Goal: Information Seeking & Learning: Learn about a topic

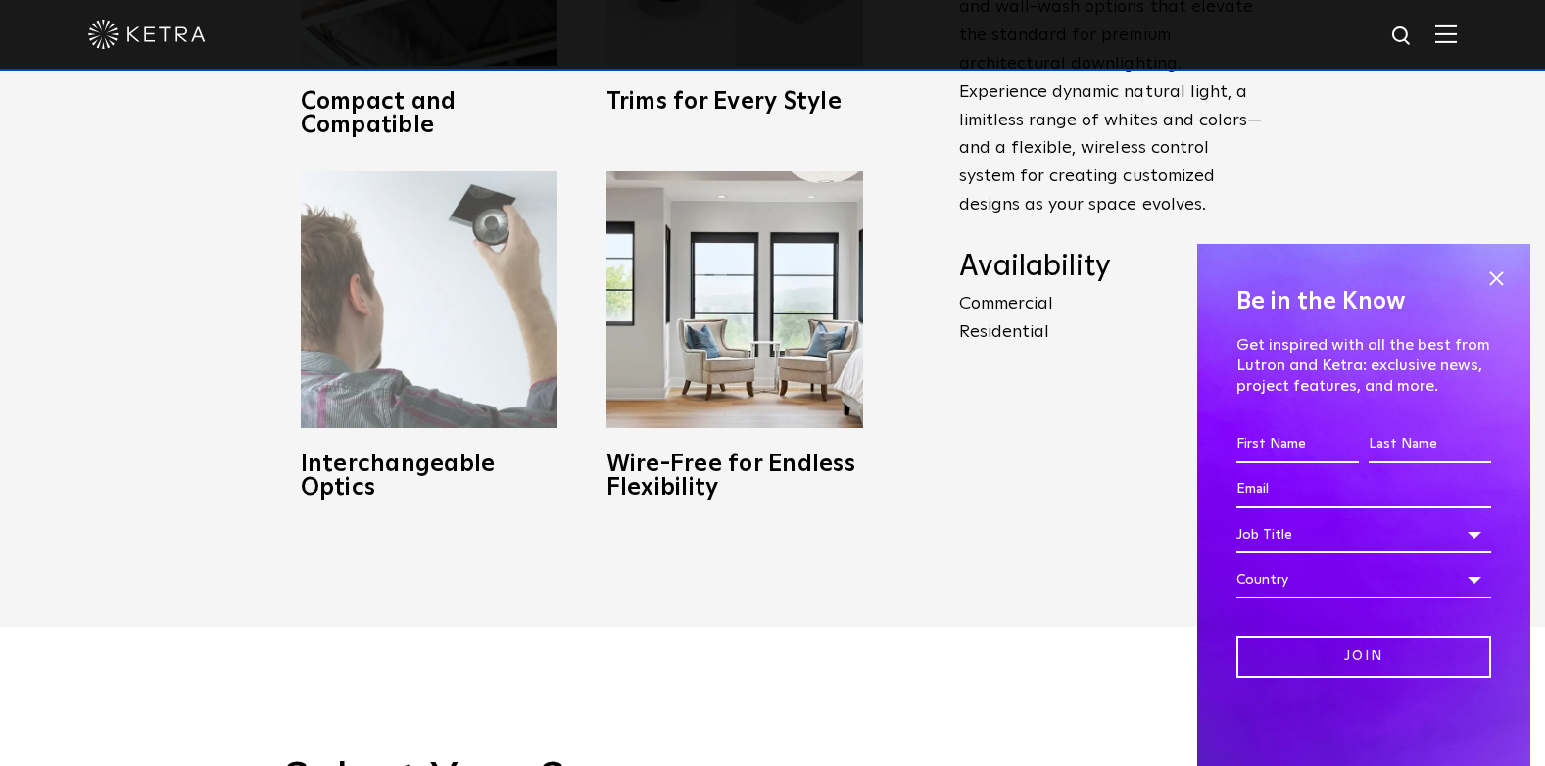
scroll to position [1078, 0]
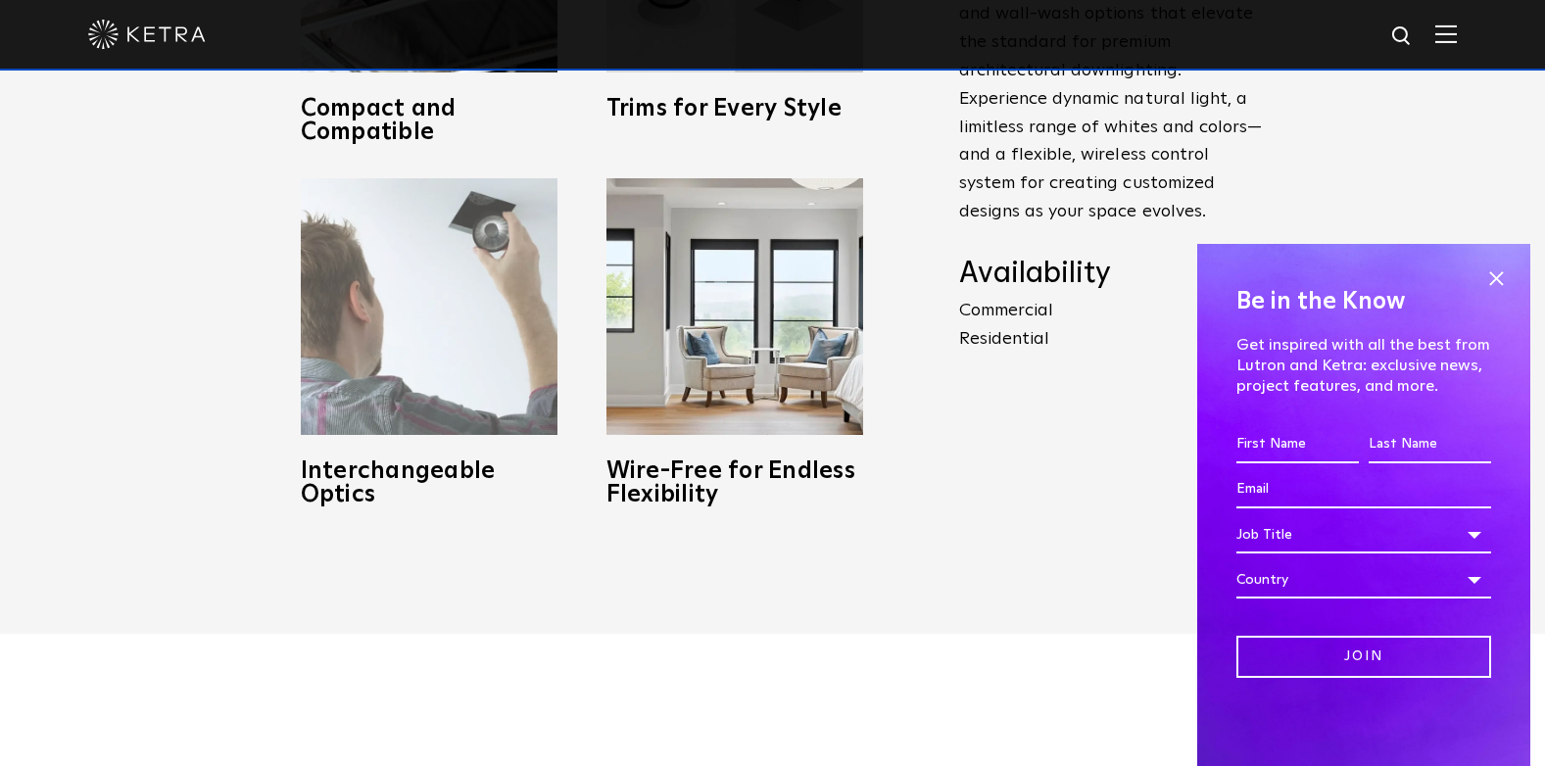
click at [341, 327] on img at bounding box center [429, 306] width 257 height 257
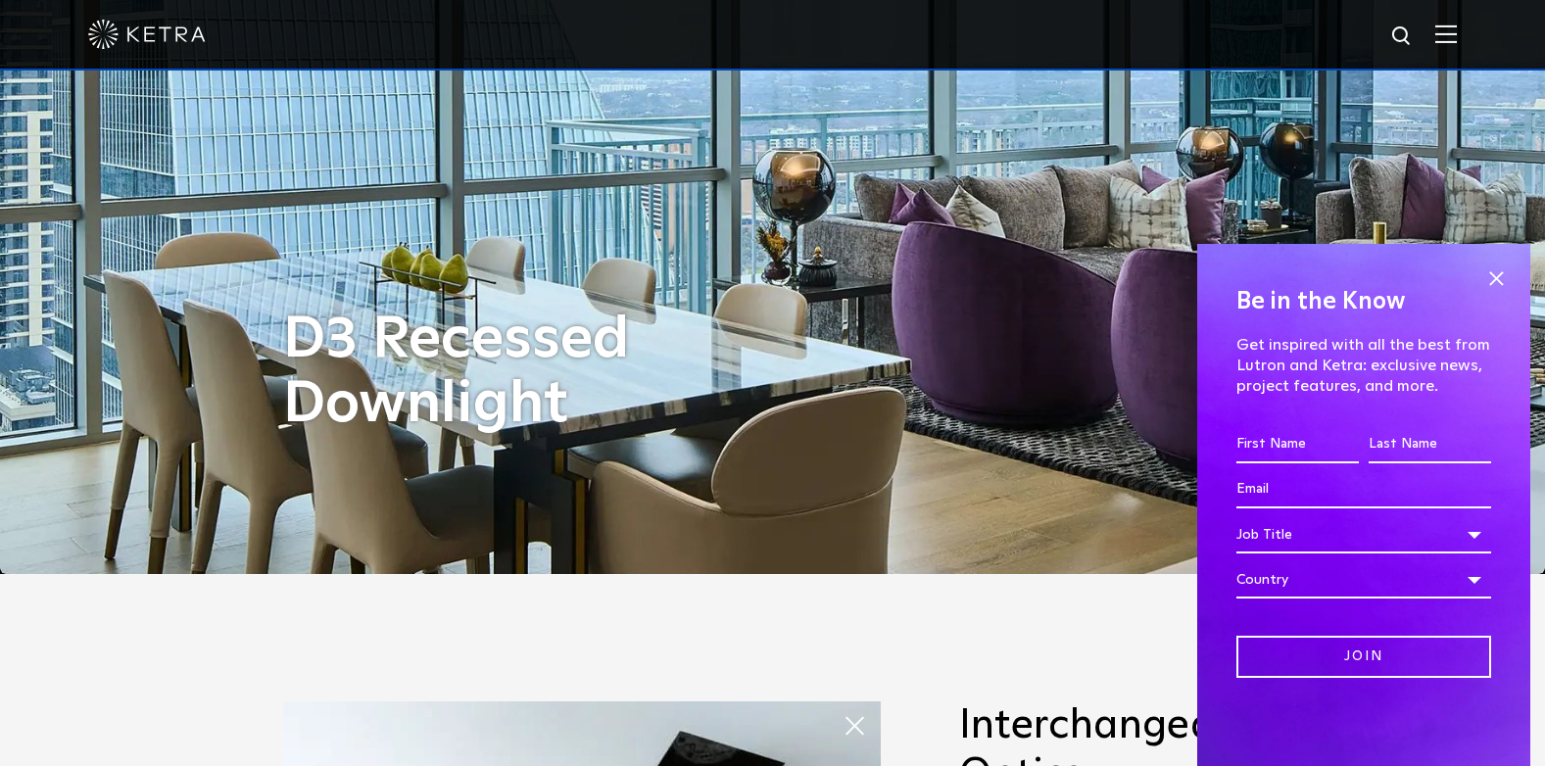
scroll to position [0, 0]
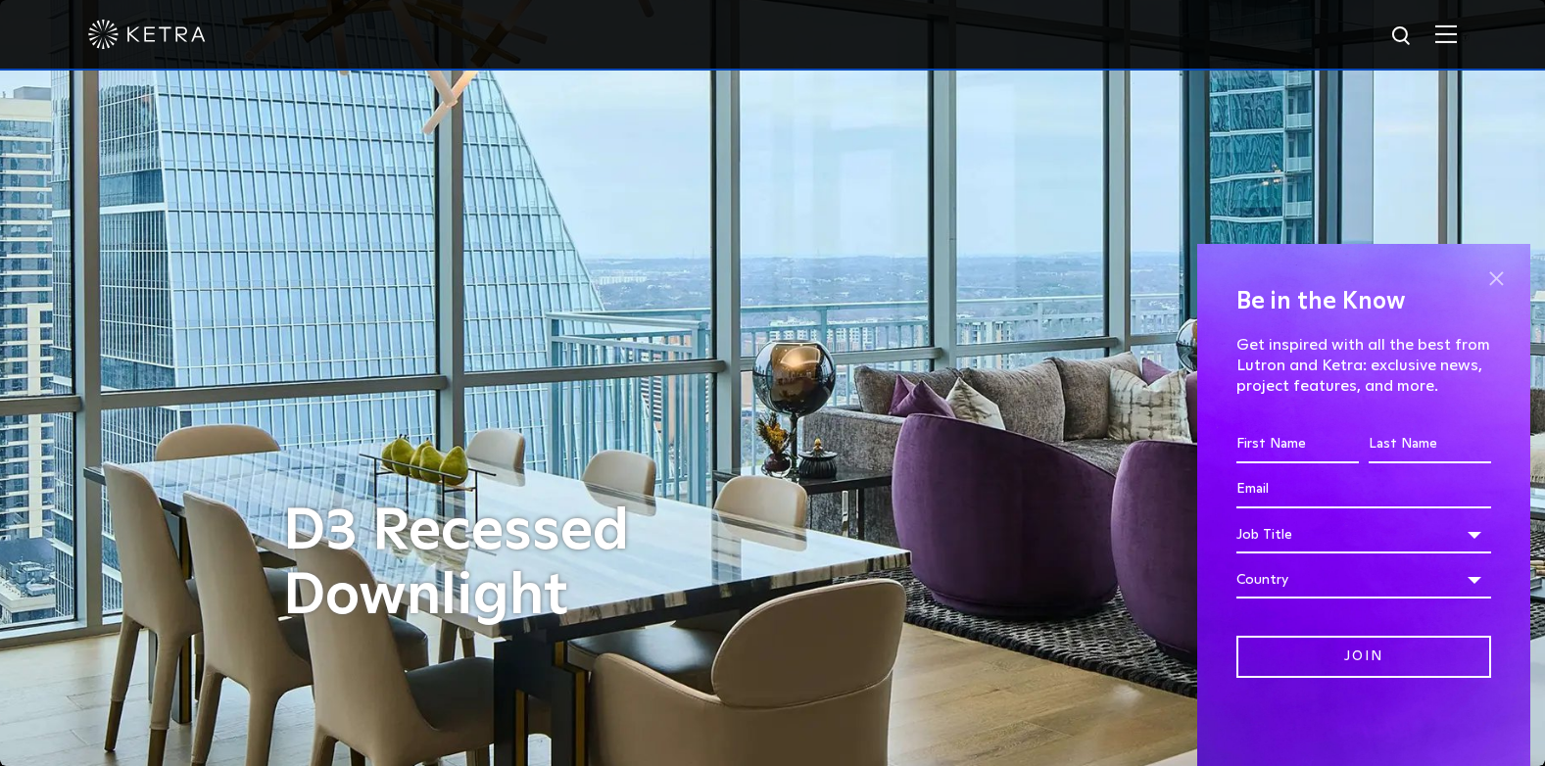
click at [1495, 275] on span at bounding box center [1495, 278] width 29 height 29
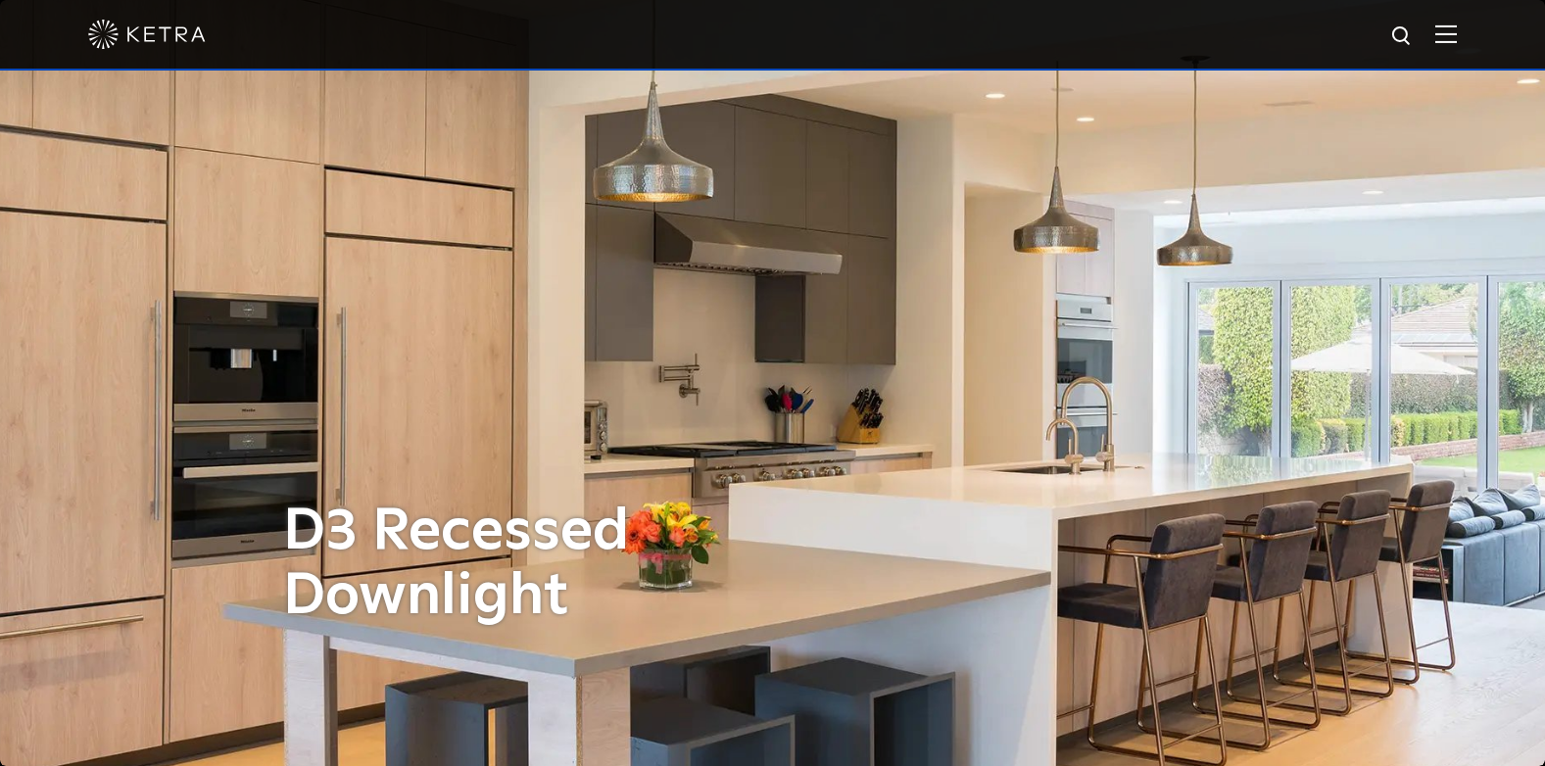
click at [1471, 30] on div at bounding box center [772, 35] width 1545 height 71
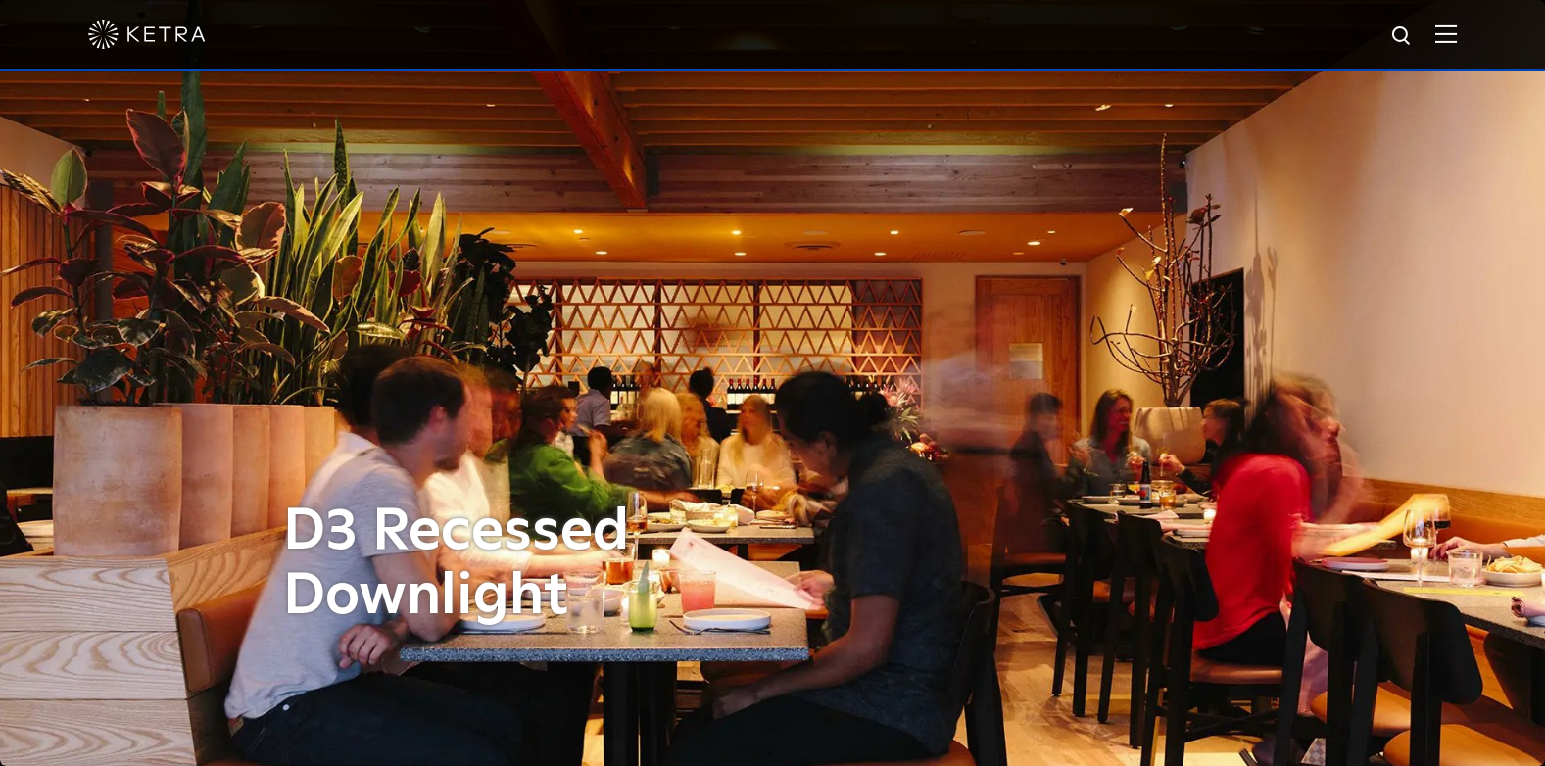
click at [1475, 30] on div at bounding box center [772, 35] width 1545 height 71
click at [1457, 38] on img at bounding box center [1446, 33] width 22 height 19
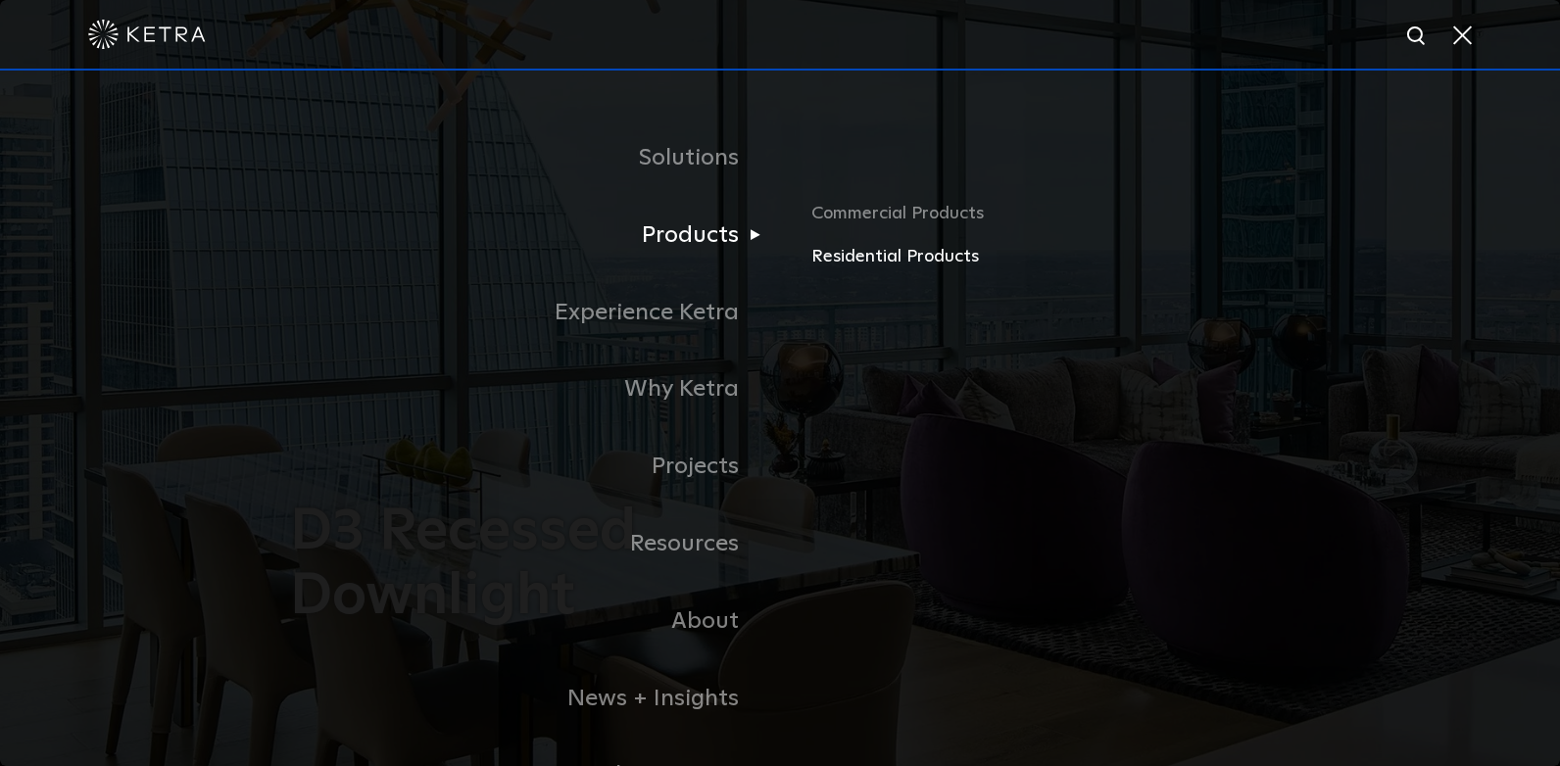
click at [873, 256] on link "Residential Products" at bounding box center [1040, 257] width 458 height 28
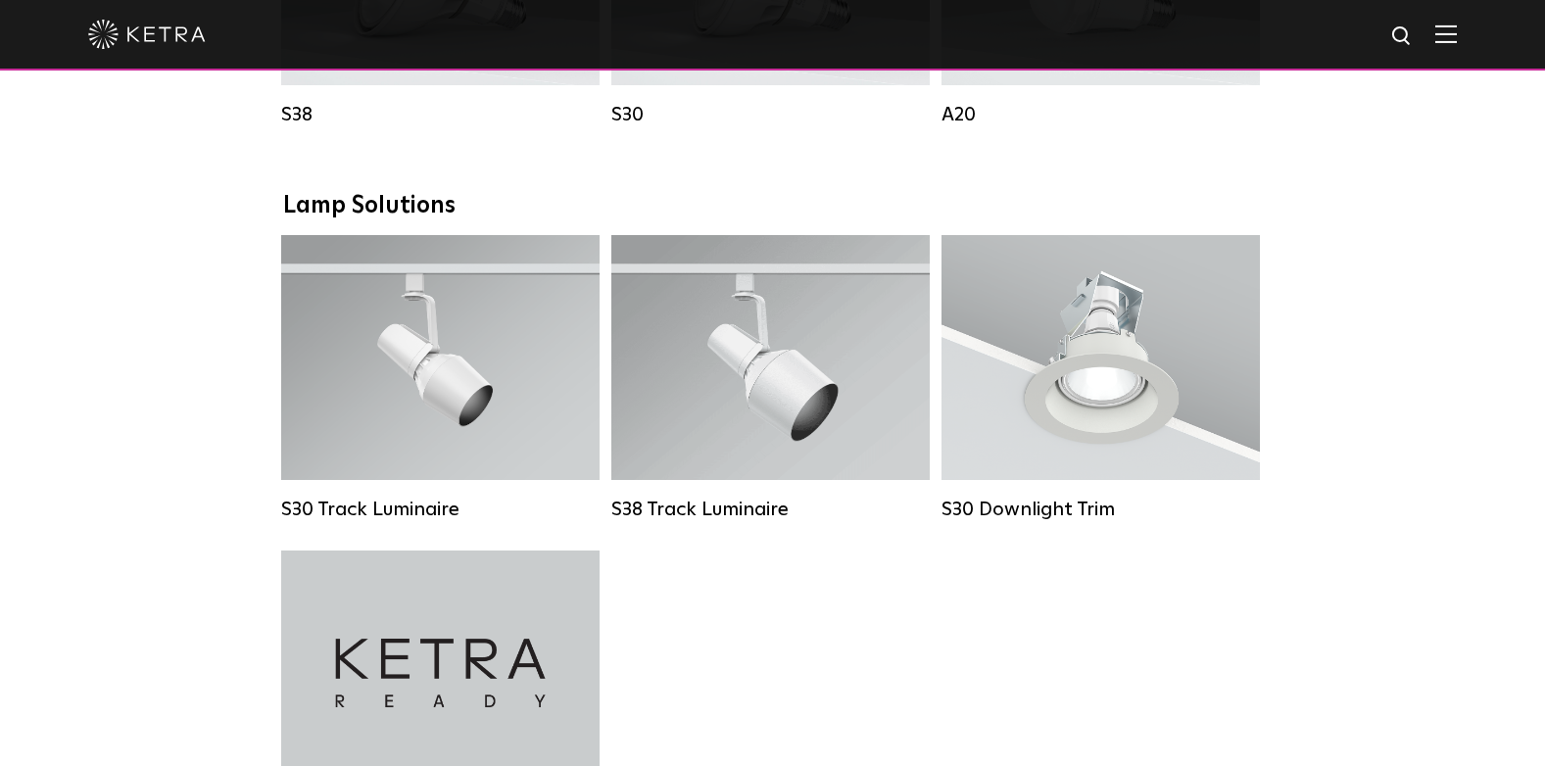
scroll to position [1372, 0]
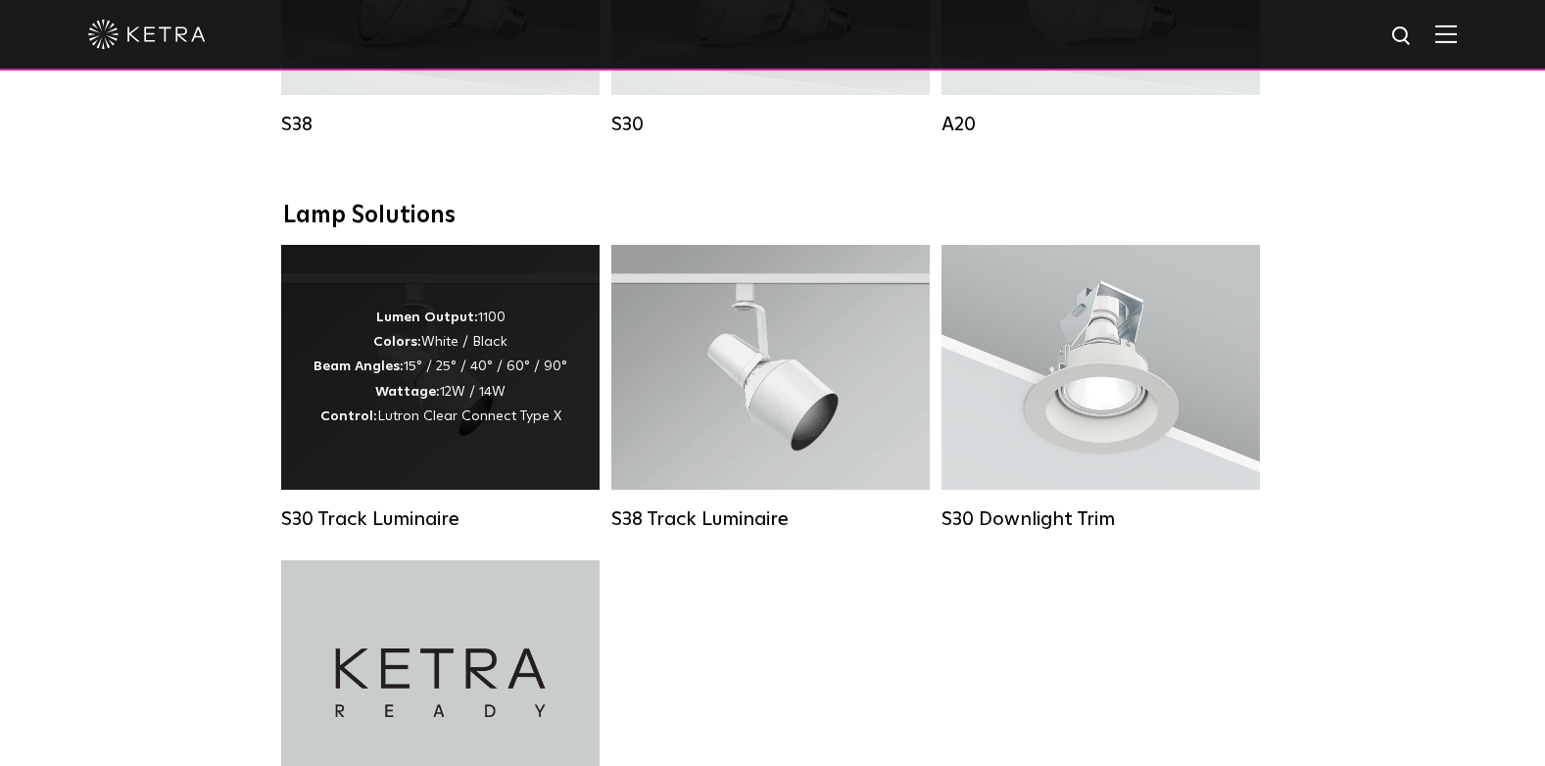
click at [569, 457] on div "Lumen Output: 1100 Colors: White / Black Beam Angles: 15° / 25° / 40° / 60° / 9…" at bounding box center [440, 367] width 318 height 245
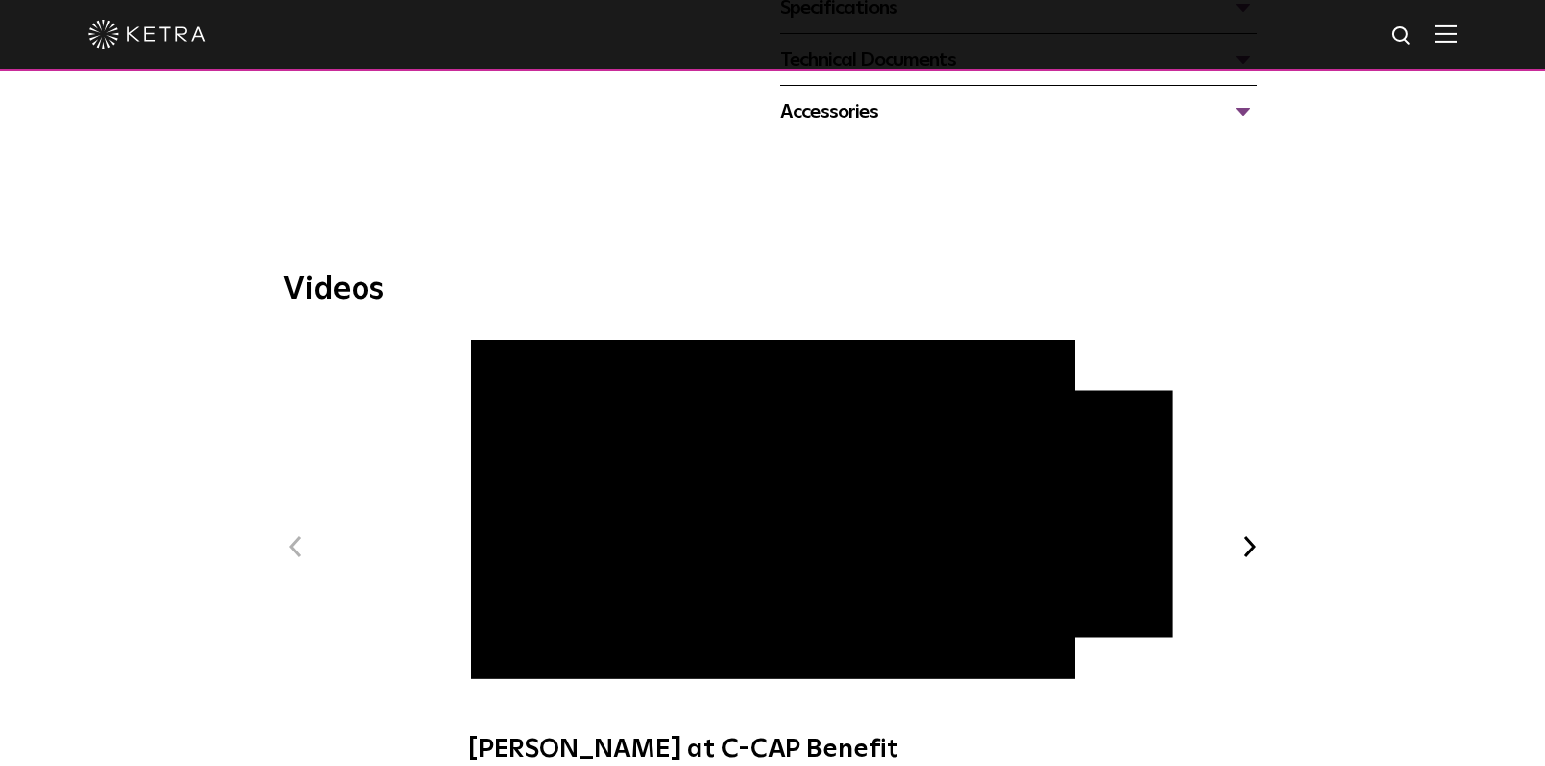
scroll to position [980, 0]
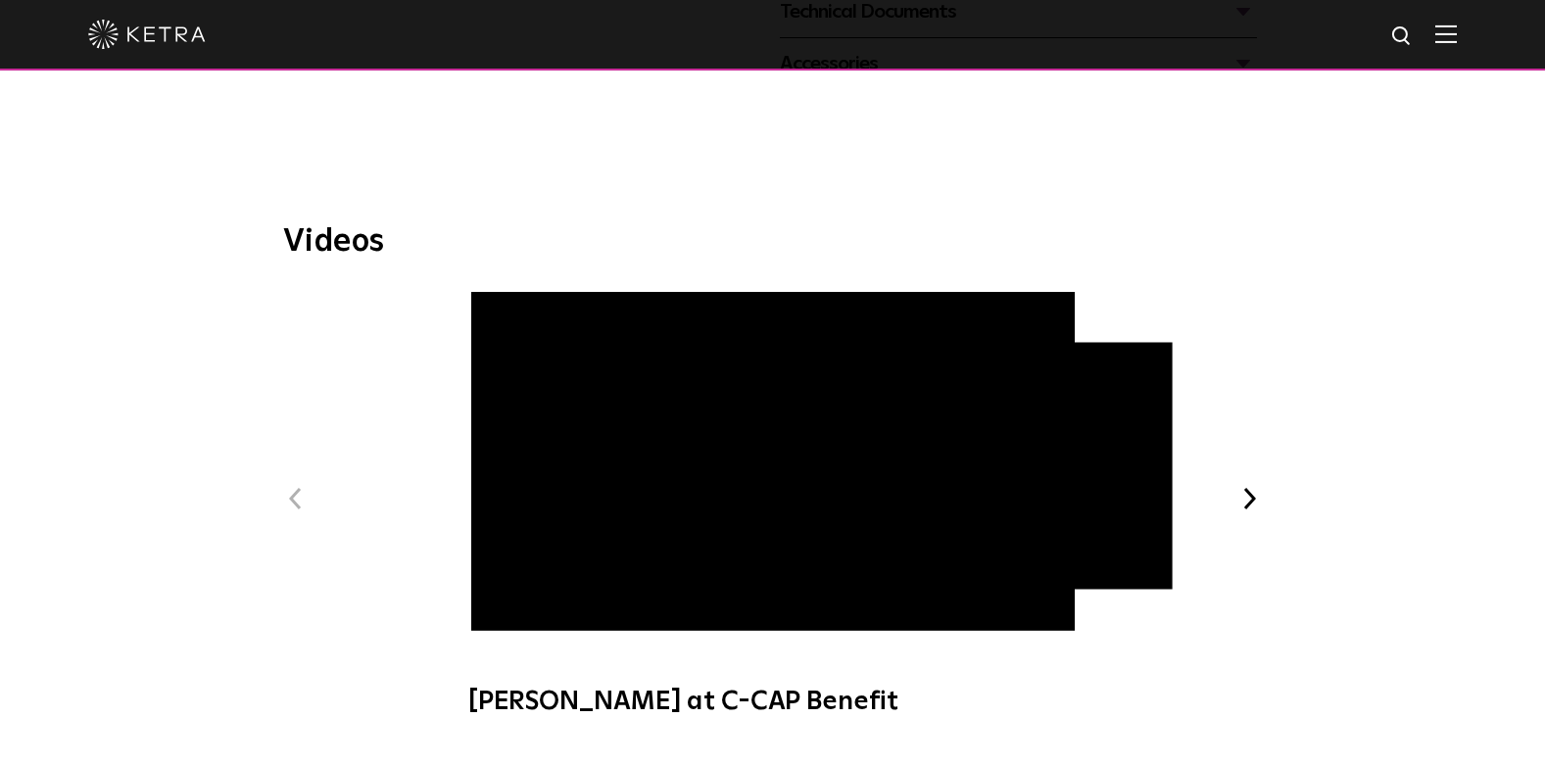
click at [804, 493] on span "[PERSON_NAME] at C-CAP Benefit" at bounding box center [772, 514] width 659 height 446
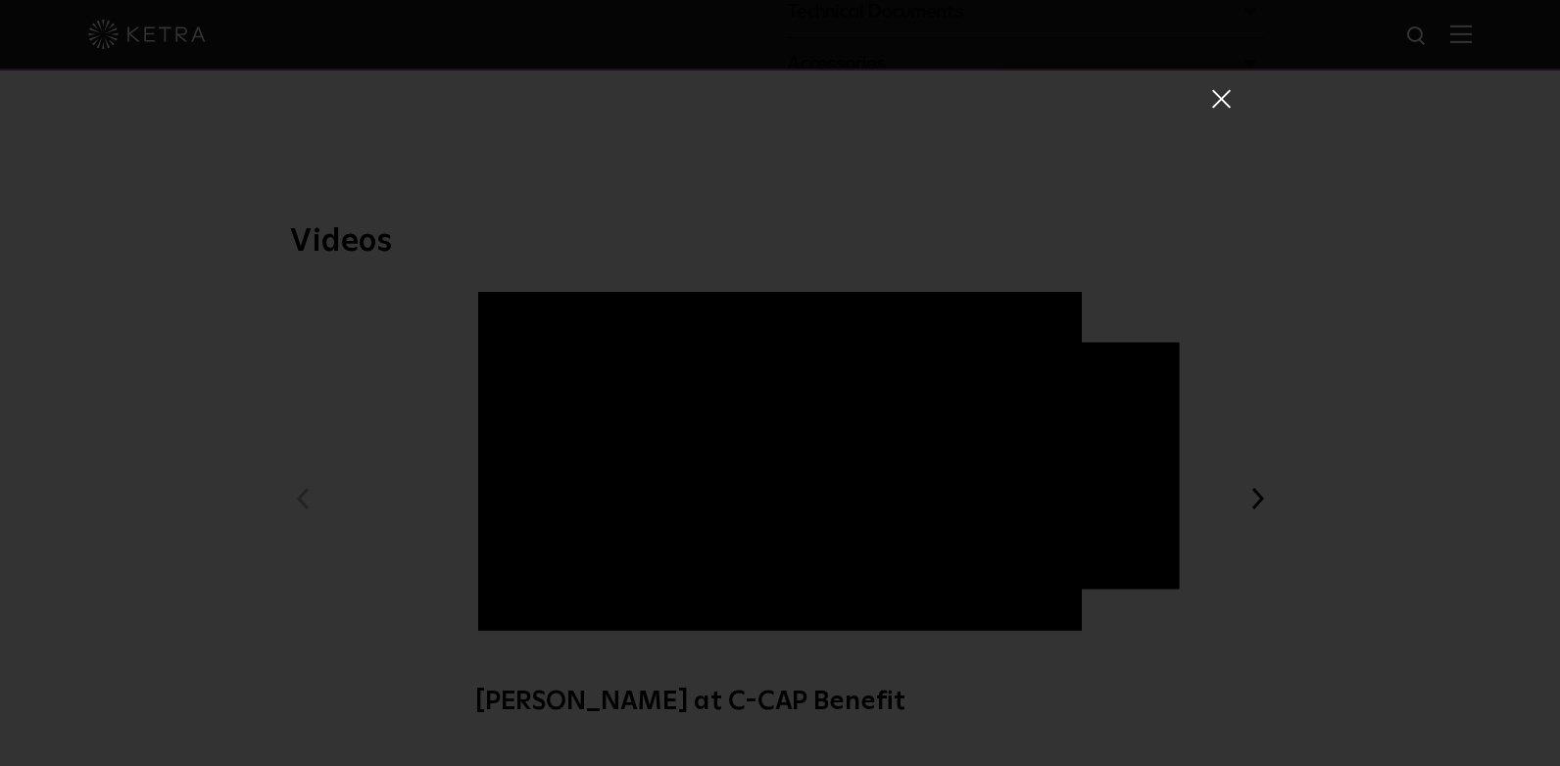
click at [1217, 109] on span at bounding box center [1220, 103] width 22 height 31
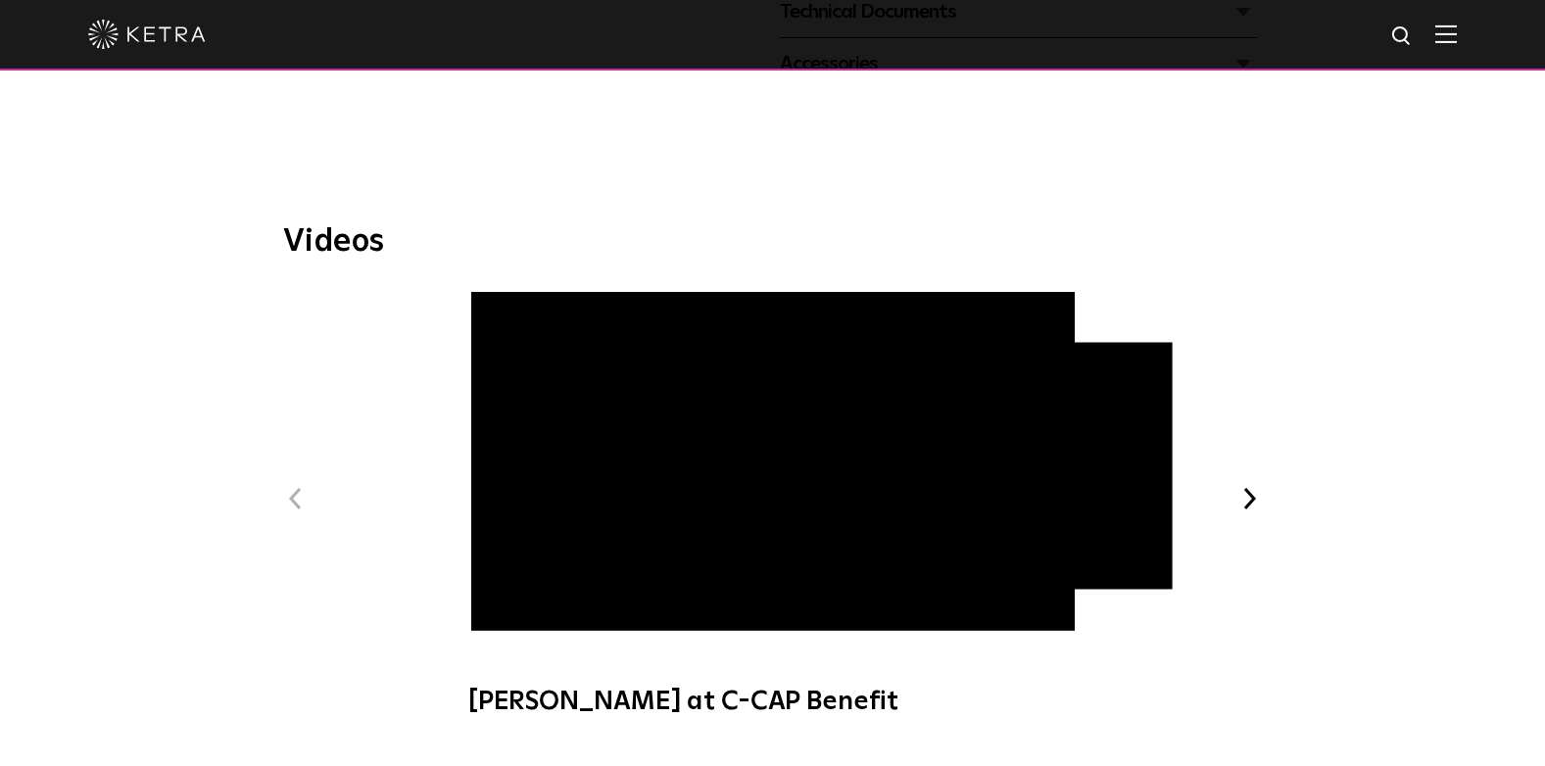
click at [1242, 486] on button "Next" at bounding box center [1249, 498] width 25 height 25
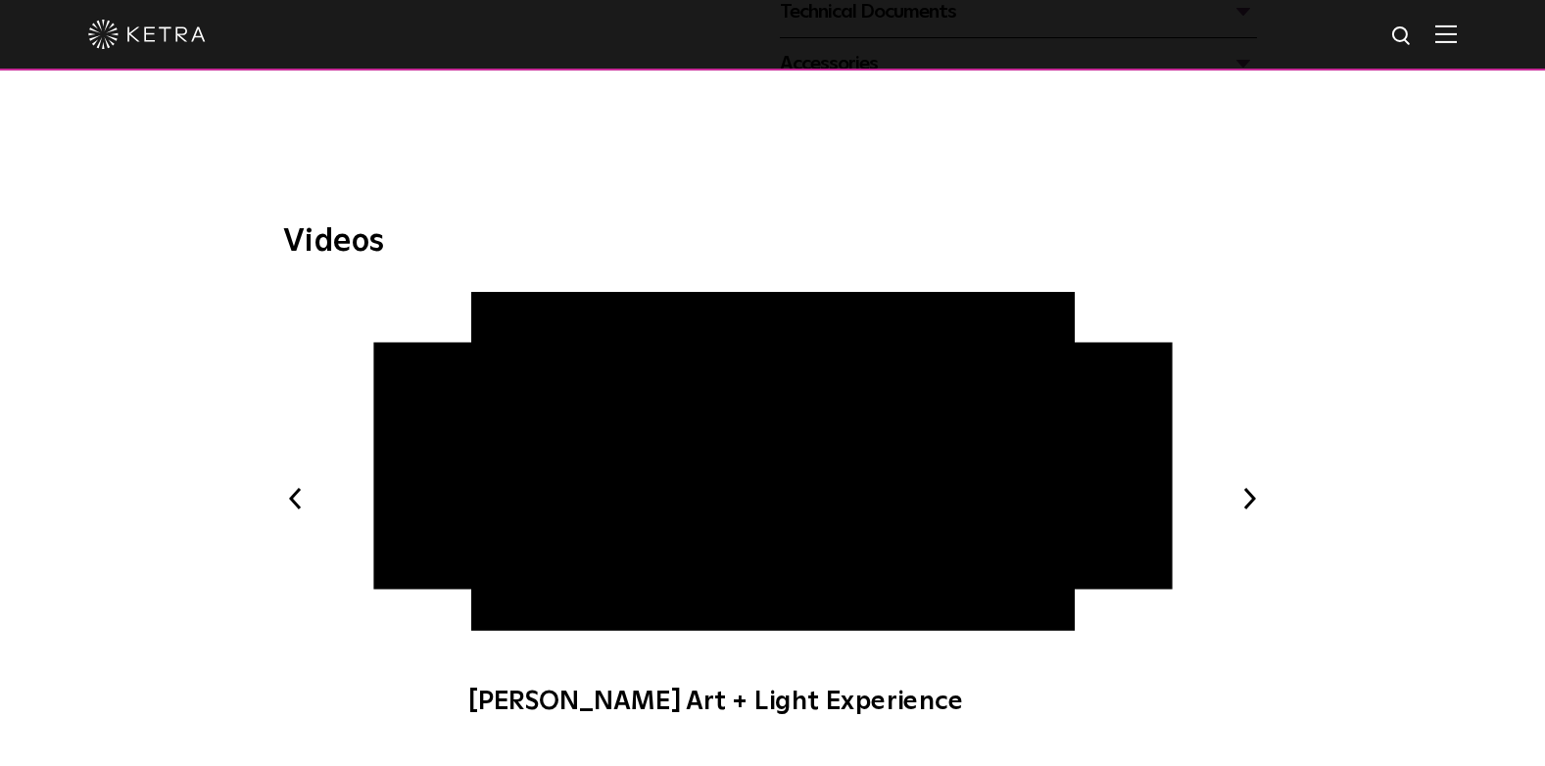
click at [1244, 486] on button "Next" at bounding box center [1249, 498] width 25 height 25
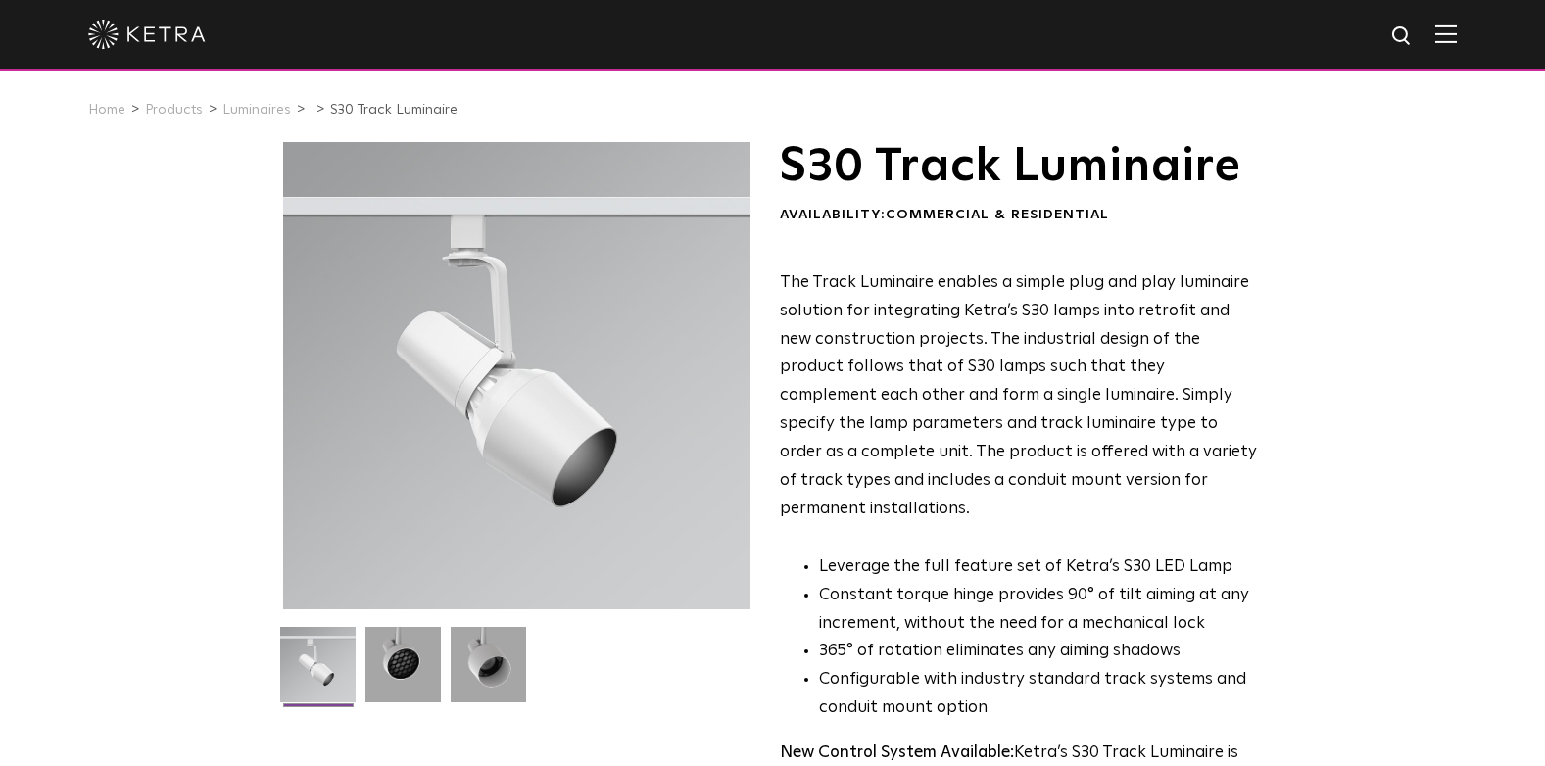
scroll to position [0, 0]
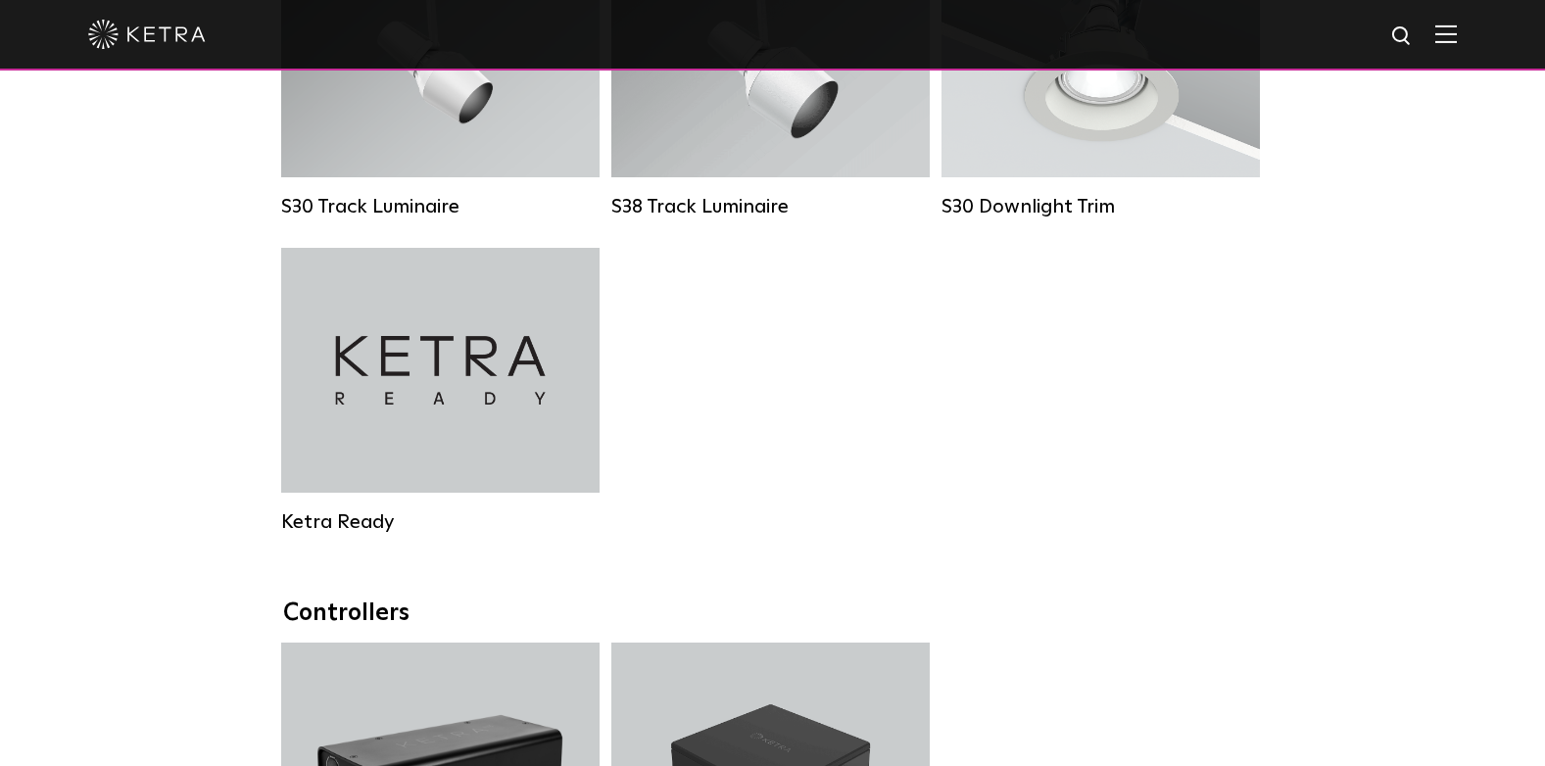
scroll to position [1497, 0]
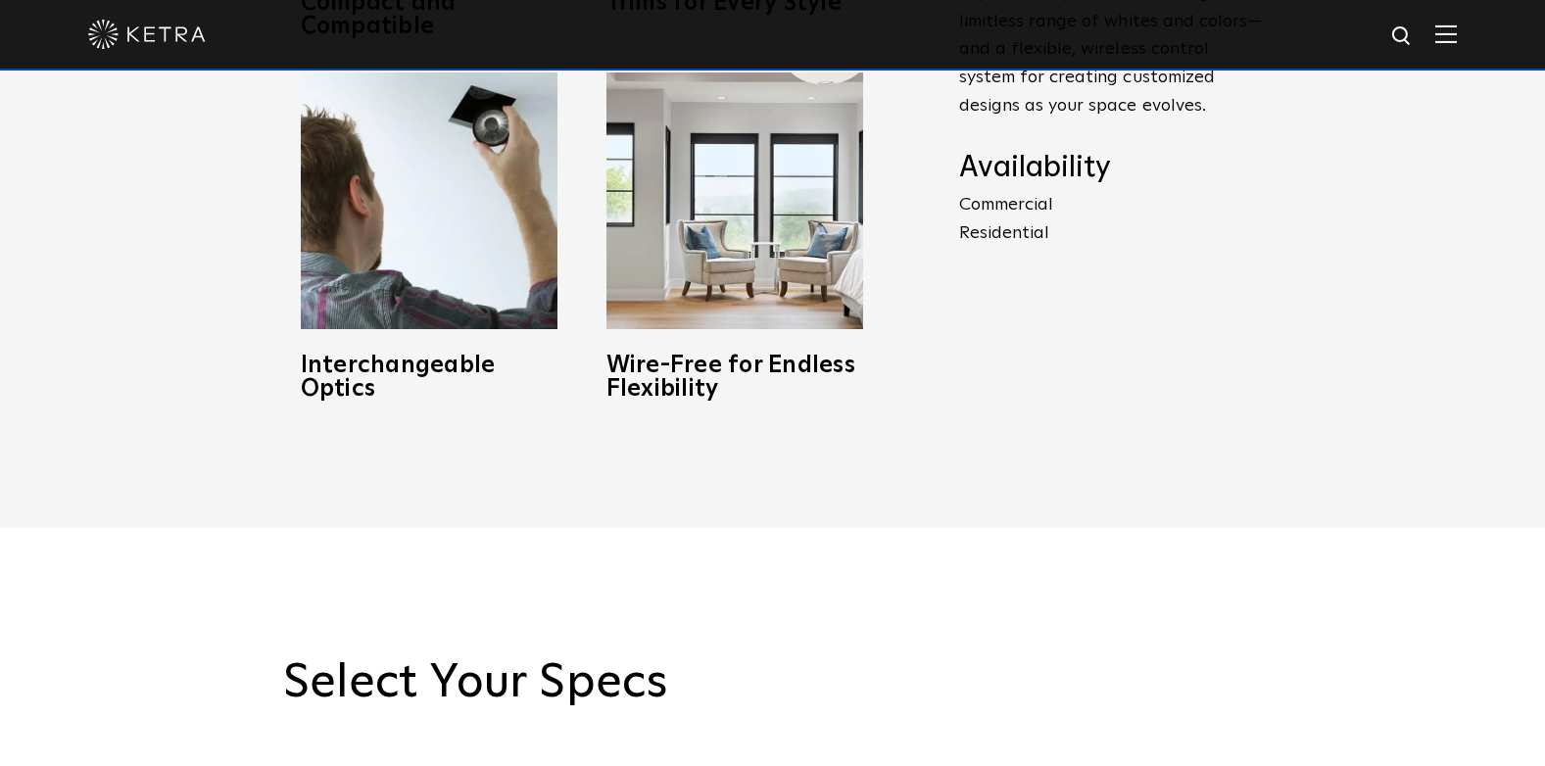
scroll to position [1176, 0]
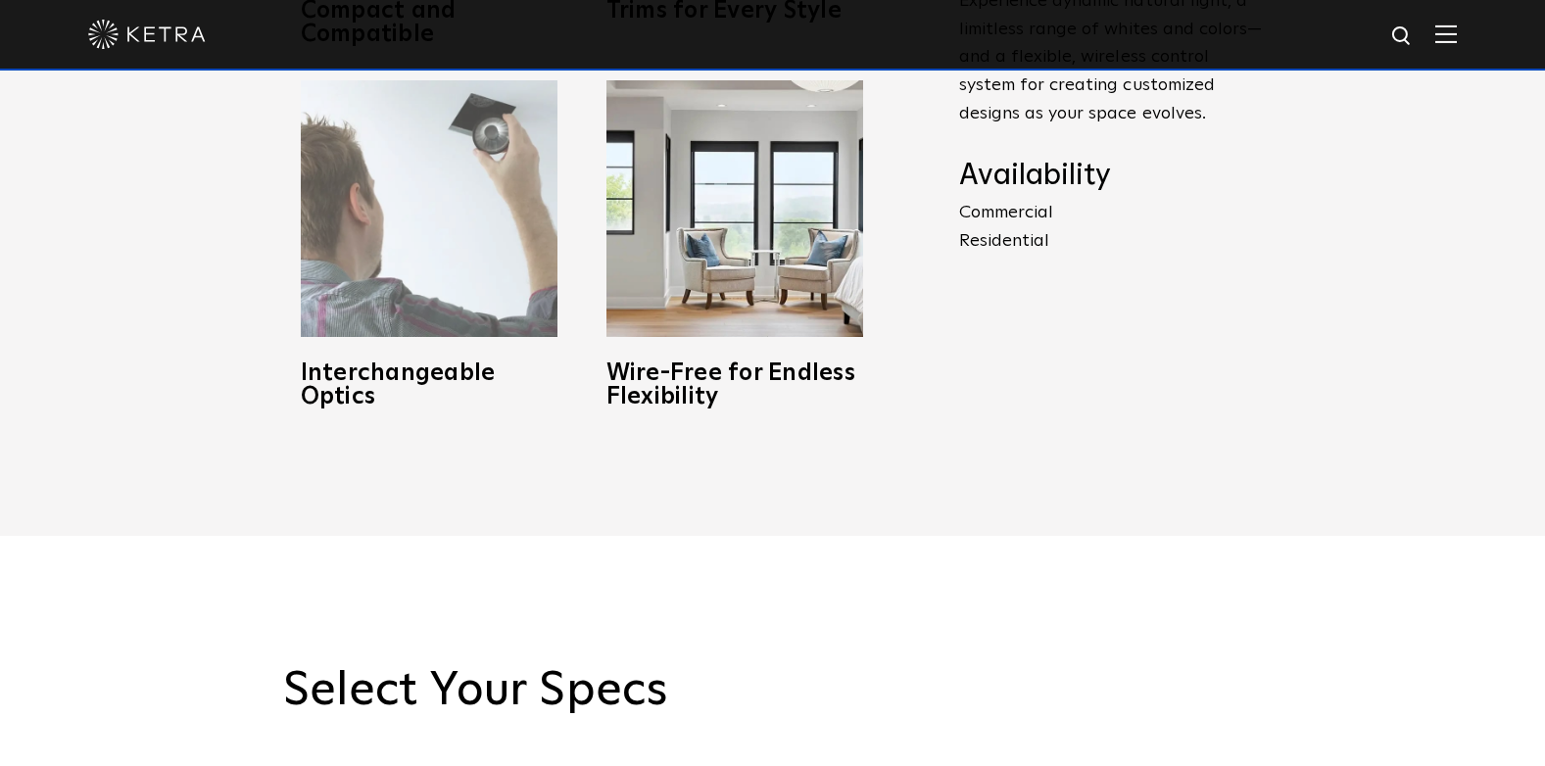
click at [437, 362] on h3 "Interchangeable Optics" at bounding box center [429, 384] width 257 height 47
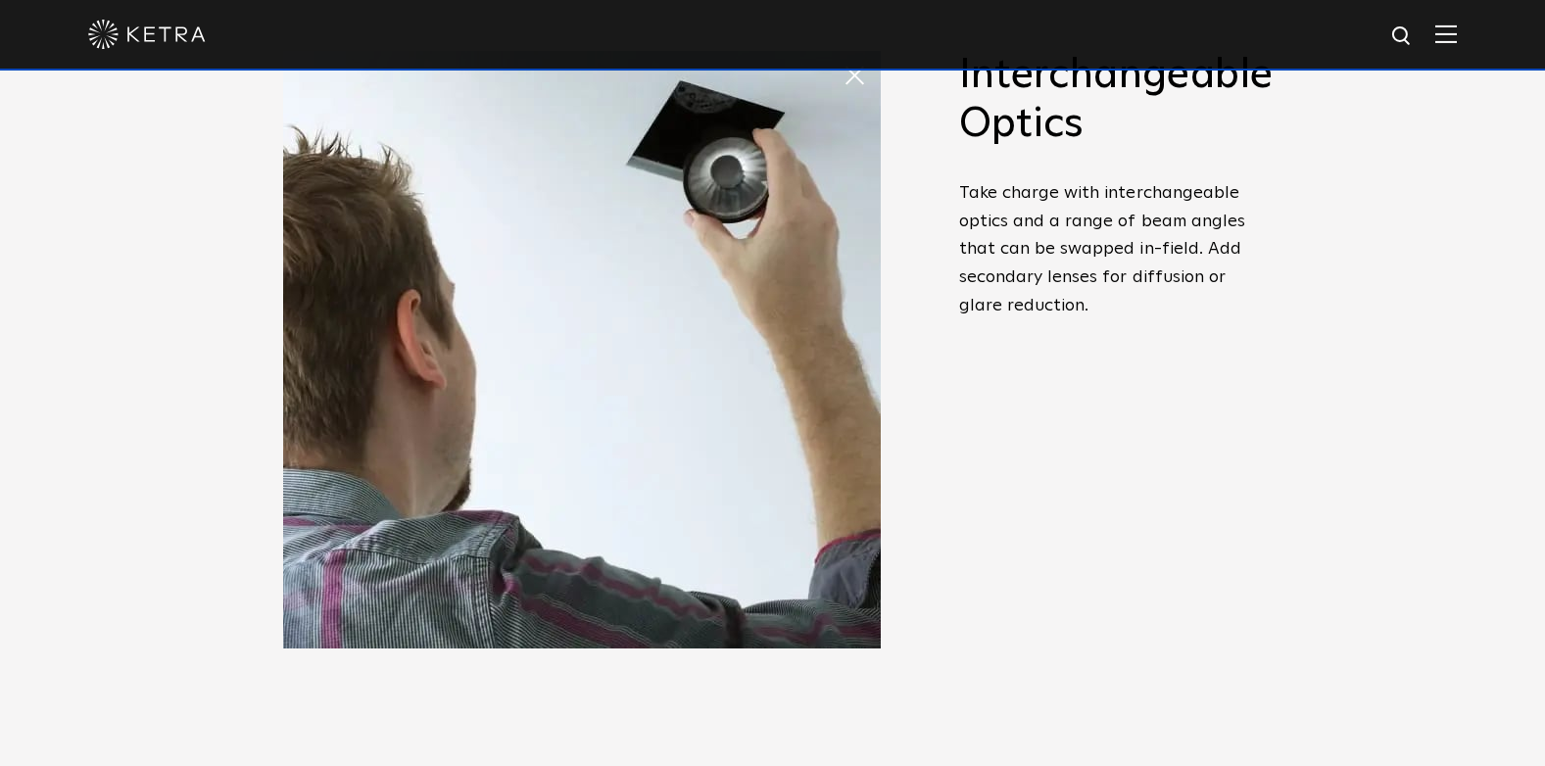
scroll to position [784, 0]
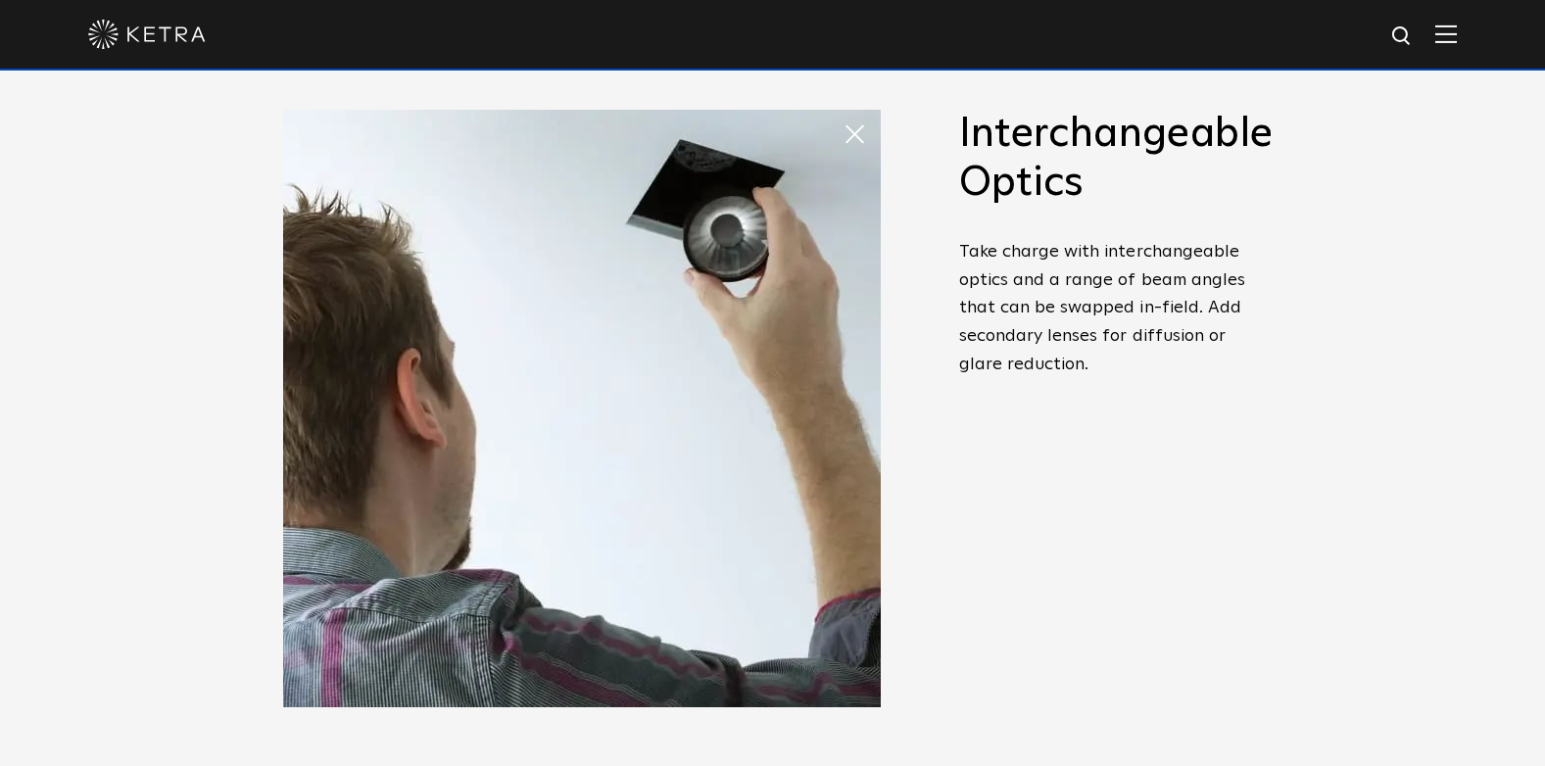
click at [1273, 488] on div "Powerful Illumination [PERSON_NAME]’s recessed downlight offers fixed, adjustab…" at bounding box center [773, 455] width 1019 height 691
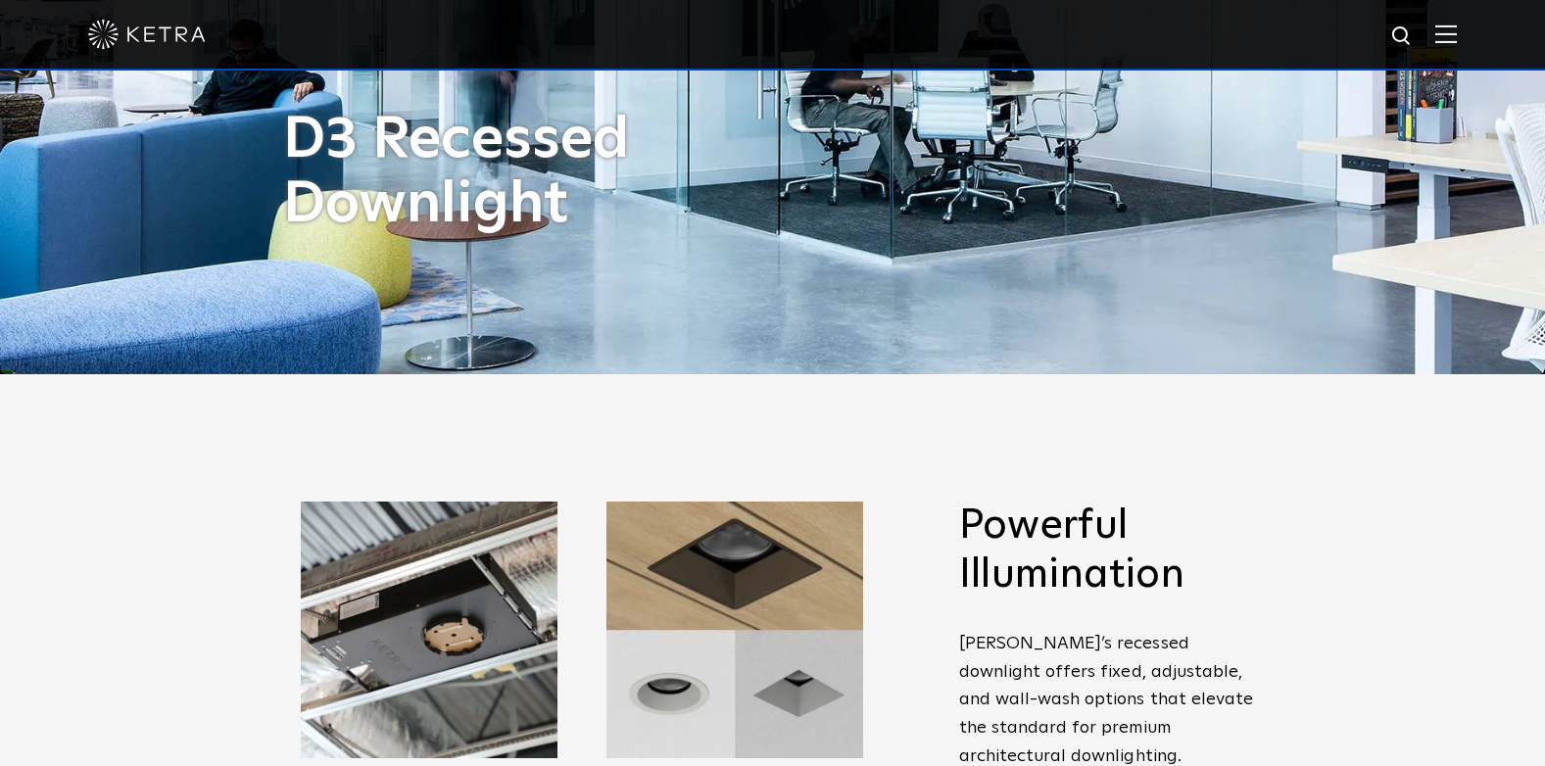
scroll to position [0, 0]
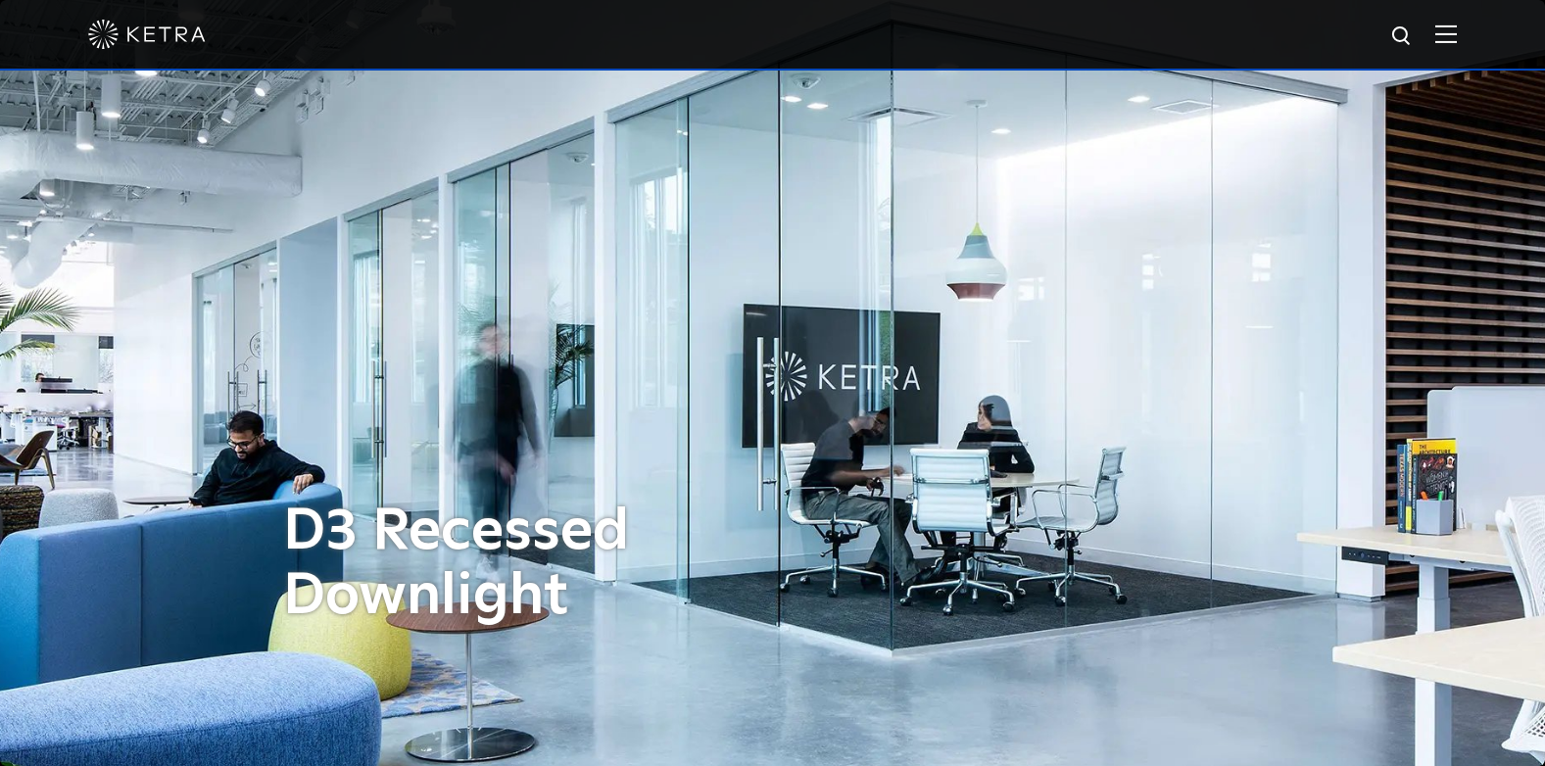
click at [1457, 31] on img at bounding box center [1446, 33] width 22 height 19
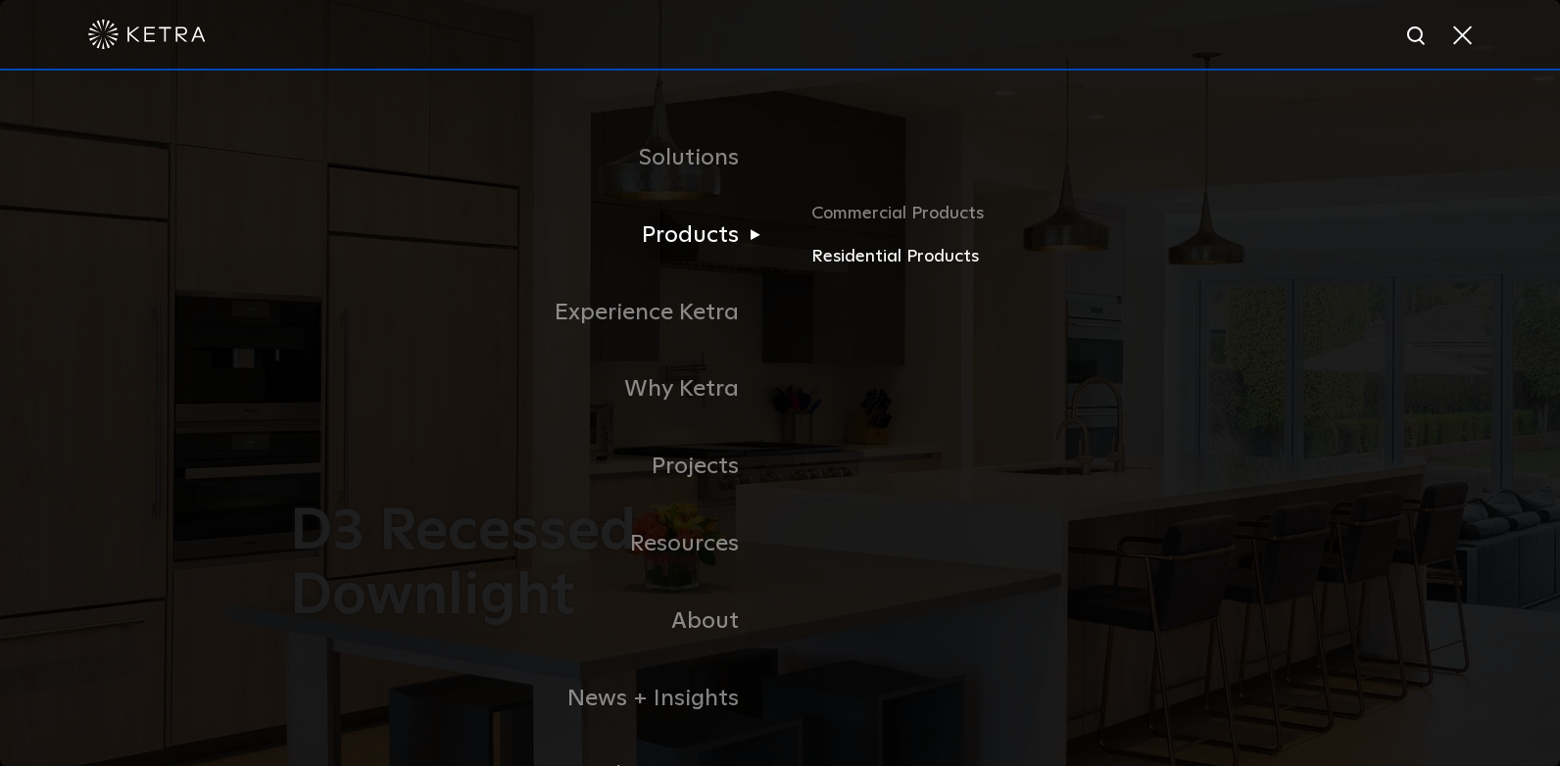
click at [923, 258] on link "Residential Products" at bounding box center [1040, 257] width 458 height 28
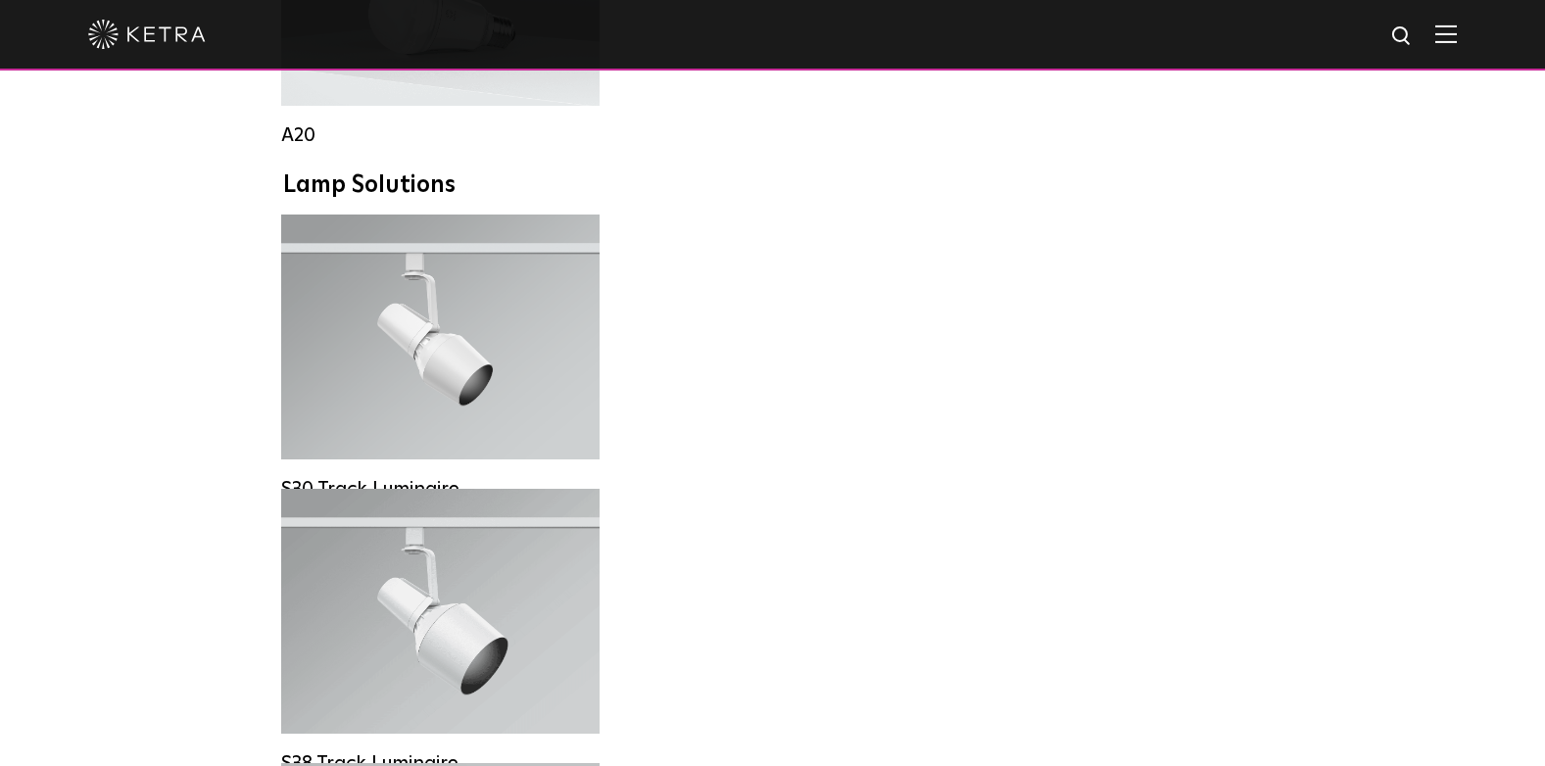
scroll to position [3331, 0]
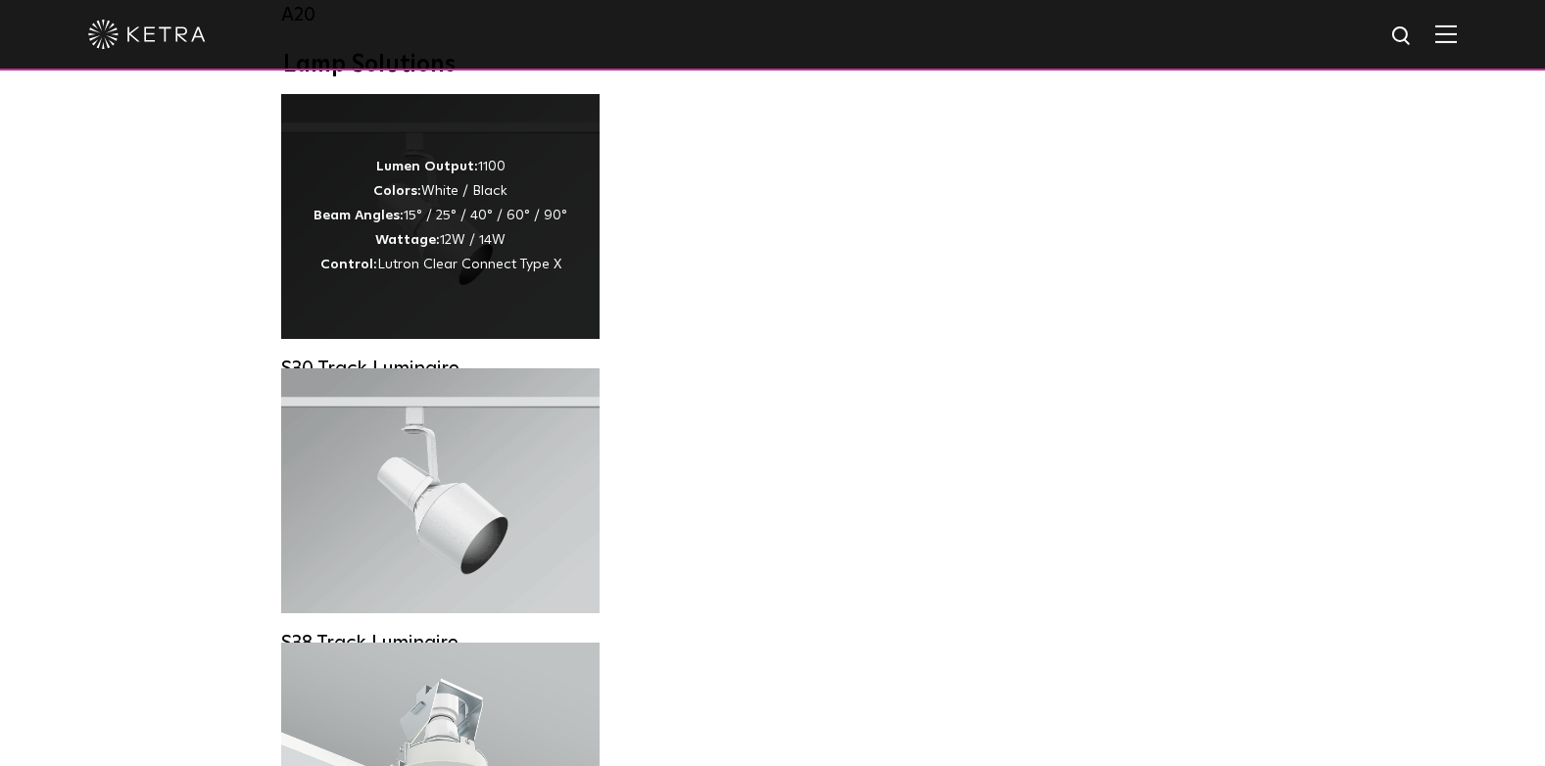
click at [470, 271] on span "Lutron Clear Connect Type X" at bounding box center [469, 265] width 184 height 14
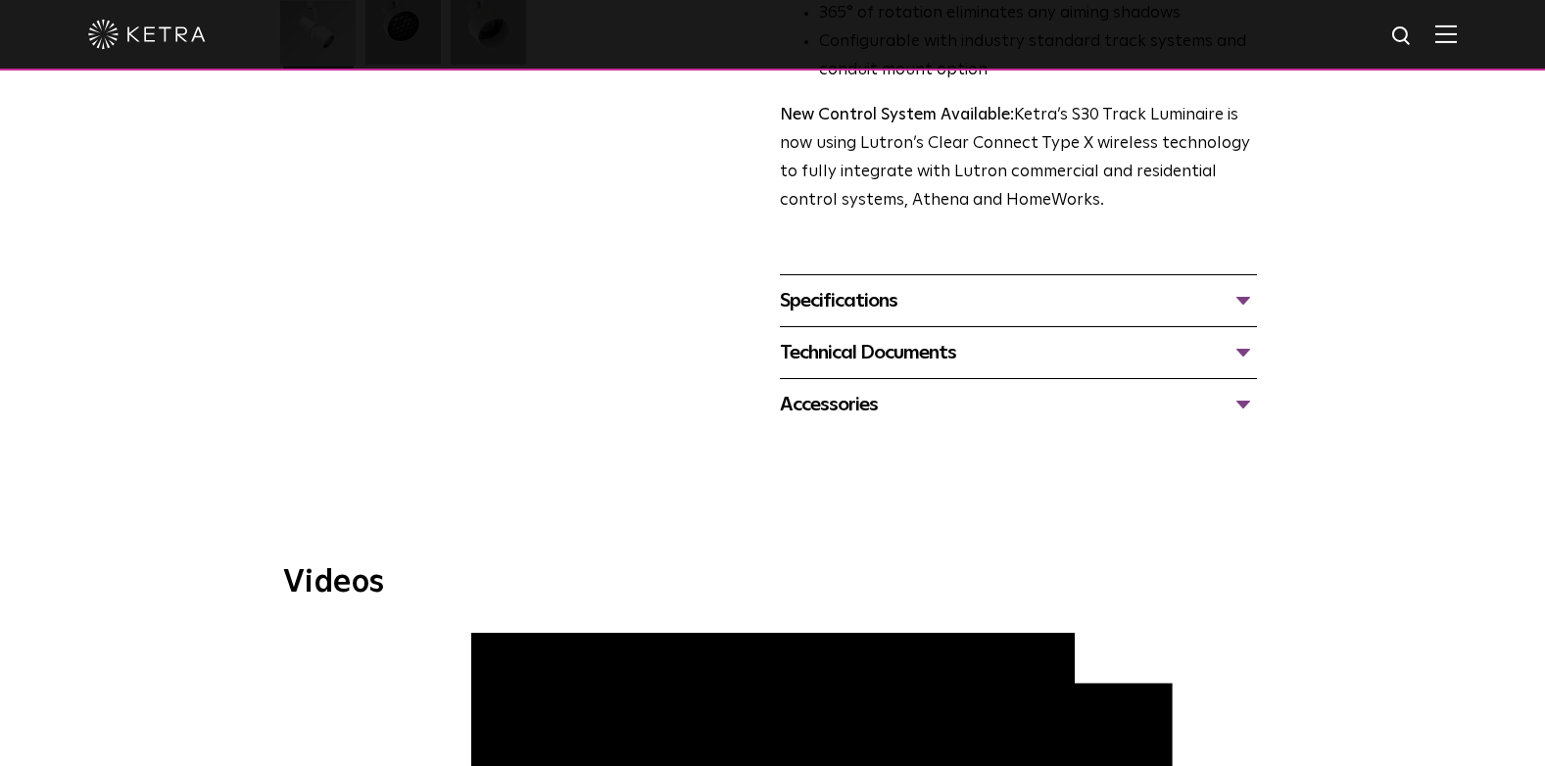
scroll to position [686, 0]
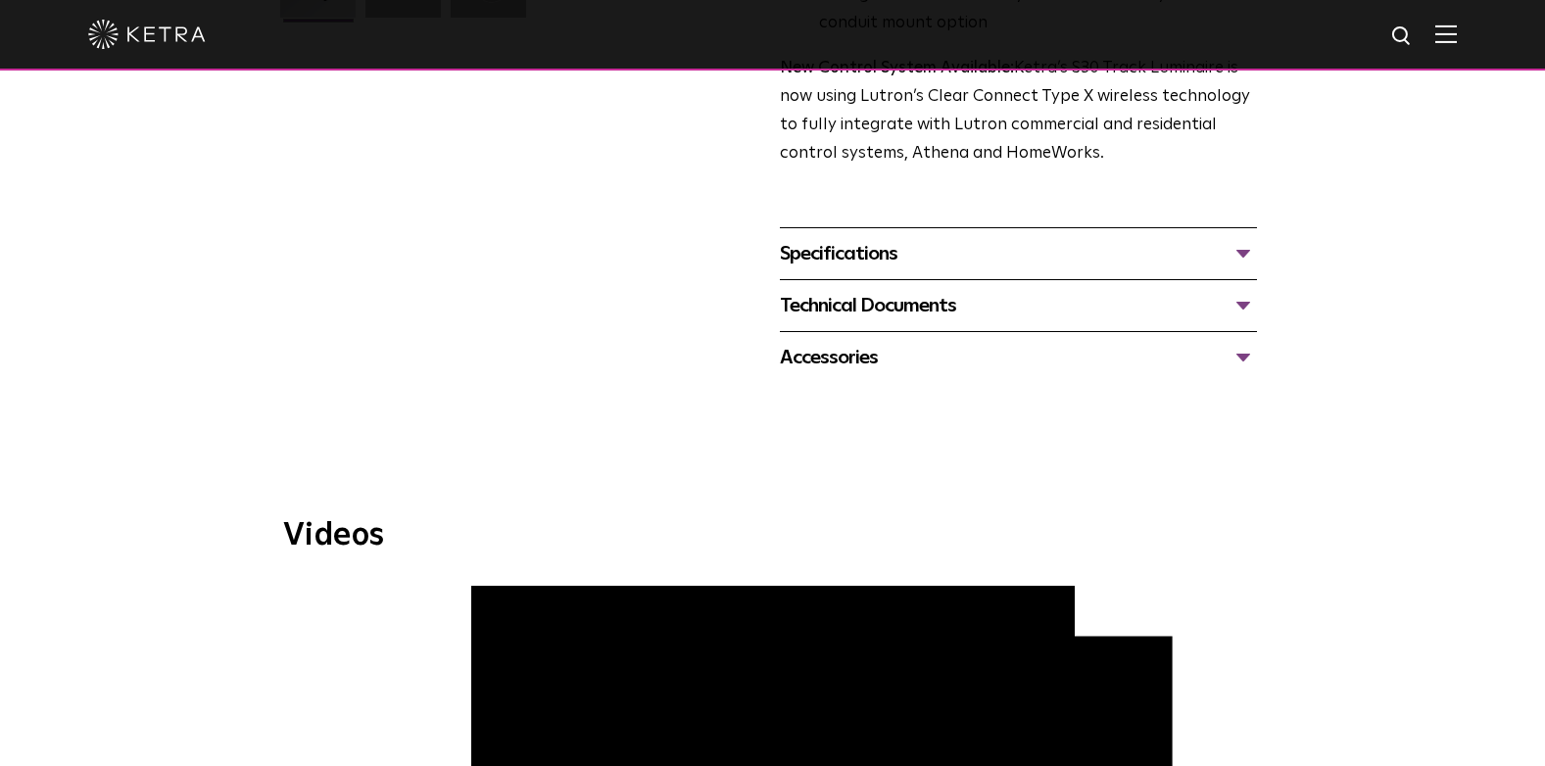
click at [1236, 342] on div "Accessories" at bounding box center [1018, 357] width 477 height 31
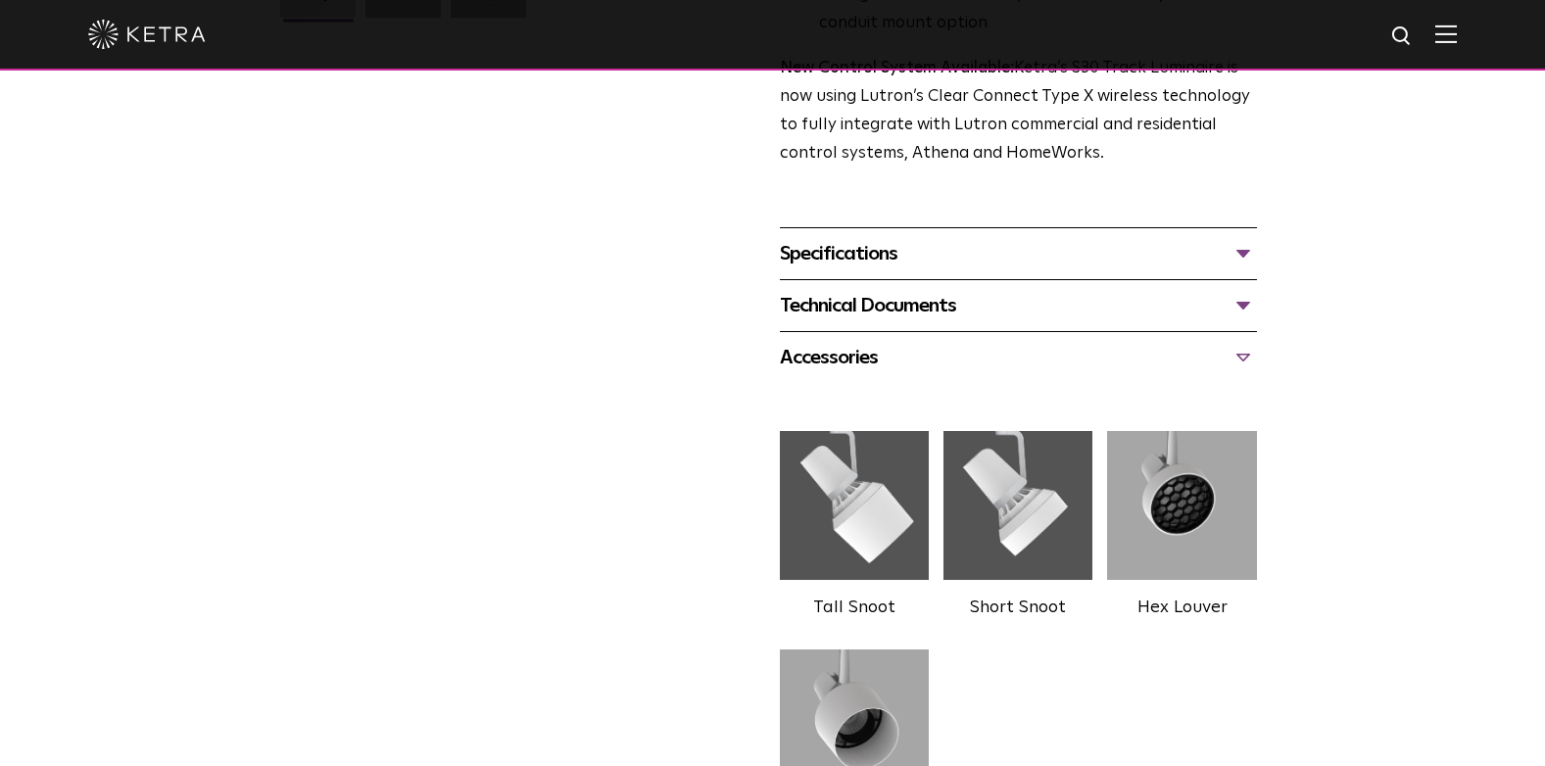
click at [1241, 290] on div "Technical Documents" at bounding box center [1018, 305] width 477 height 31
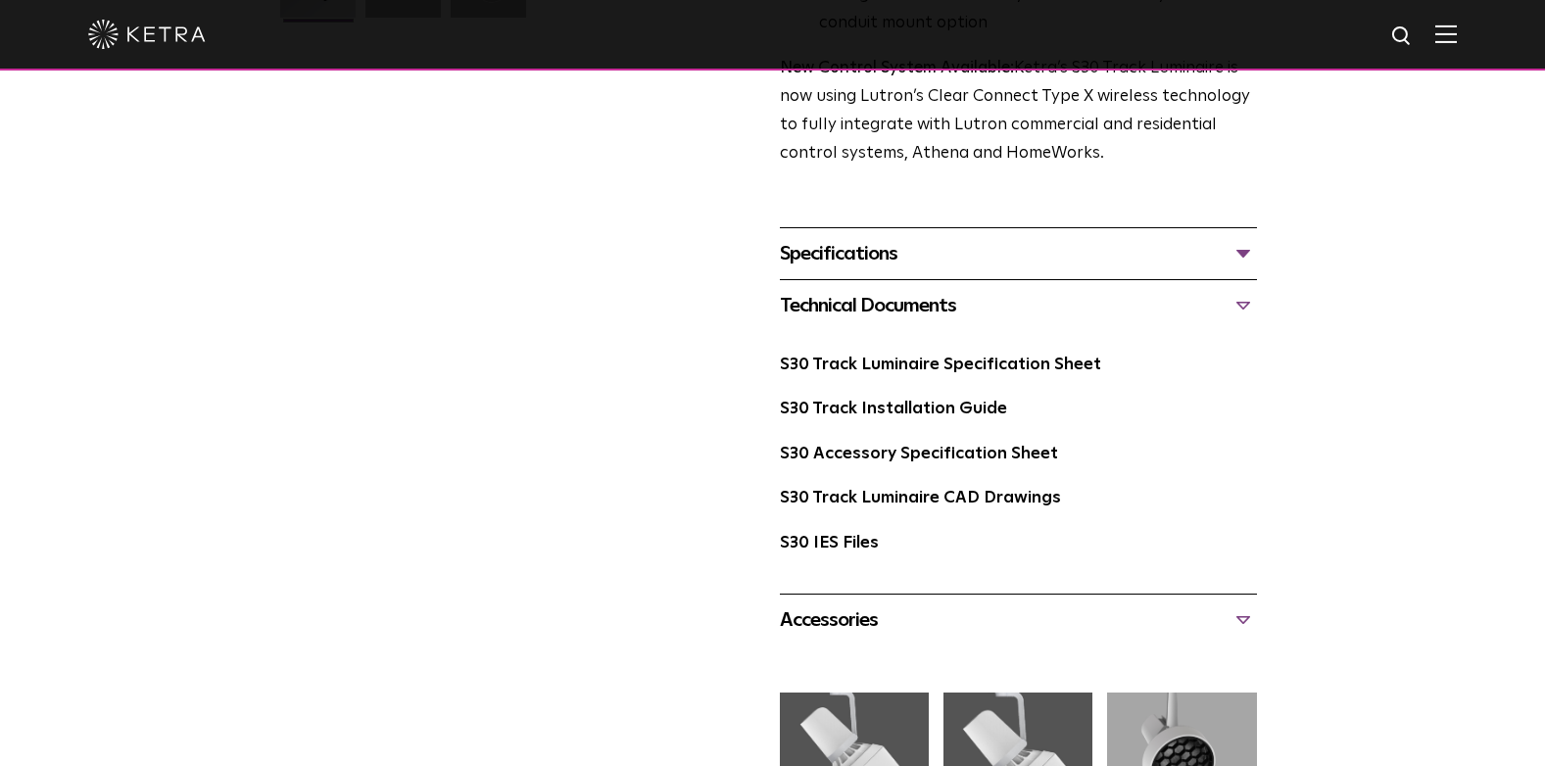
click at [1240, 238] on div "Specifications" at bounding box center [1018, 253] width 477 height 31
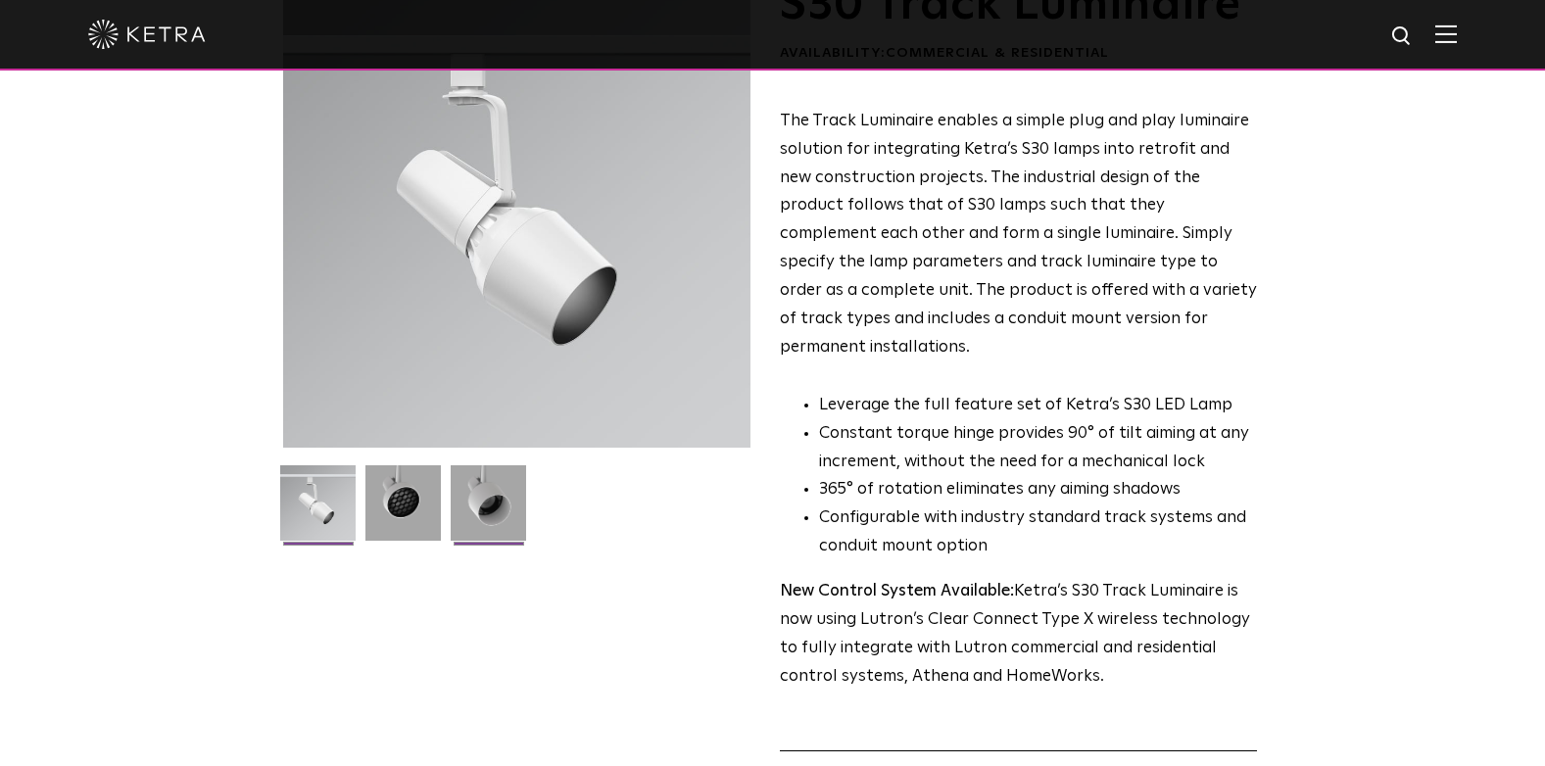
scroll to position [196, 0]
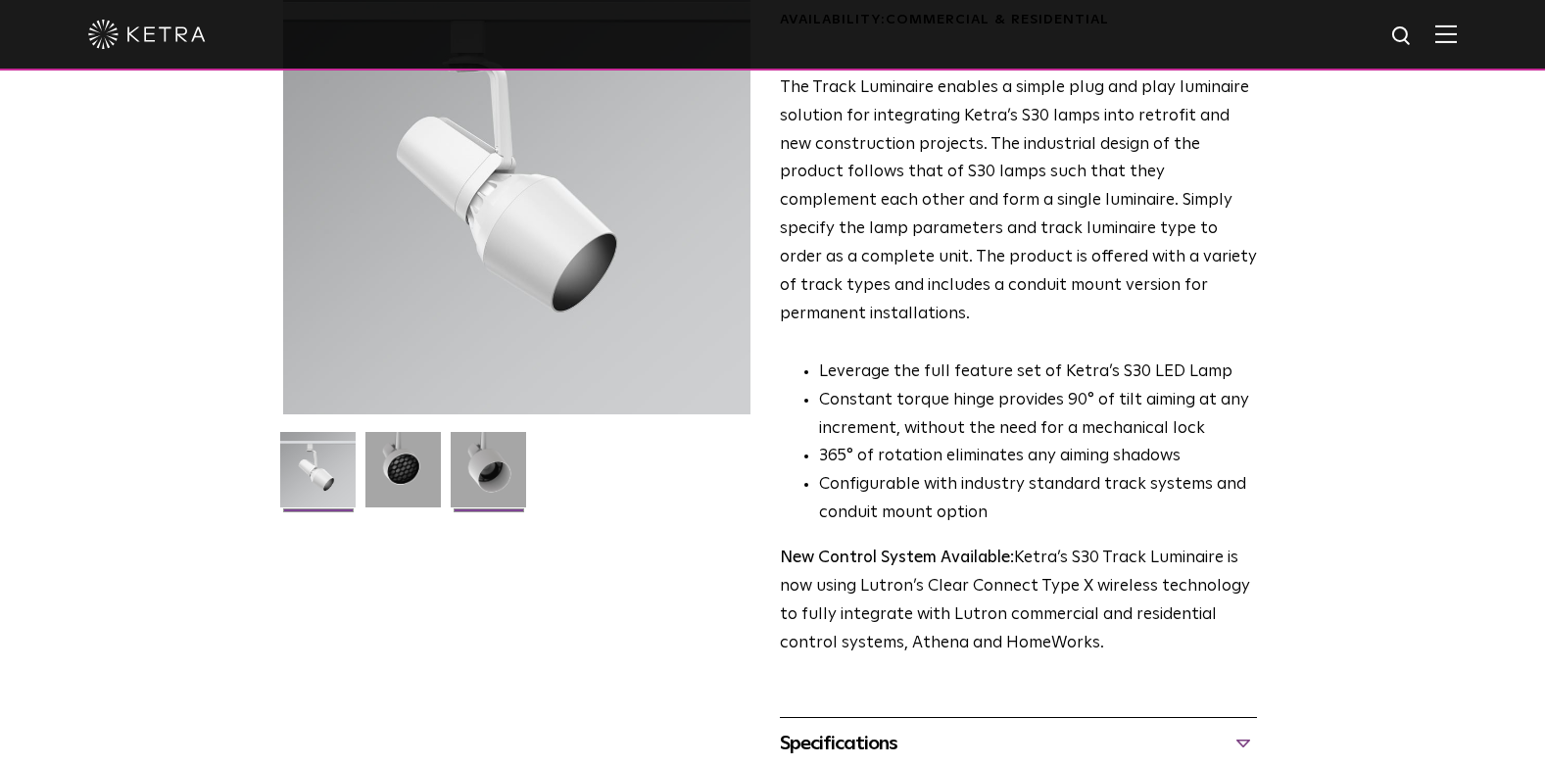
click at [497, 466] on img at bounding box center [488, 477] width 75 height 90
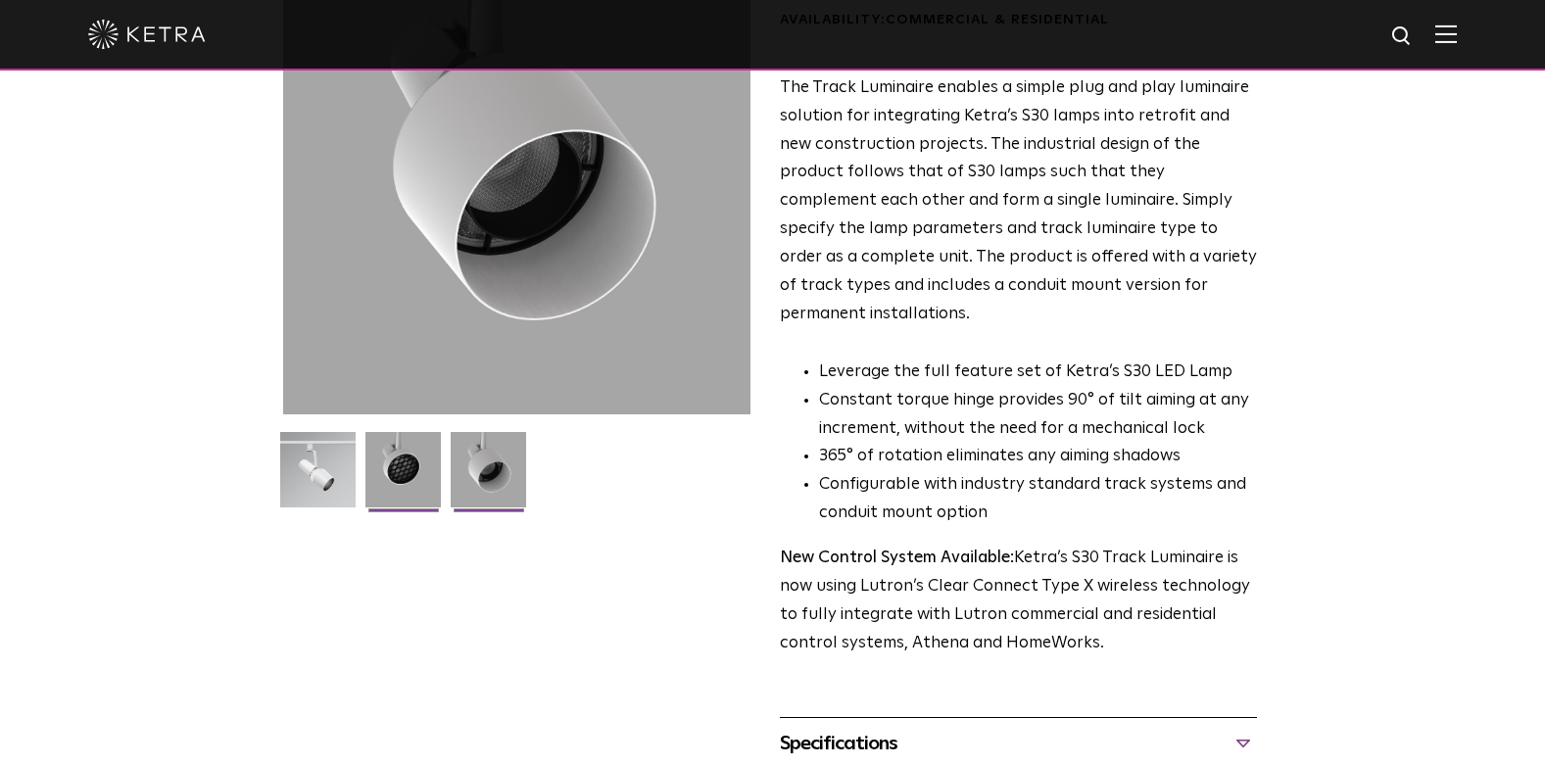
click at [415, 473] on img at bounding box center [402, 477] width 75 height 90
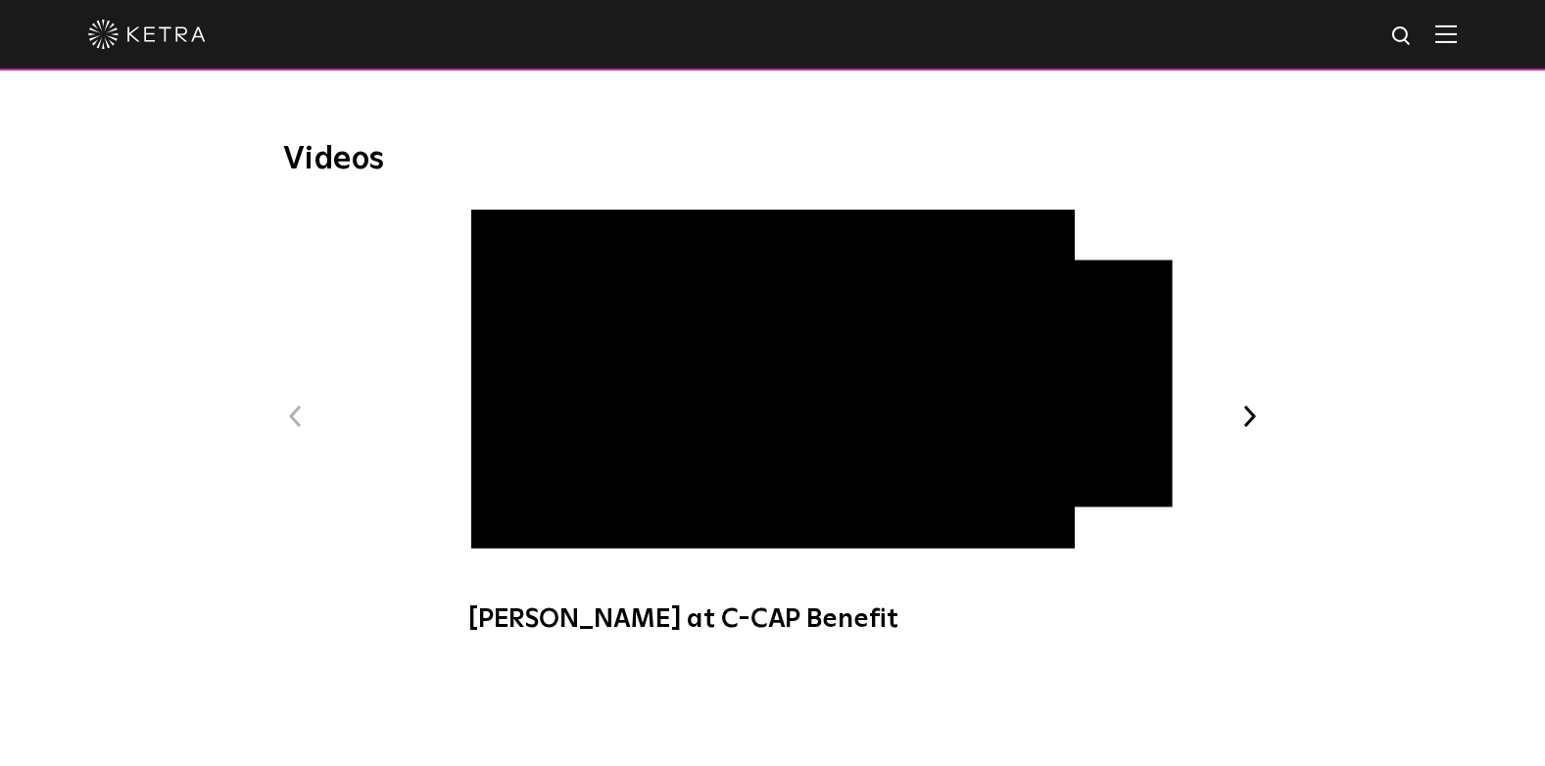
scroll to position [1959, 0]
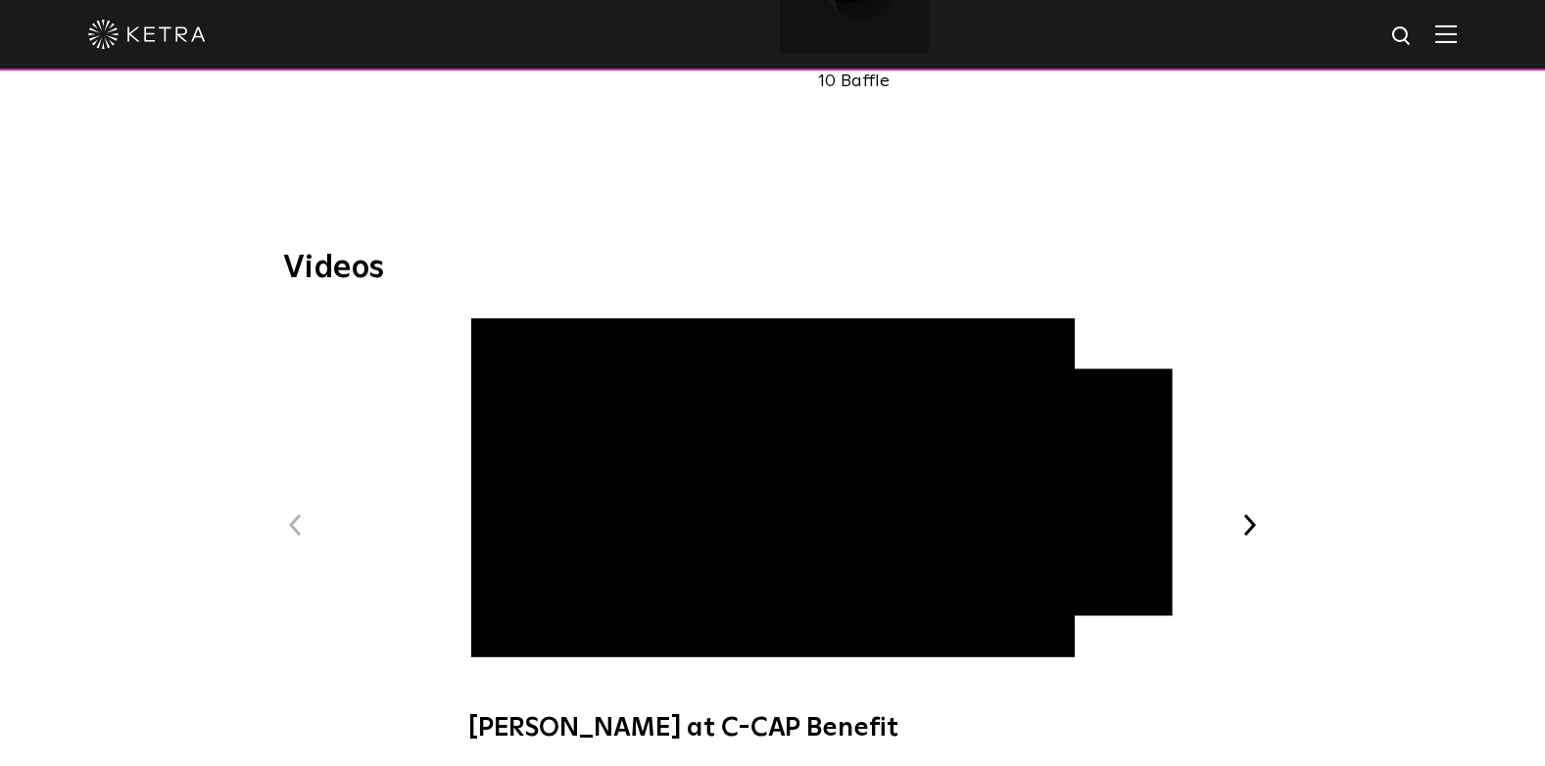
click at [1261, 512] on button "Next" at bounding box center [1249, 524] width 25 height 25
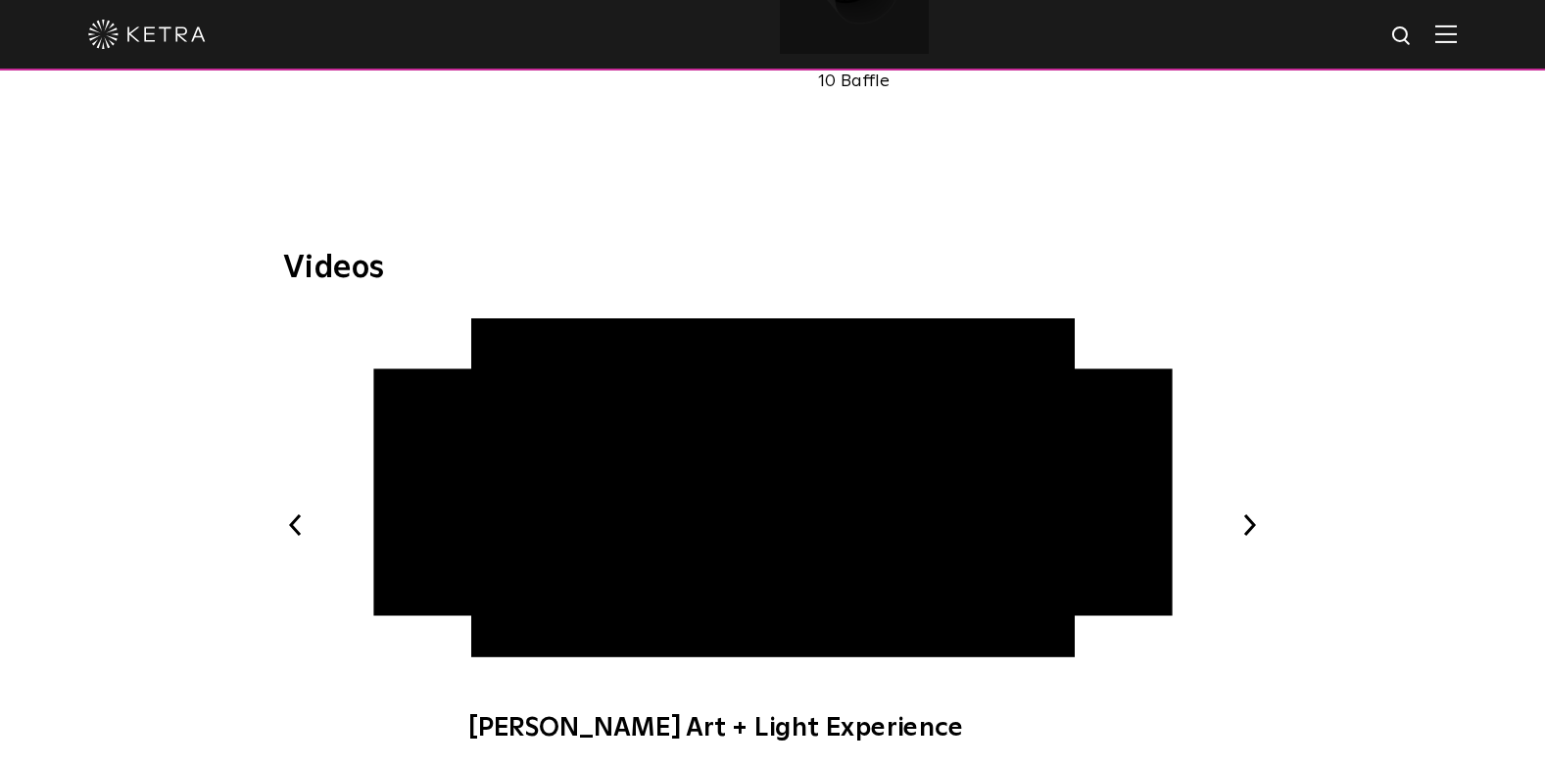
click at [1261, 512] on button "Next" at bounding box center [1249, 524] width 25 height 25
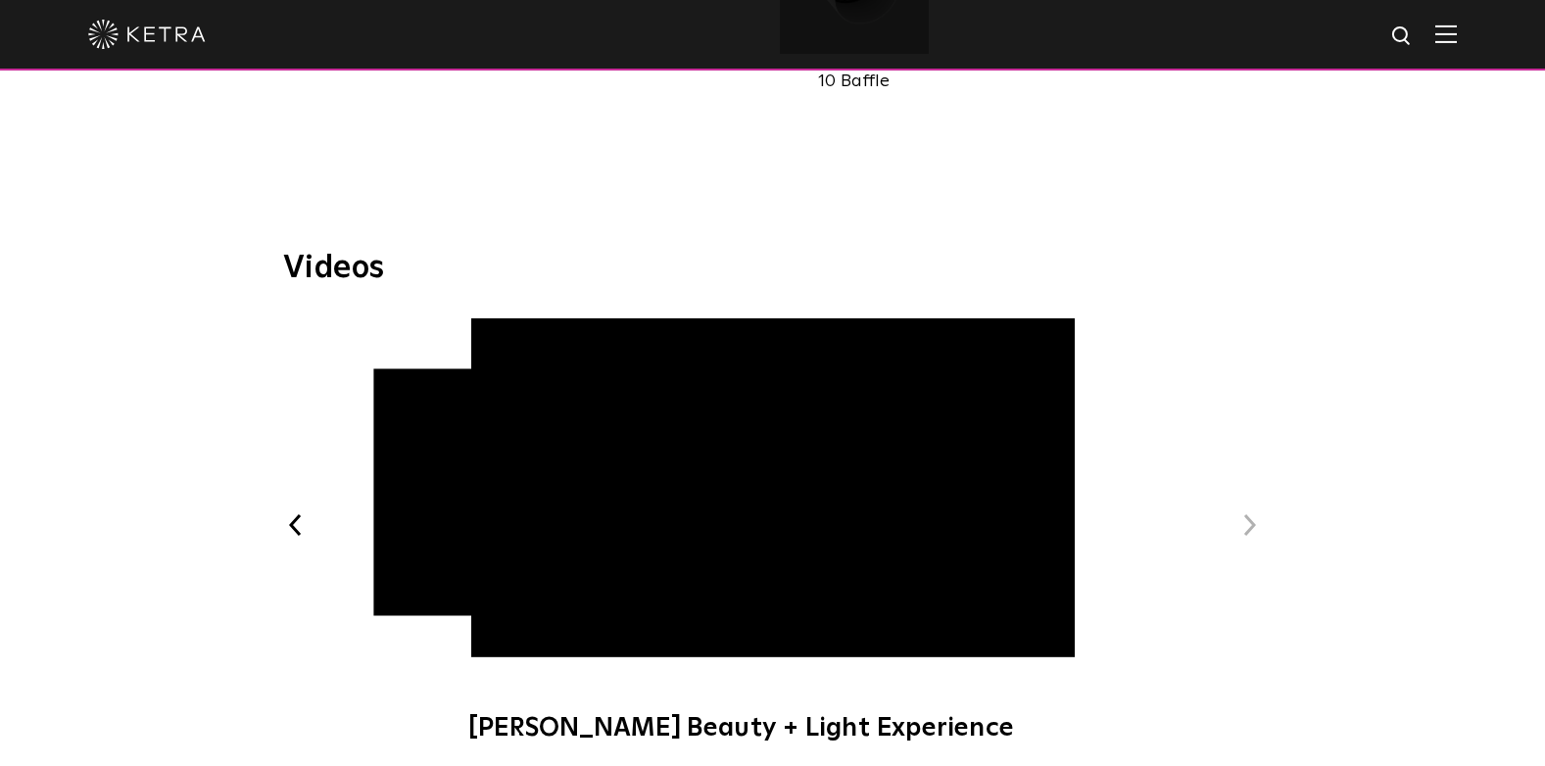
click at [1260, 512] on button "Next" at bounding box center [1249, 524] width 25 height 25
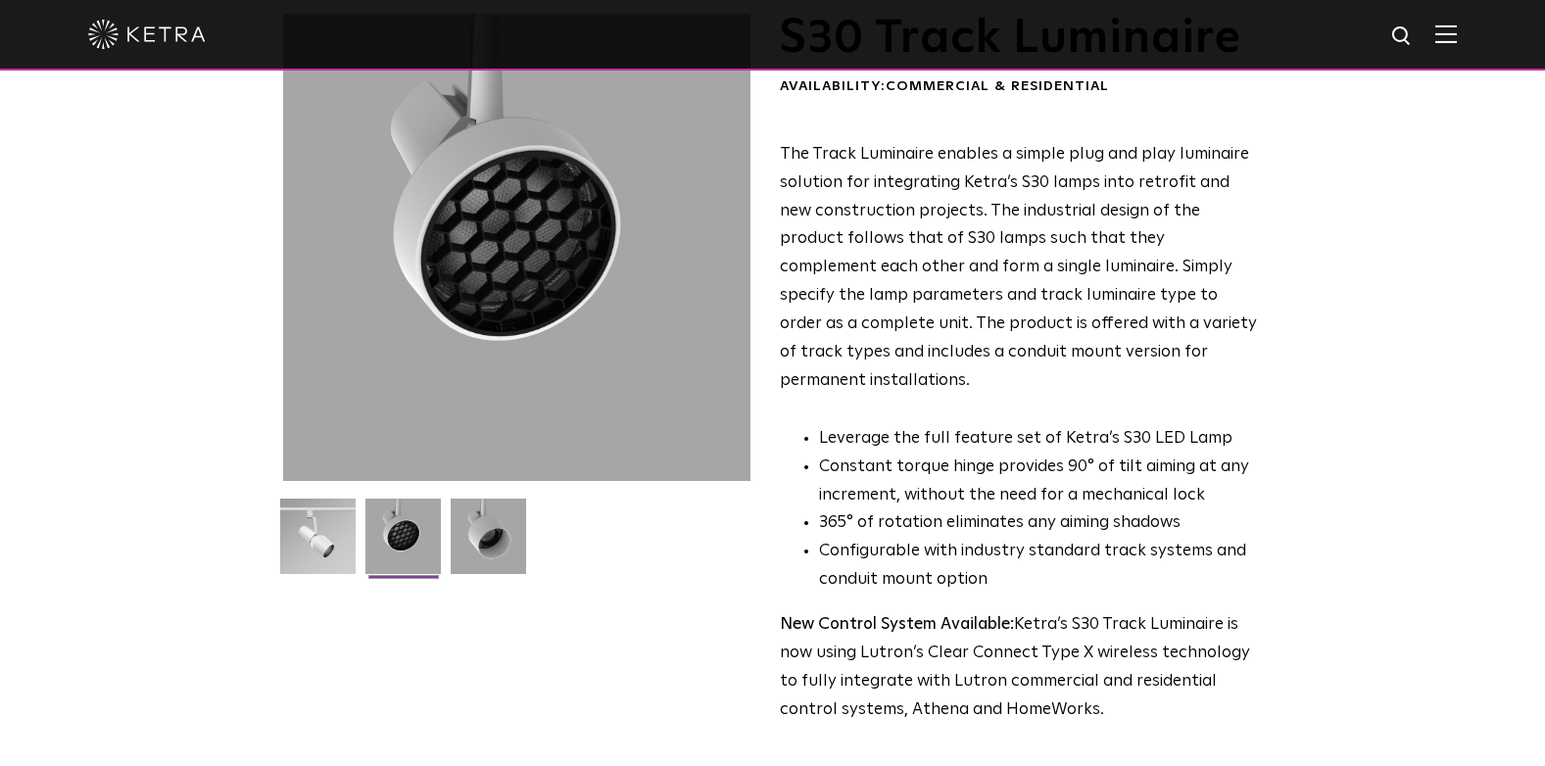
scroll to position [0, 0]
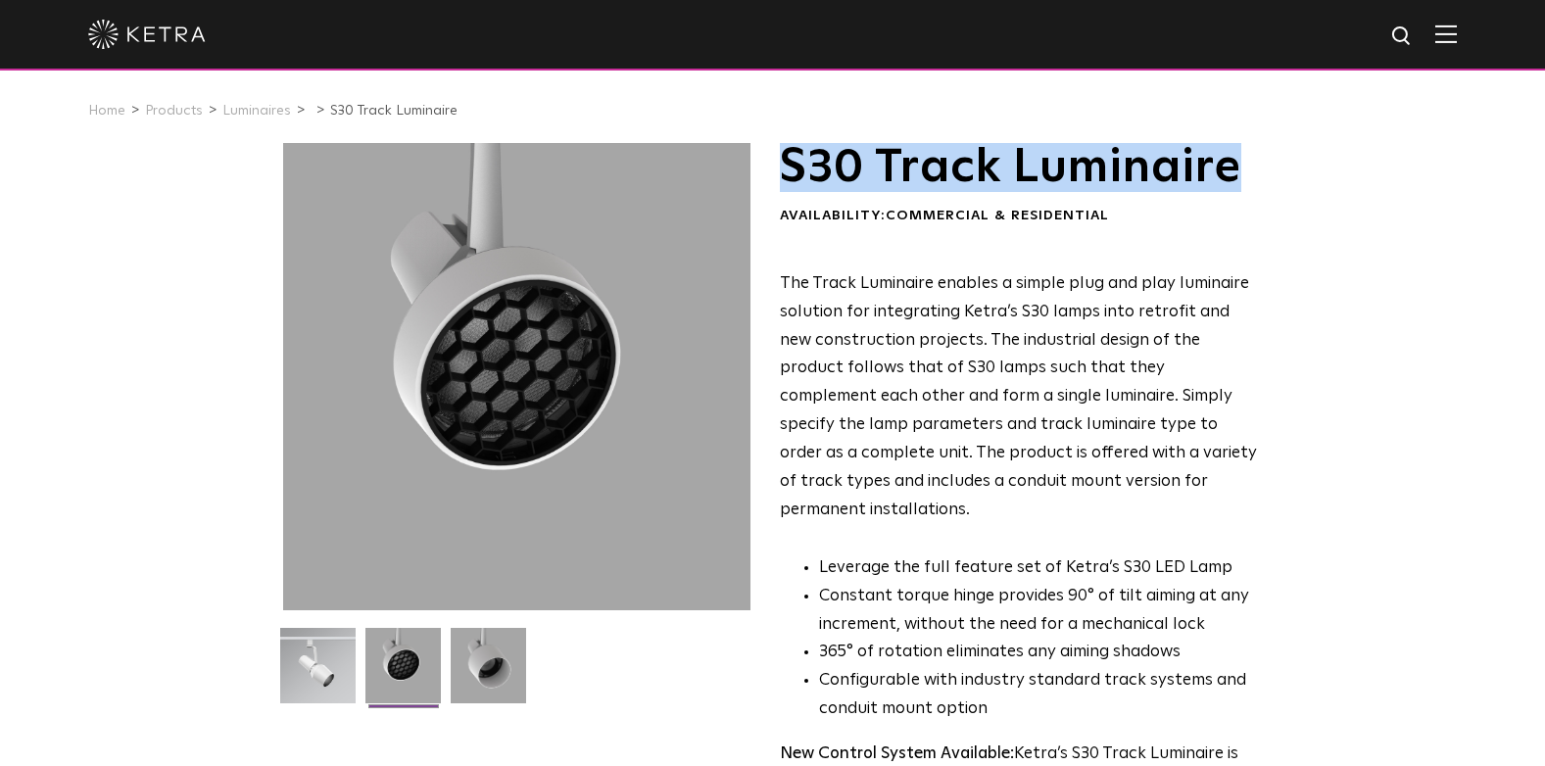
drag, startPoint x: 784, startPoint y: 185, endPoint x: 1305, endPoint y: 187, distance: 521.2
copy h1 "S30 Track Luminaire"
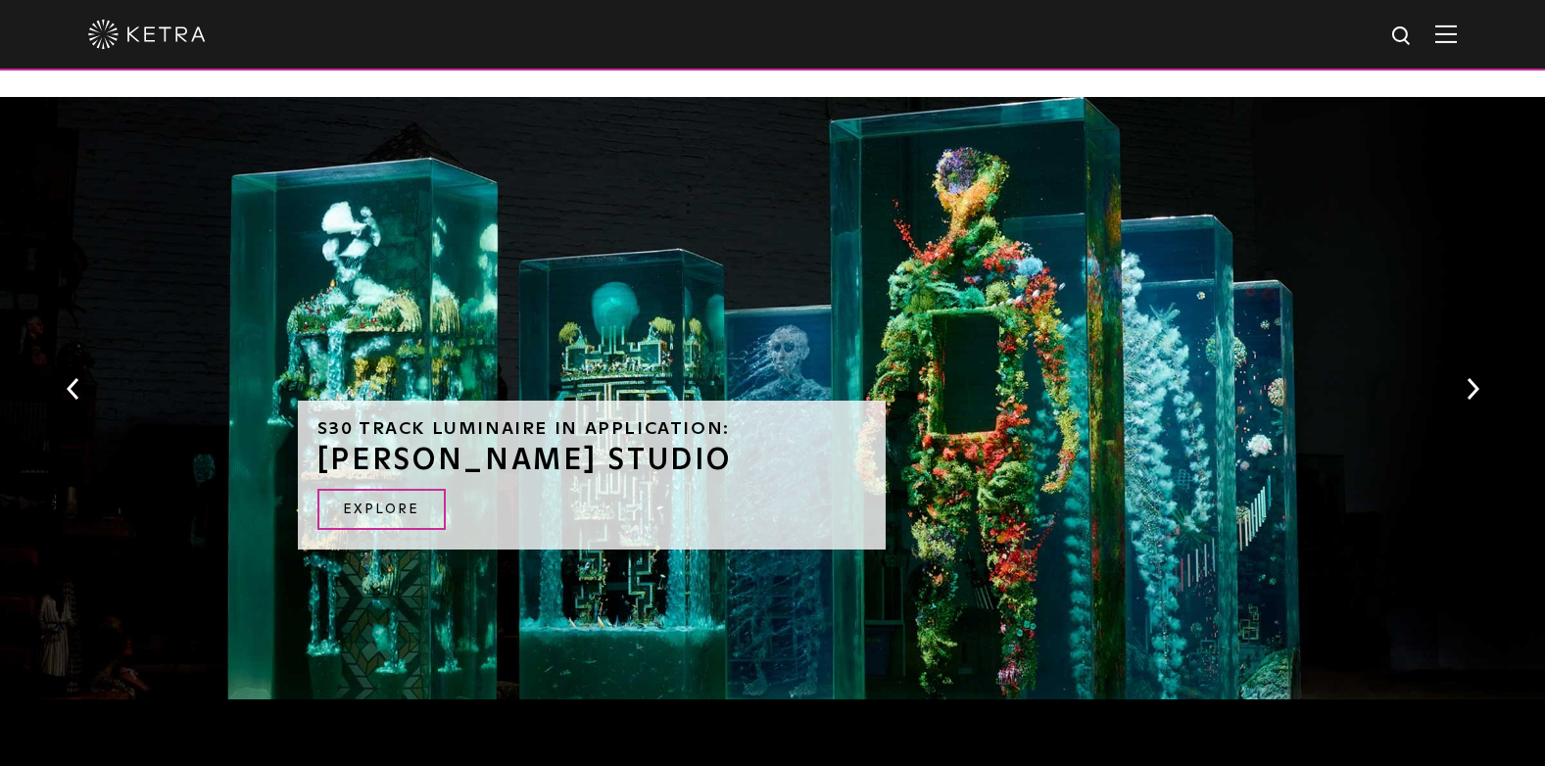
scroll to position [2743, 0]
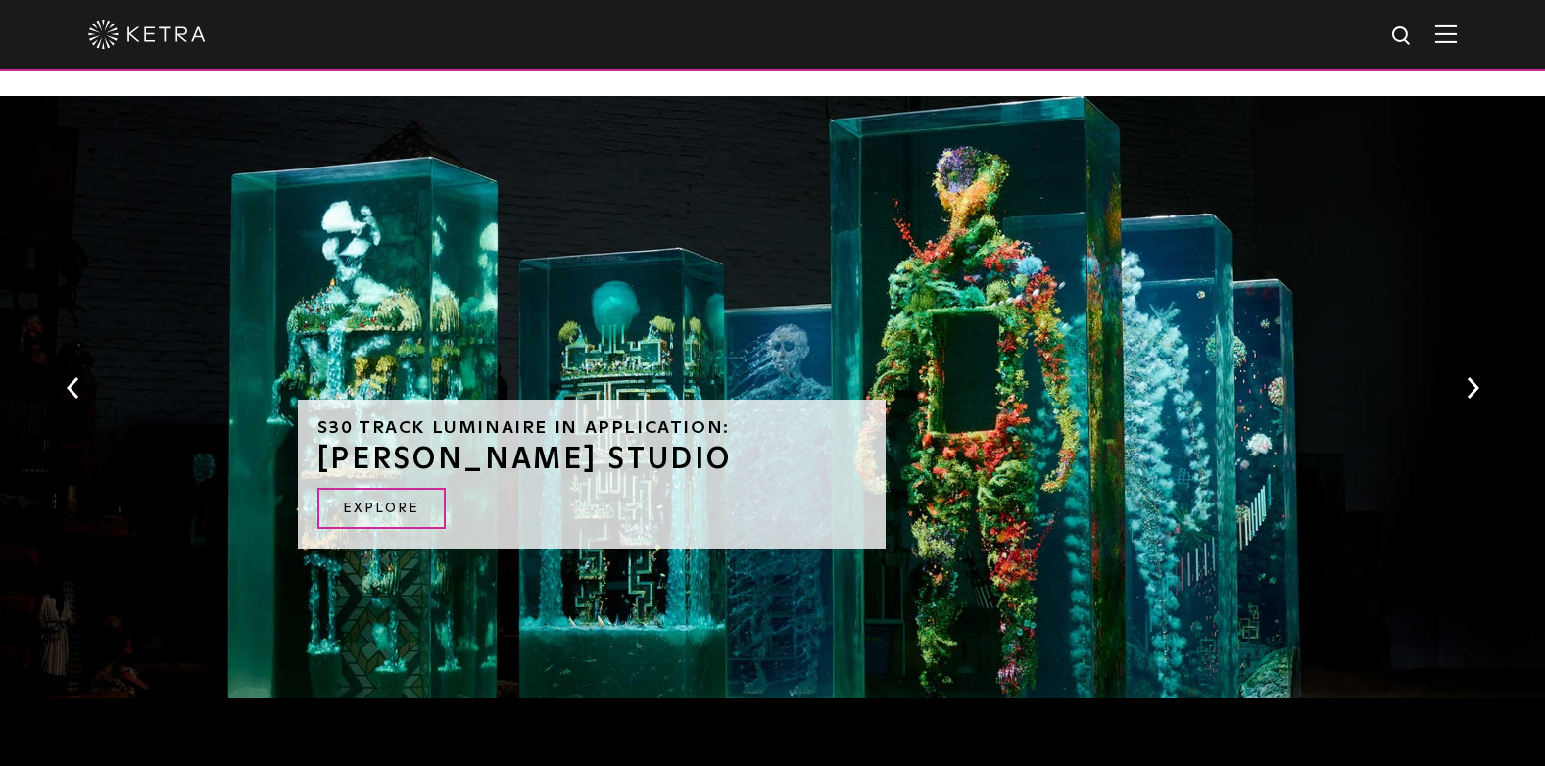
click at [1467, 375] on button "Next" at bounding box center [1473, 387] width 20 height 25
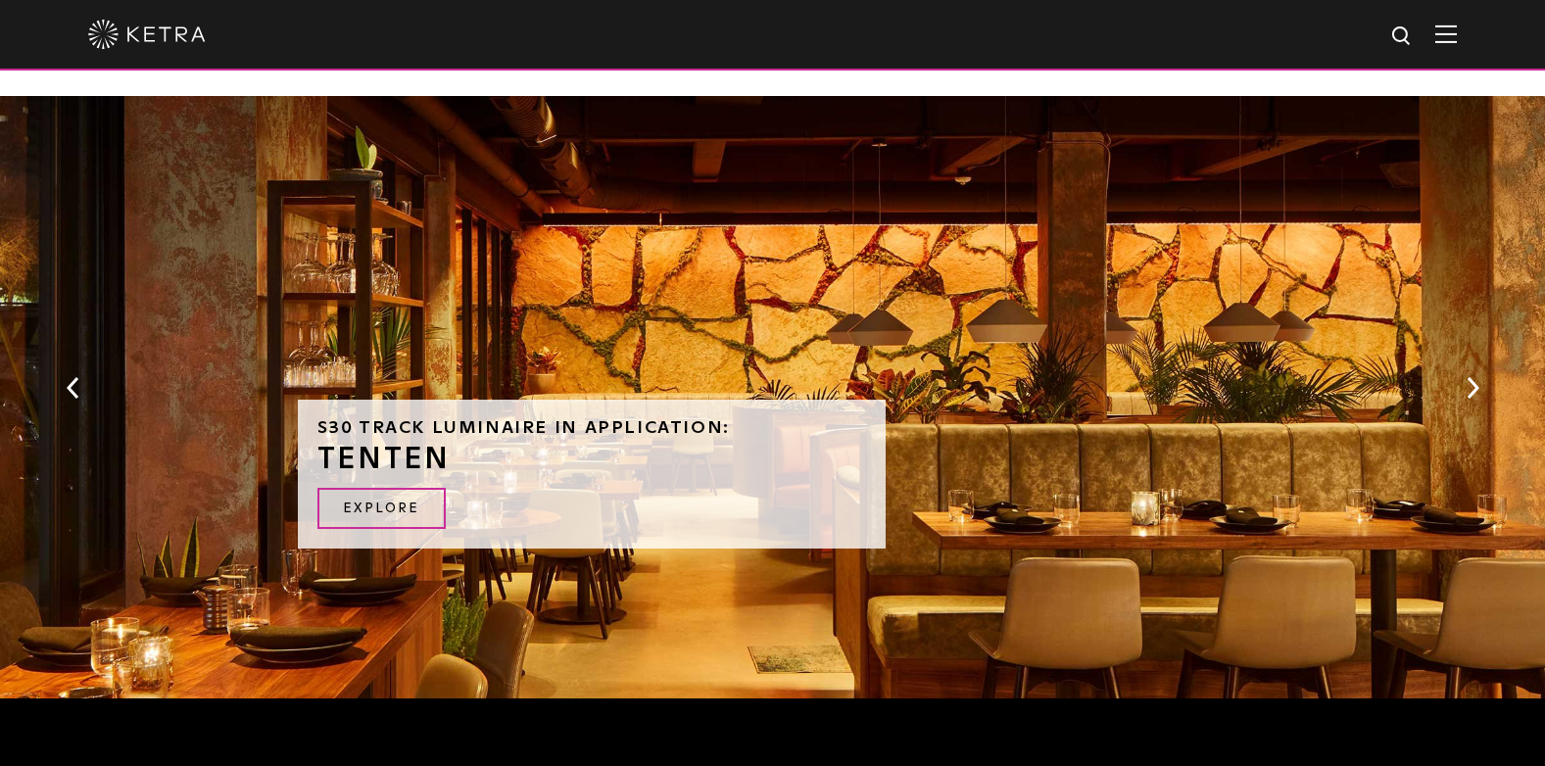
click at [1467, 375] on button "Next" at bounding box center [1473, 387] width 20 height 25
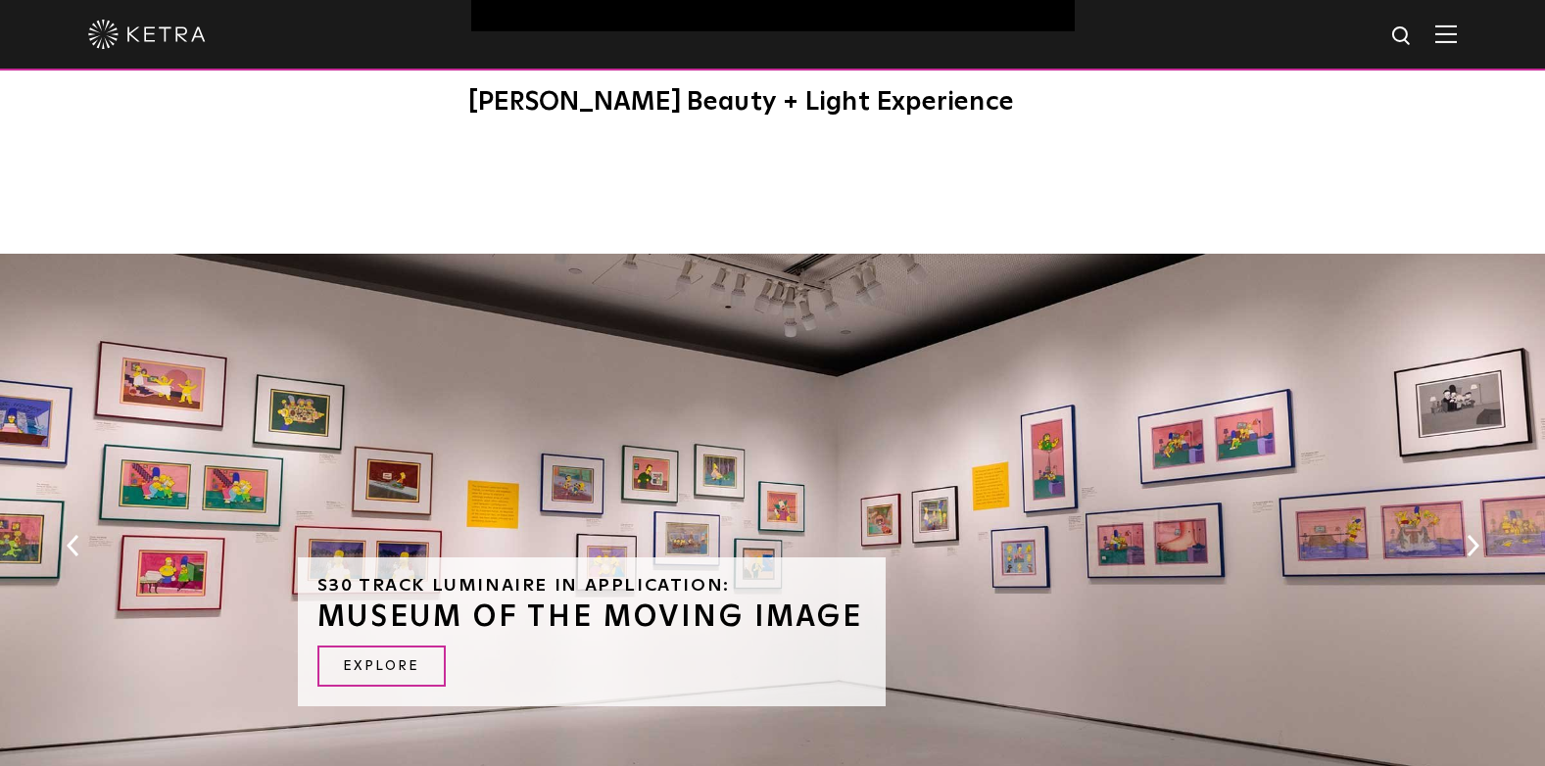
scroll to position [2693, 0]
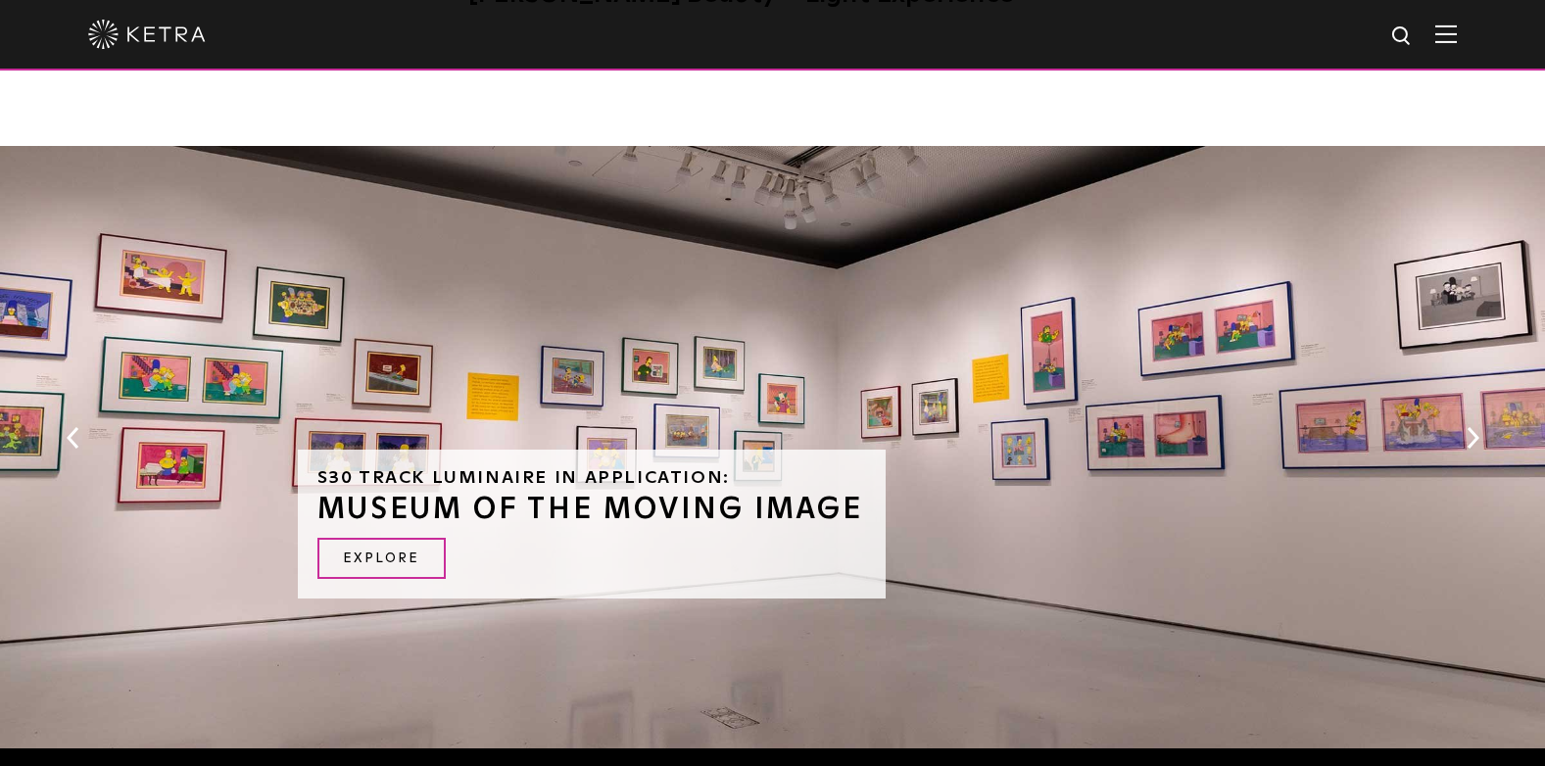
click at [1471, 425] on button "Next" at bounding box center [1473, 437] width 20 height 25
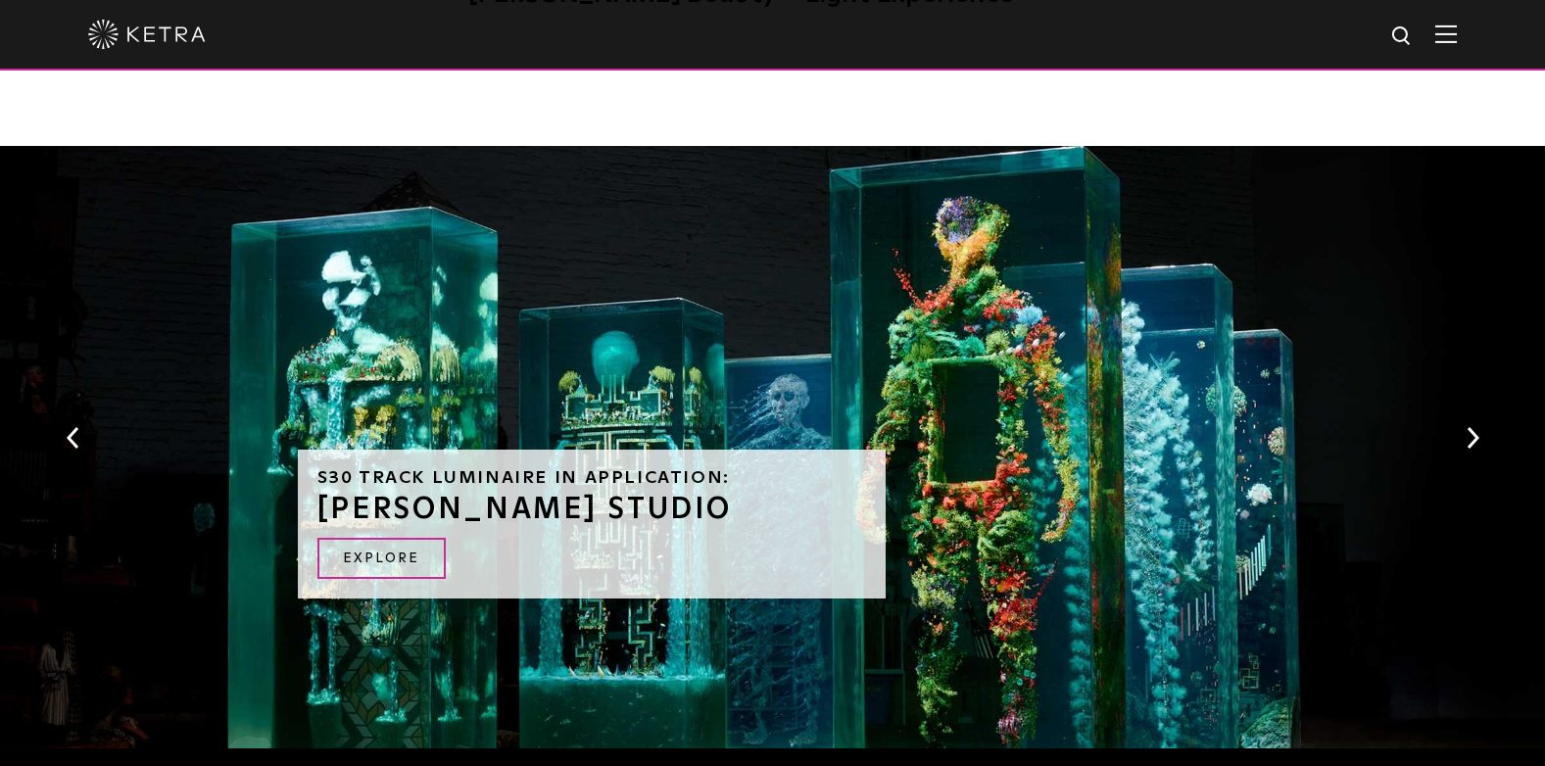
click at [1473, 425] on button "Next" at bounding box center [1473, 437] width 20 height 25
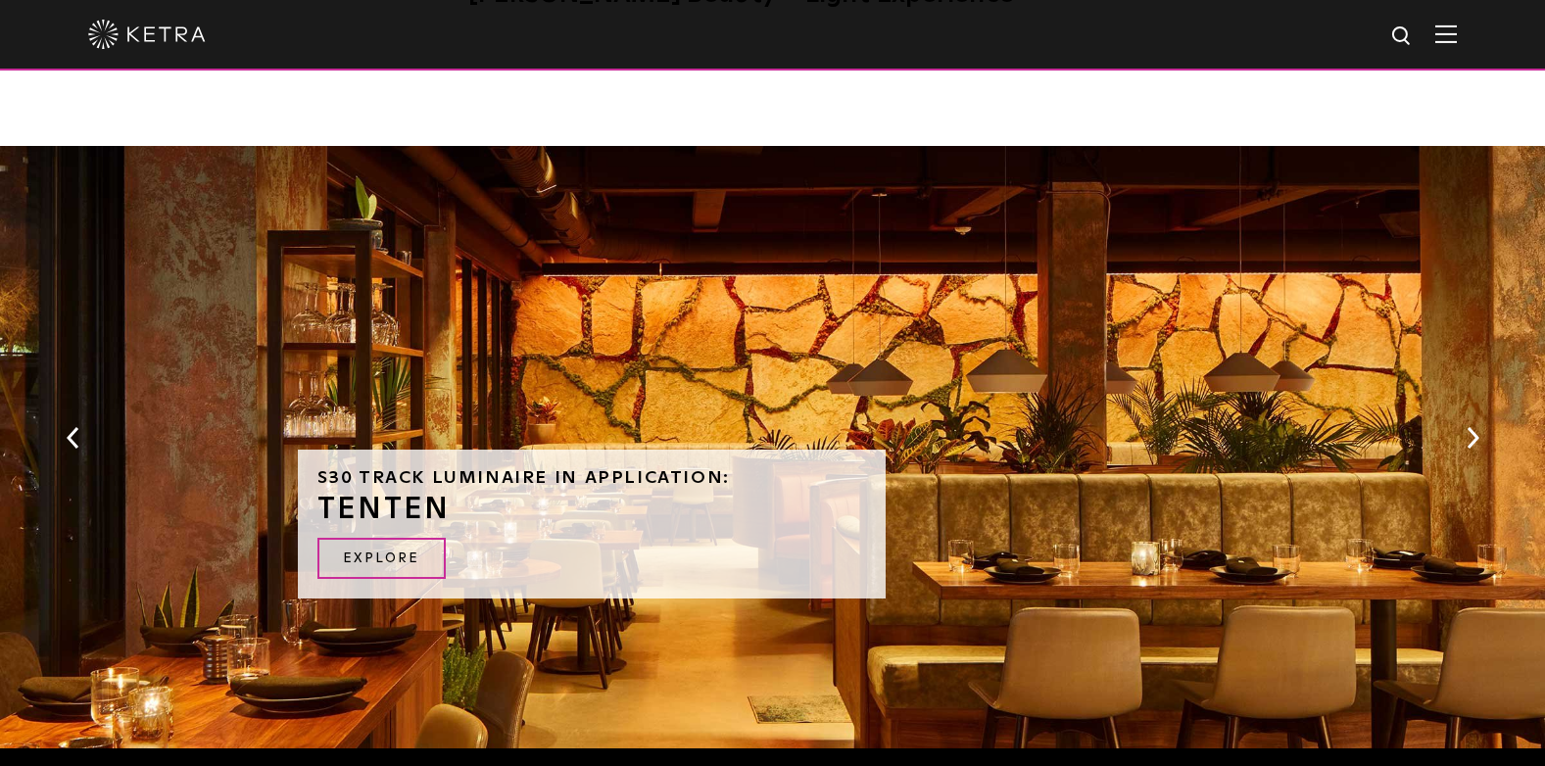
click at [1473, 425] on button "Next" at bounding box center [1473, 437] width 20 height 25
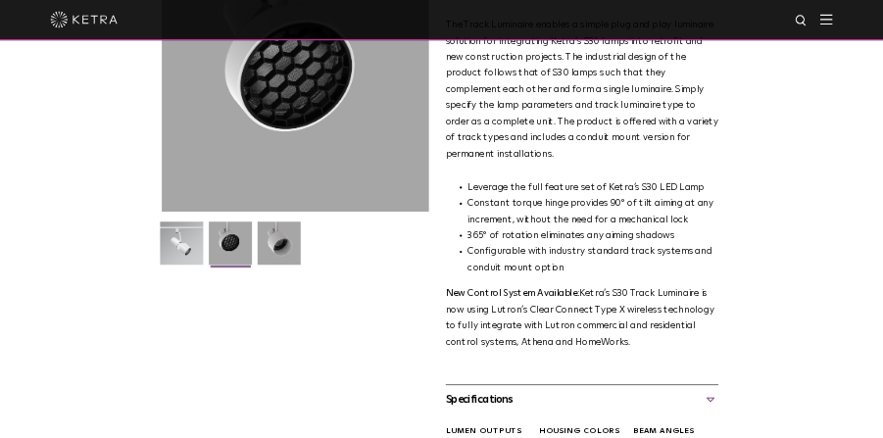
scroll to position [0, 0]
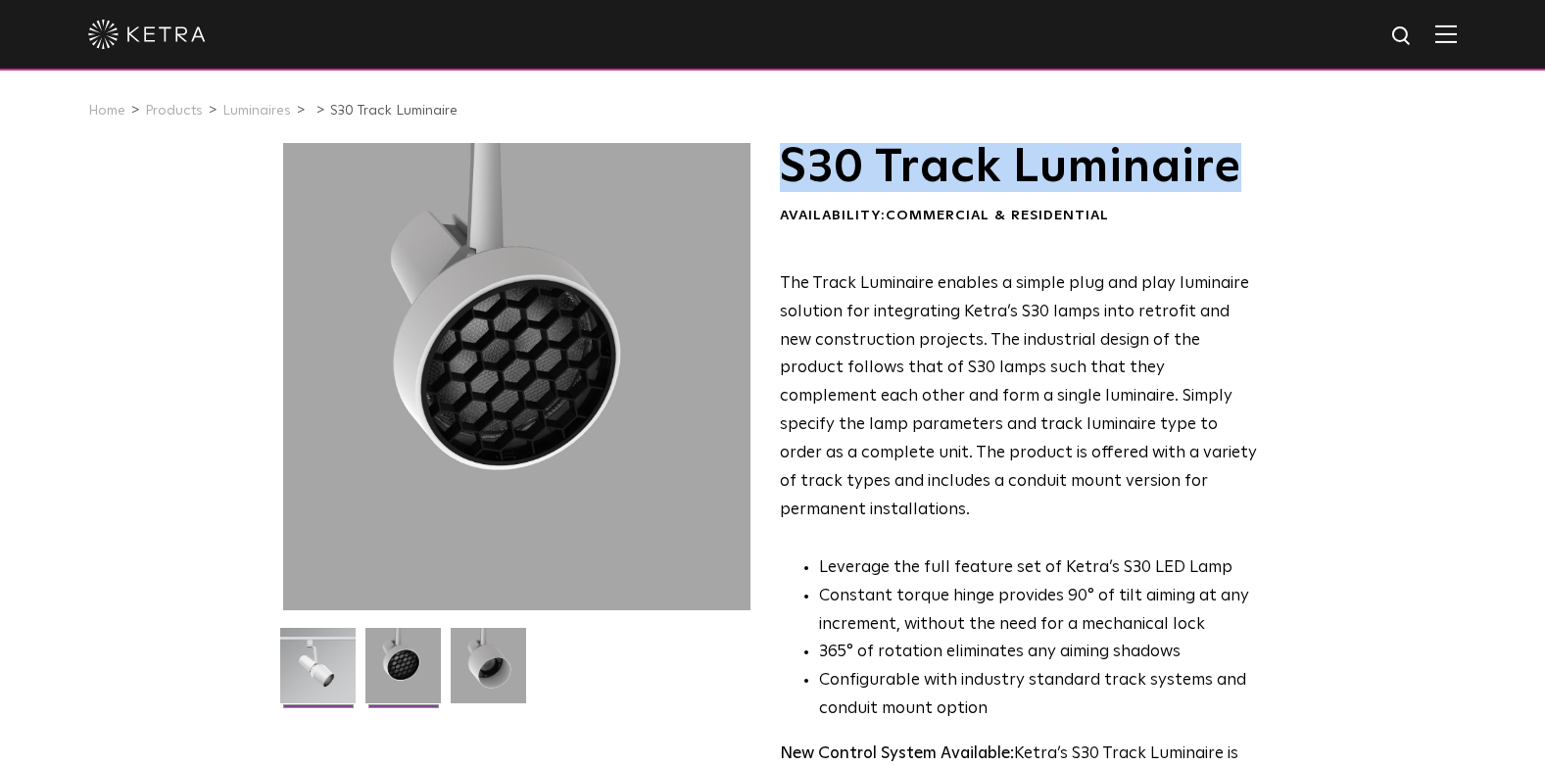
click at [334, 687] on img at bounding box center [317, 673] width 75 height 90
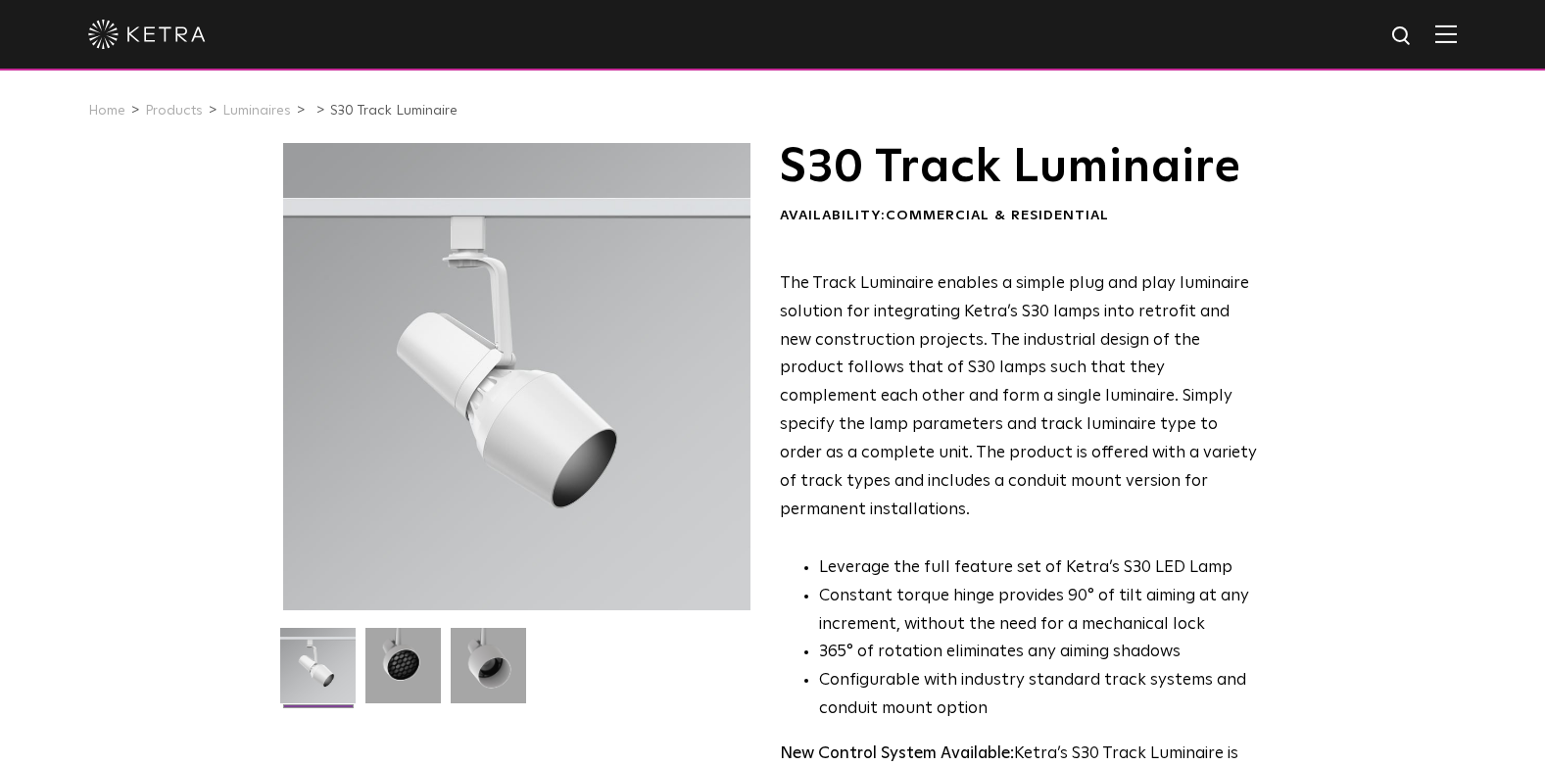
click at [500, 413] on div at bounding box center [516, 376] width 467 height 467
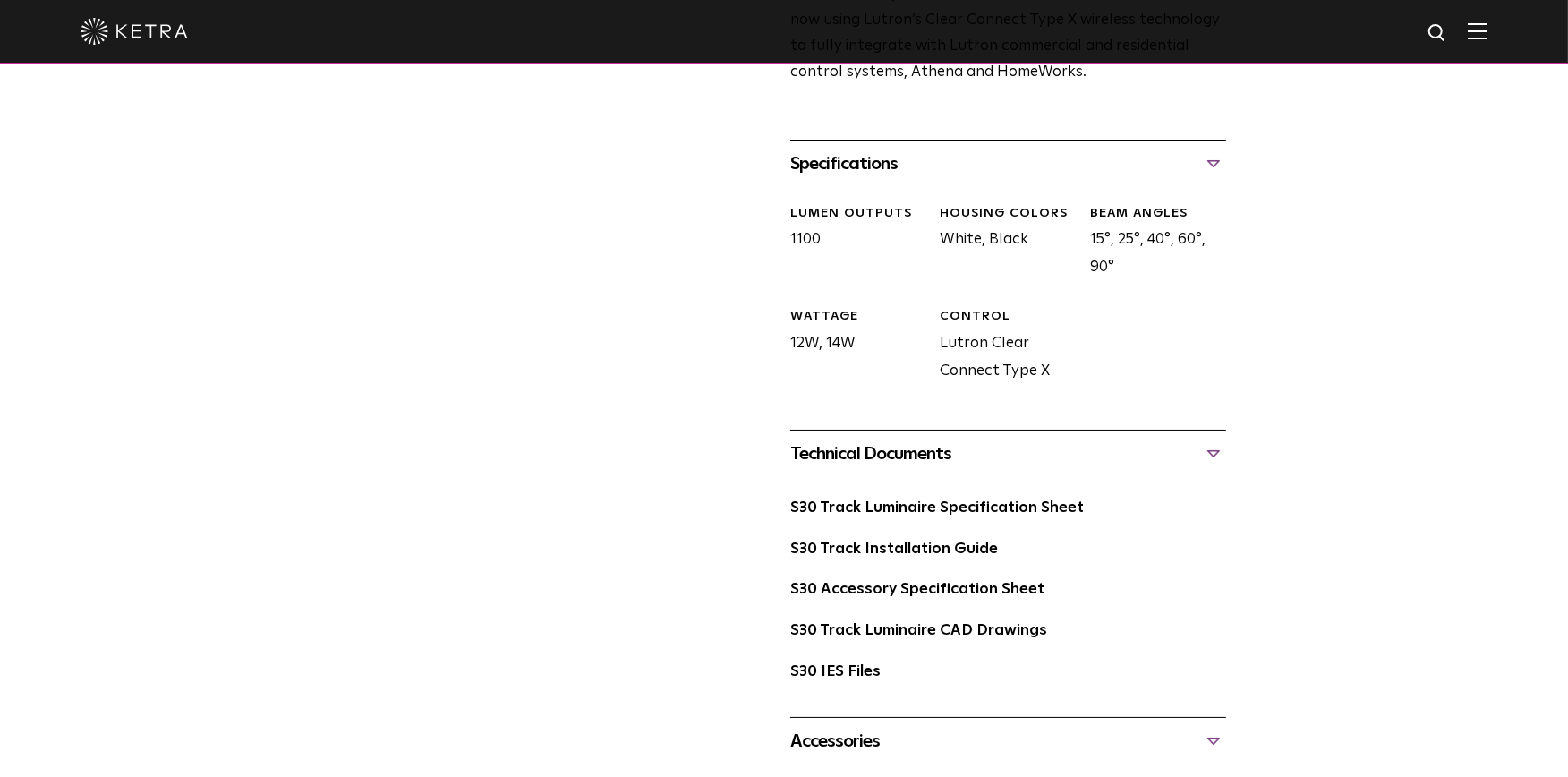
scroll to position [696, 0]
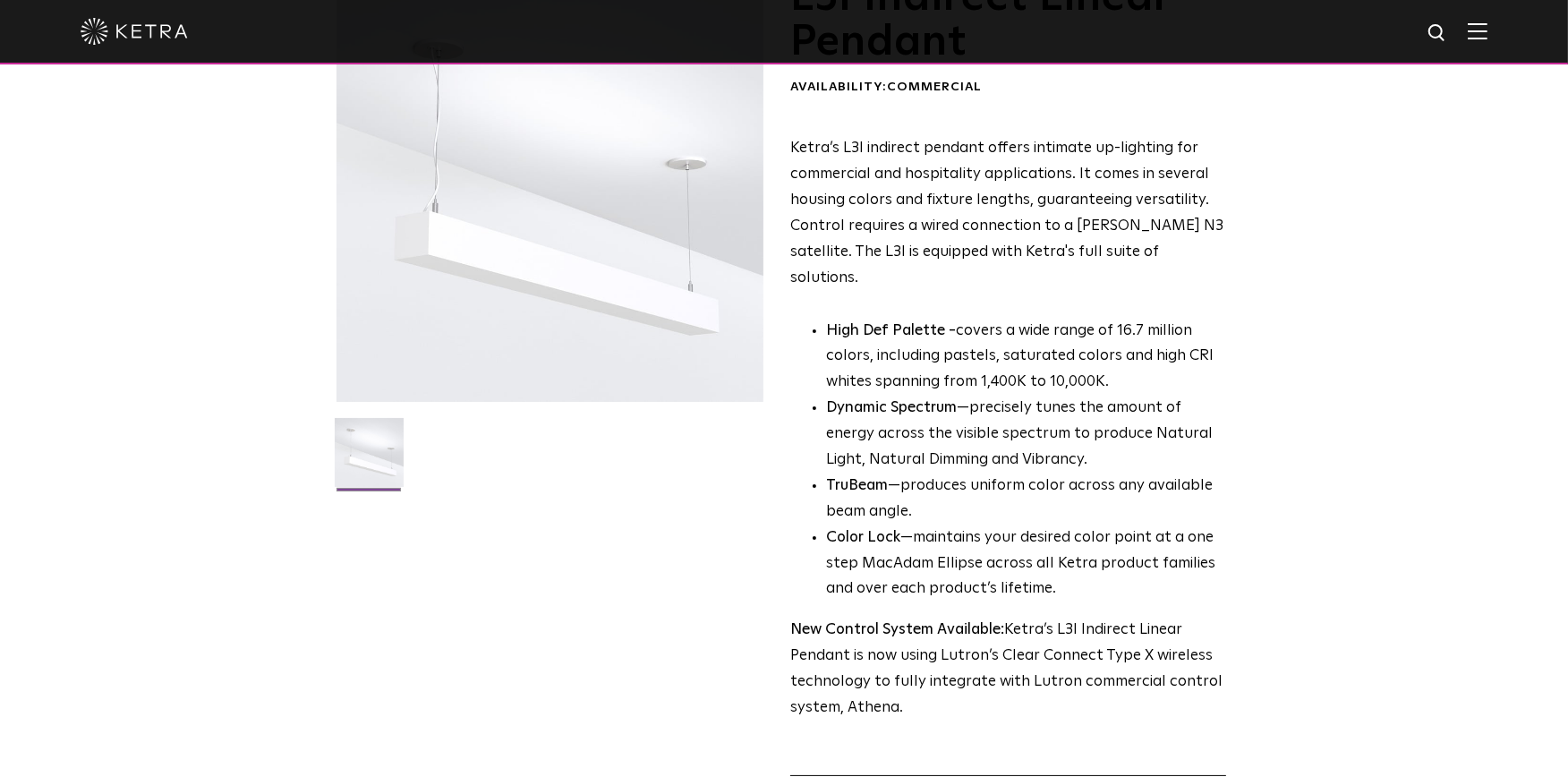
scroll to position [398, 0]
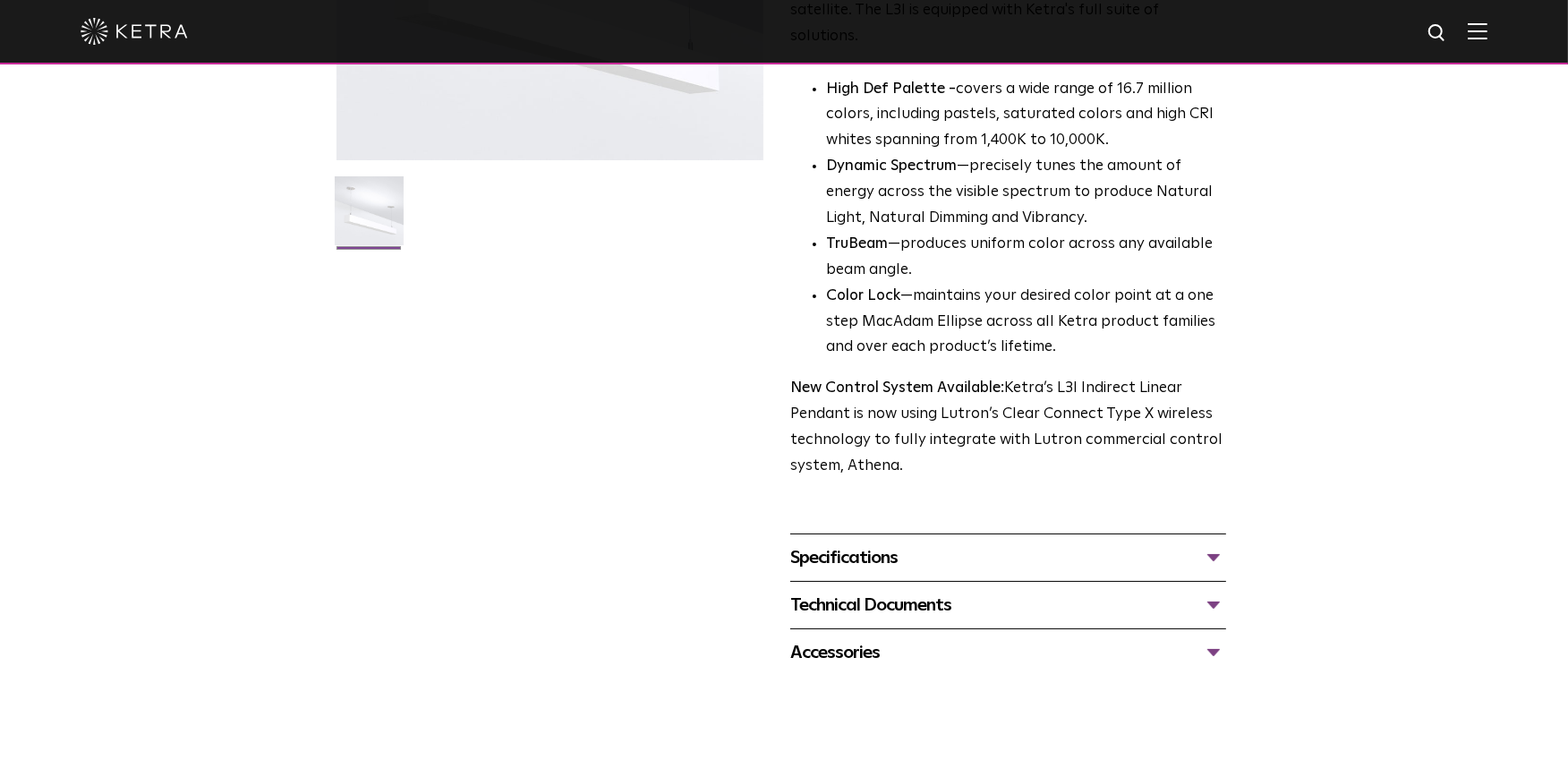
click at [1205, 544] on div "Specifications" at bounding box center [1008, 558] width 436 height 28
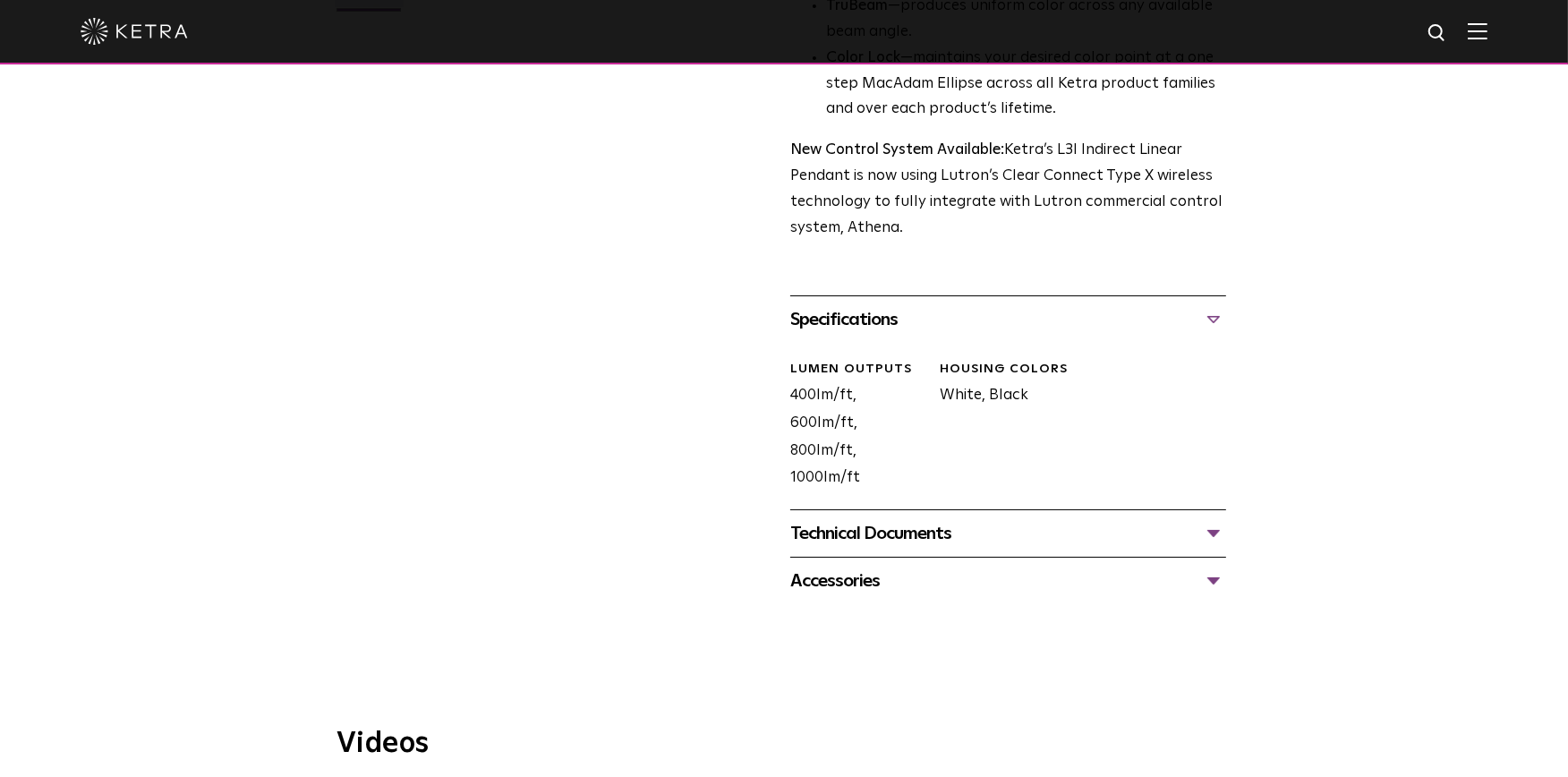
scroll to position [696, 0]
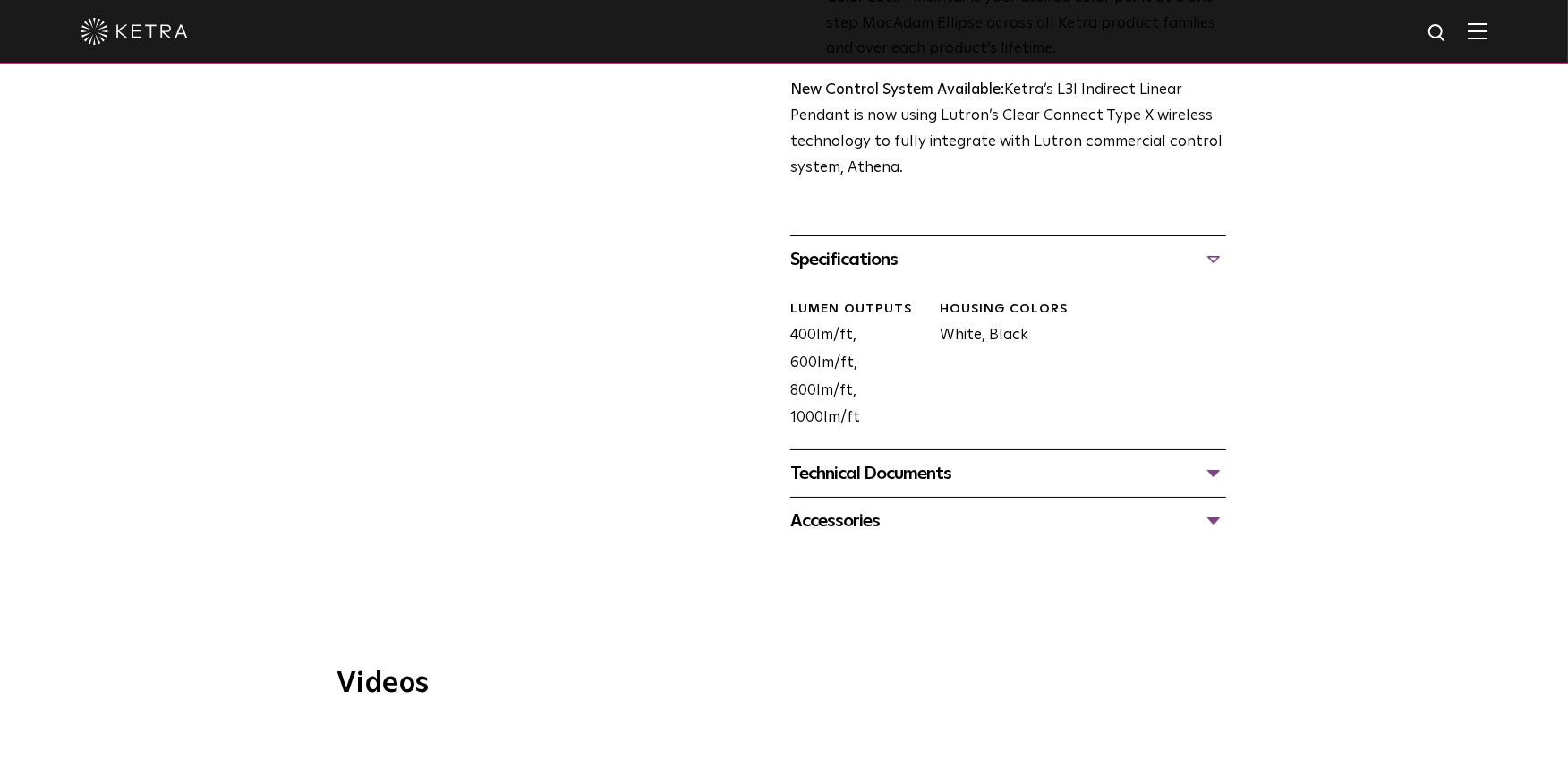
click at [1010, 328] on font "White, Black" at bounding box center [985, 335] width 89 height 16
click at [1219, 245] on div "Specifications" at bounding box center [1008, 259] width 436 height 28
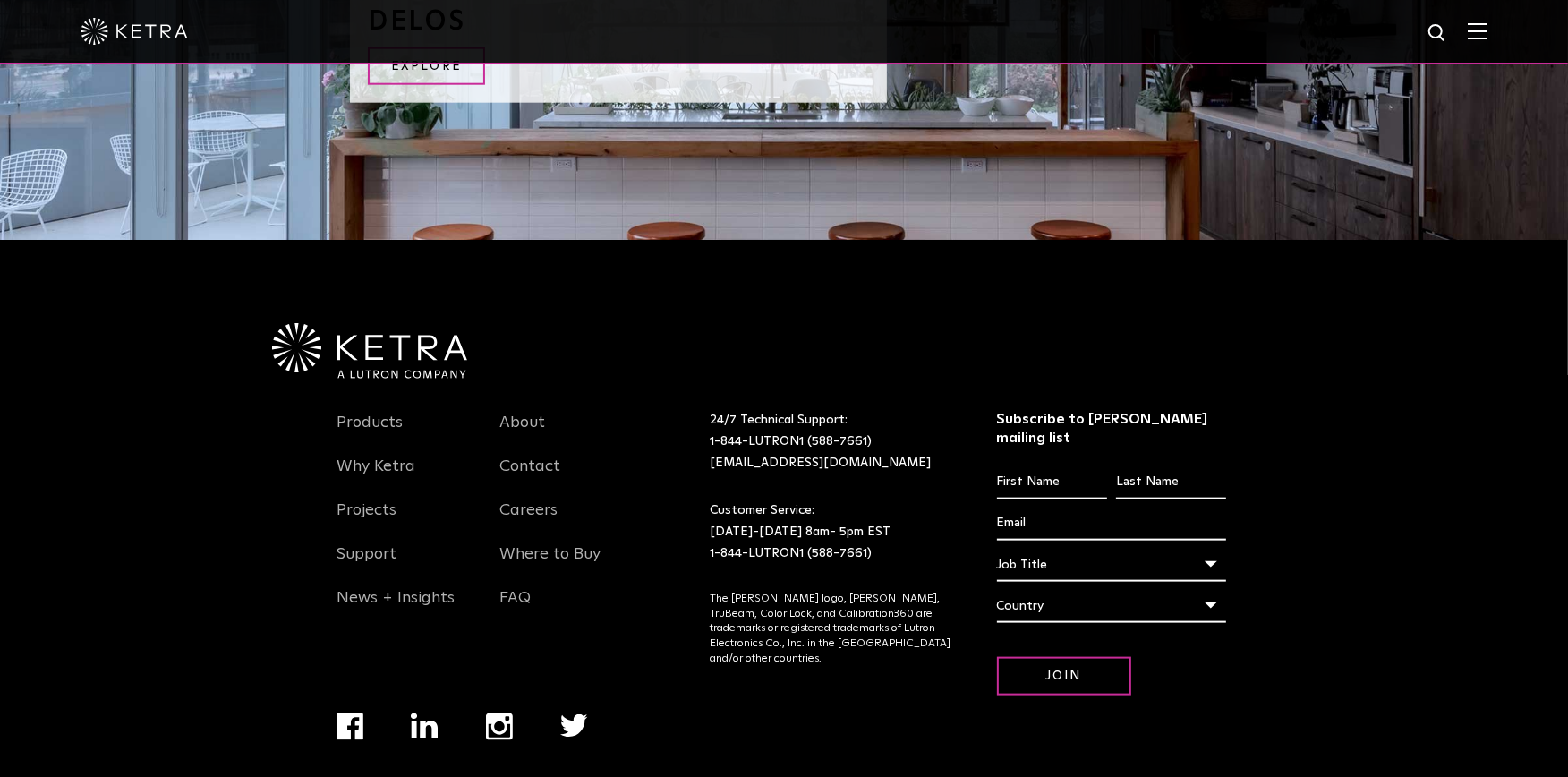
scroll to position [2091, 0]
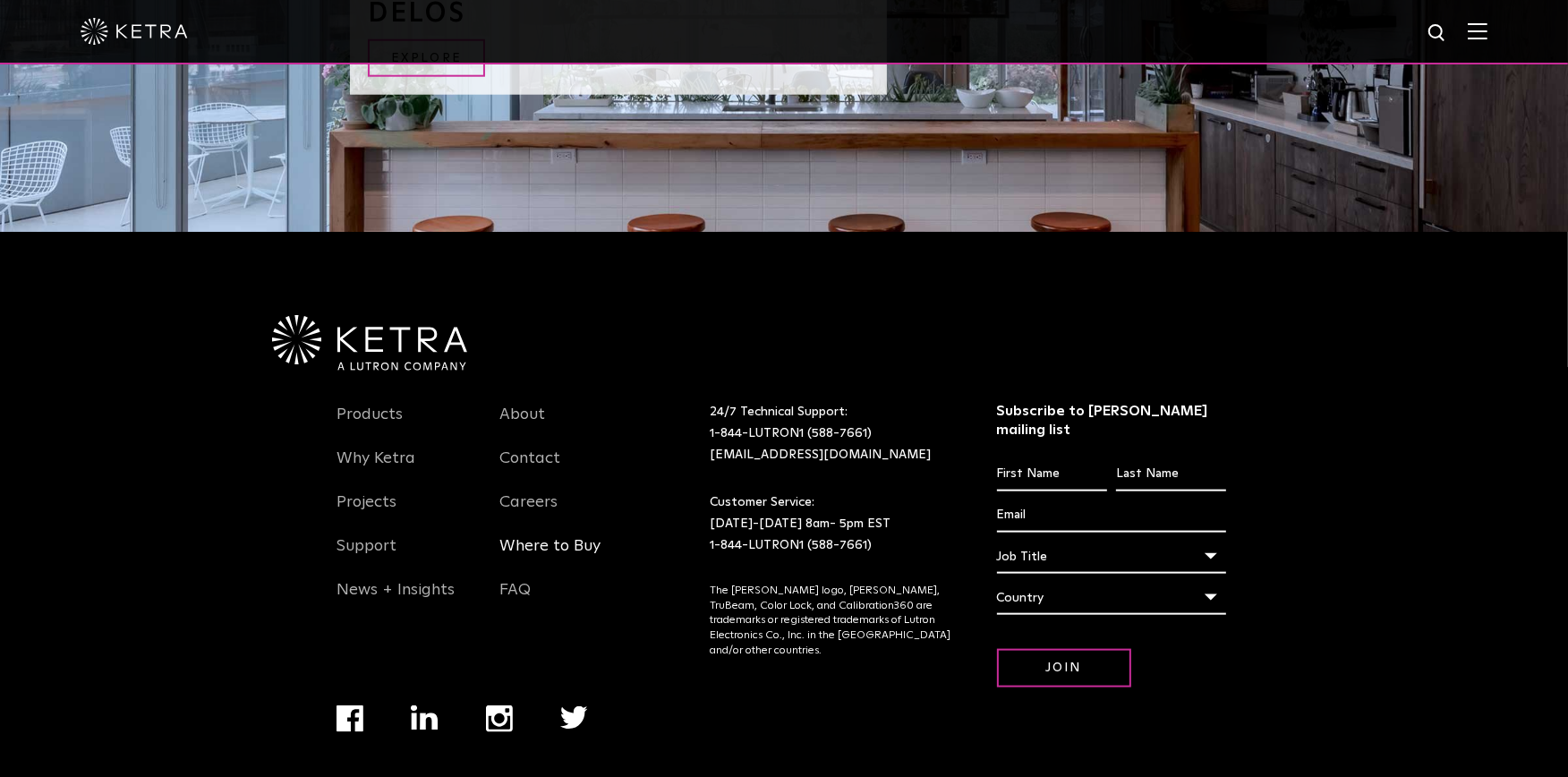
click at [561, 537] on link "Where to Buy" at bounding box center [550, 557] width 101 height 41
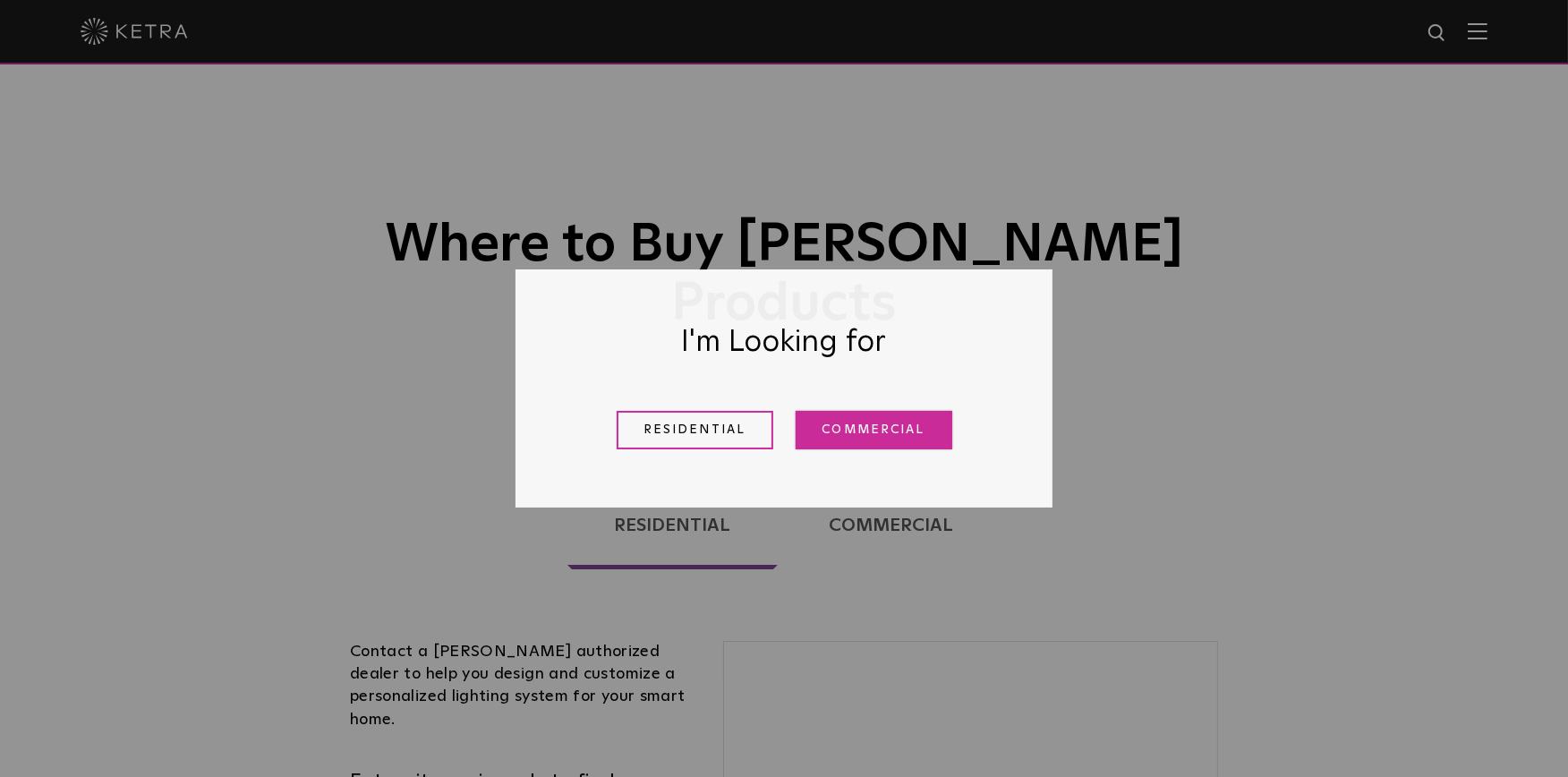
click at [823, 440] on link "Commercial" at bounding box center [874, 431] width 156 height 38
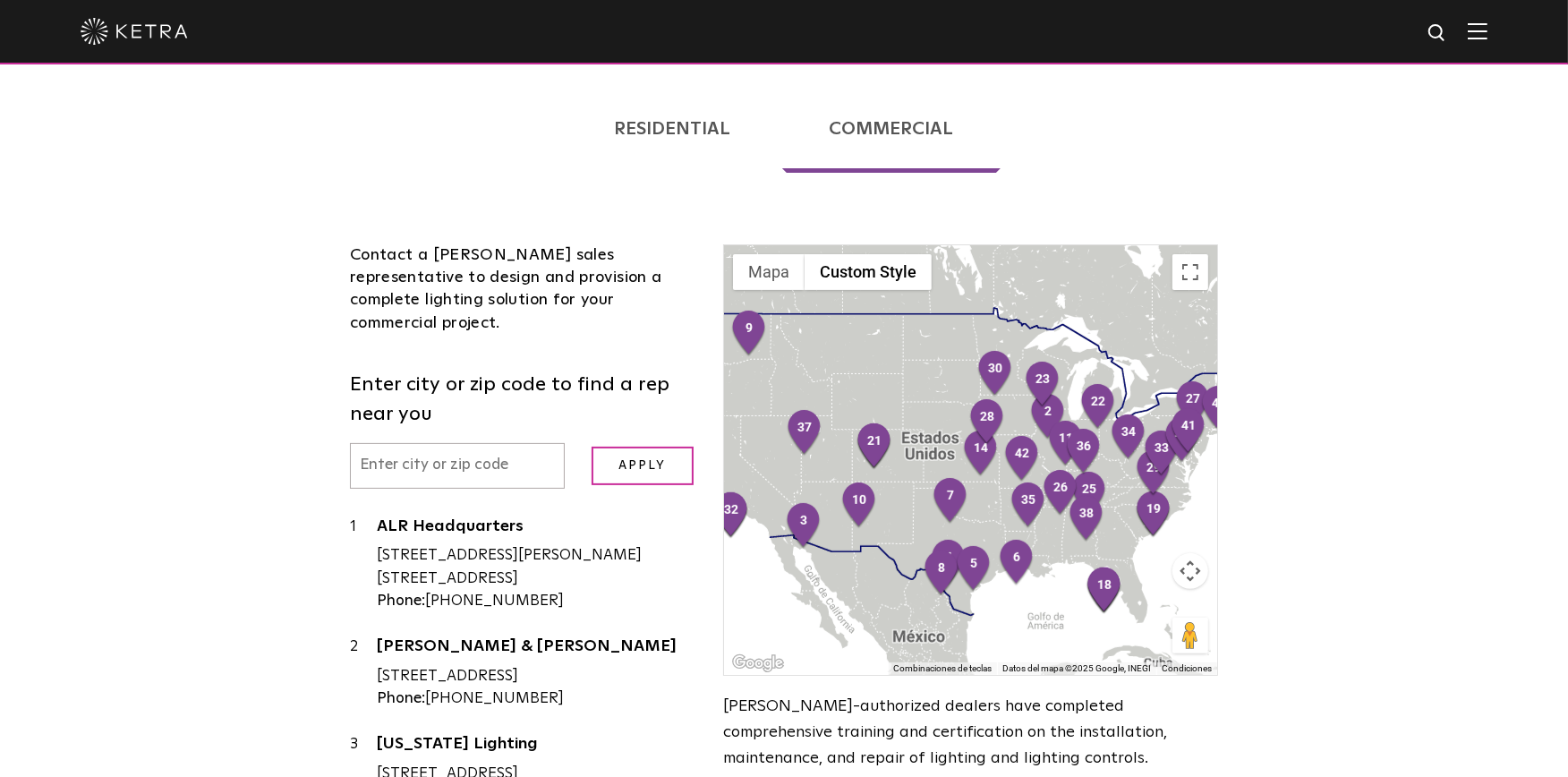
scroll to position [504, 0]
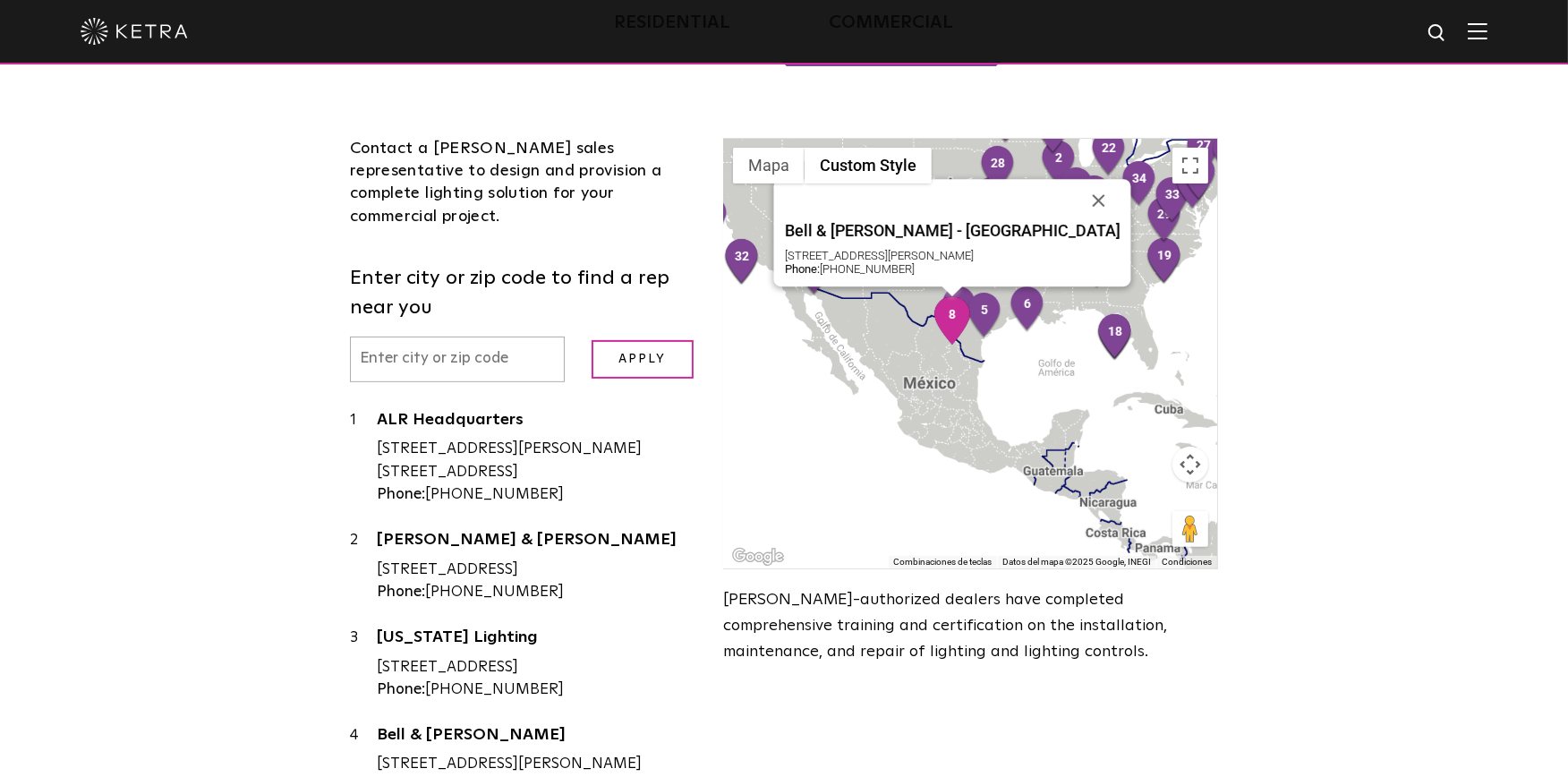
drag, startPoint x: 937, startPoint y: 421, endPoint x: 943, endPoint y: 274, distance: 147.1
click at [945, 296] on img "8" at bounding box center [952, 320] width 37 height 48
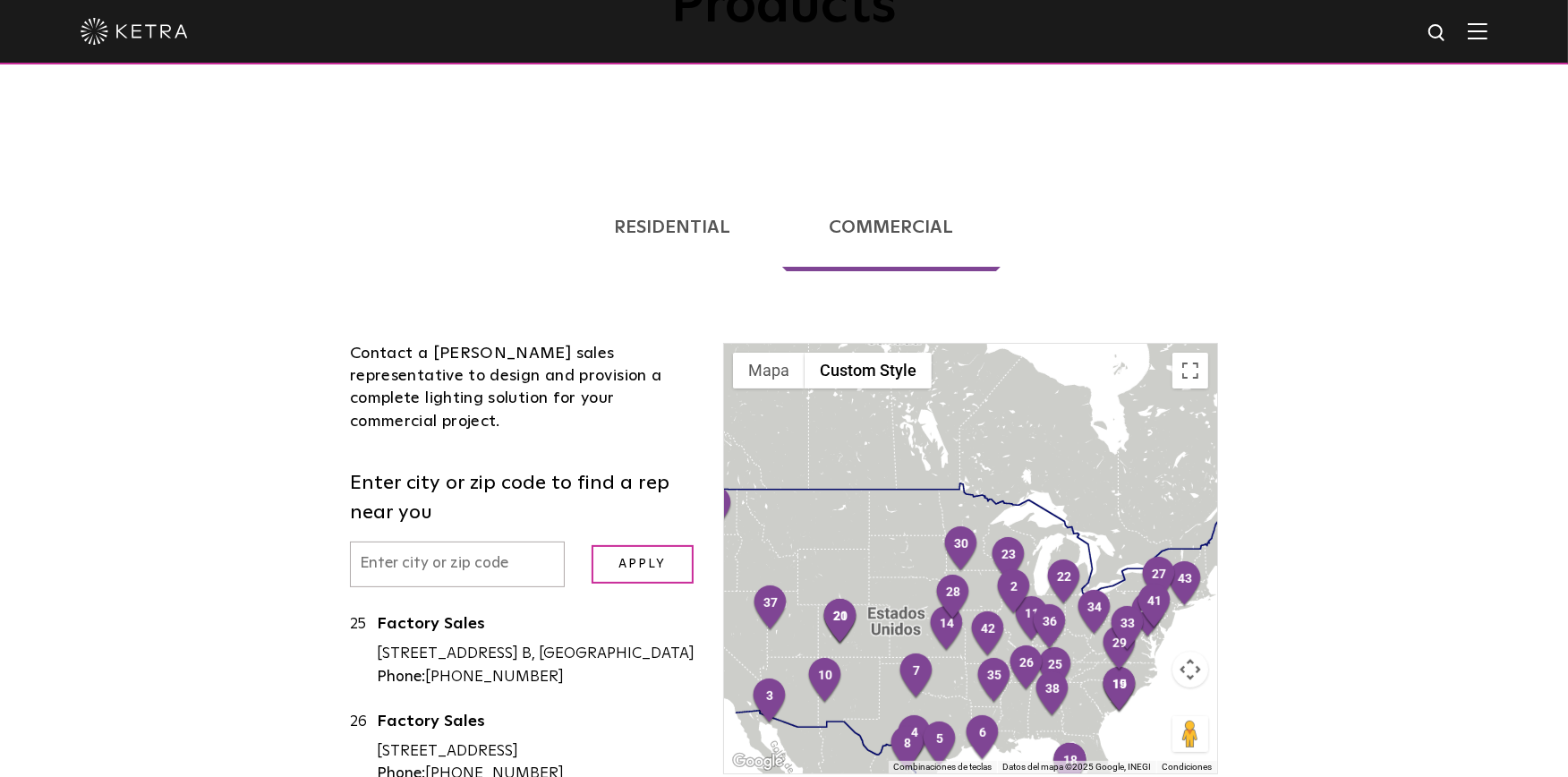
scroll to position [2388, 0]
